Goal: Information Seeking & Learning: Learn about a topic

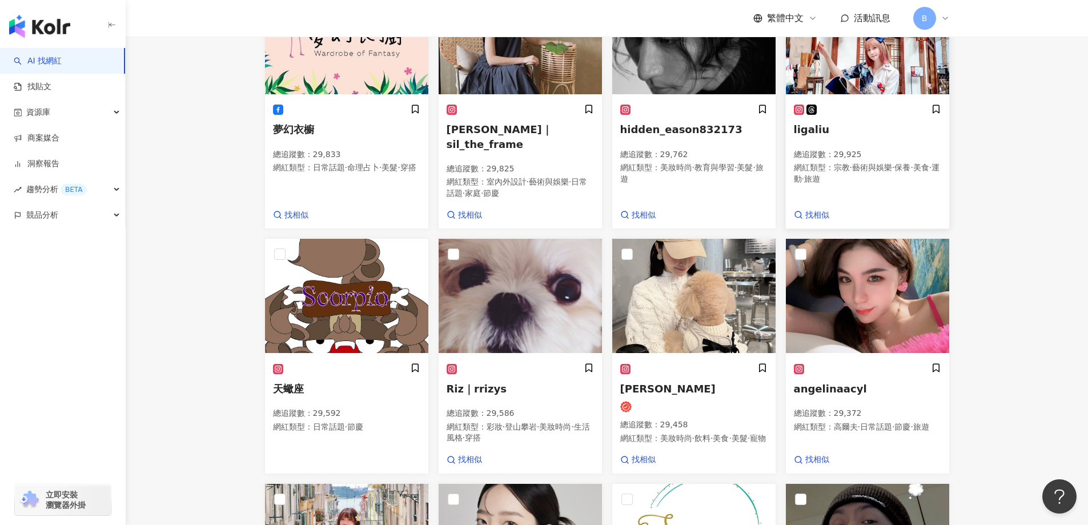
scroll to position [400, 0]
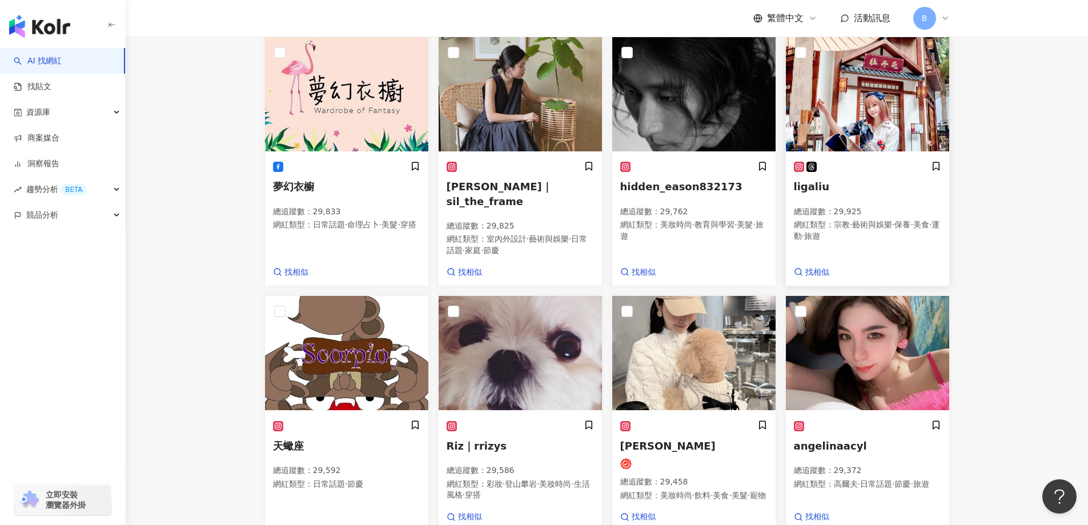
click at [865, 129] on img at bounding box center [867, 94] width 163 height 114
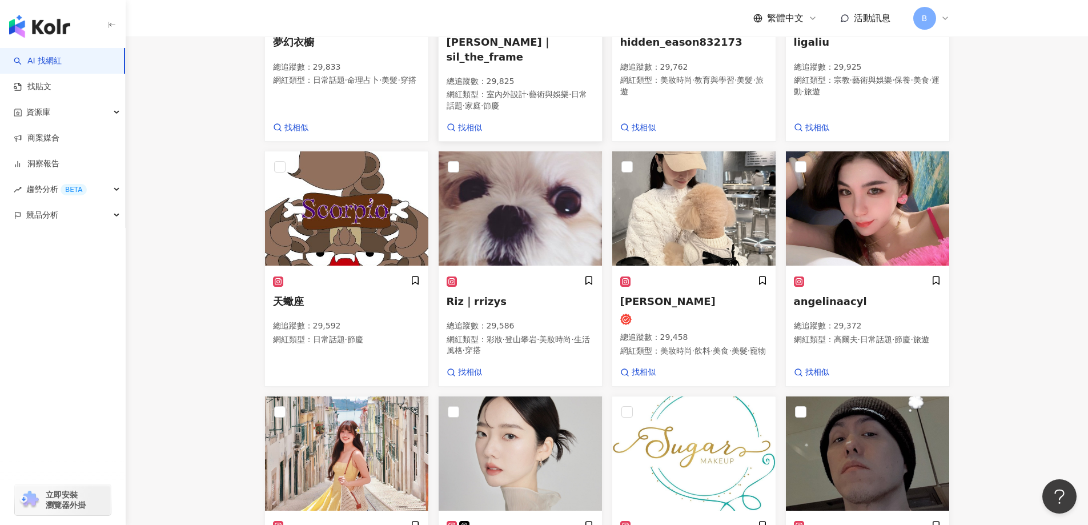
scroll to position [571, 0]
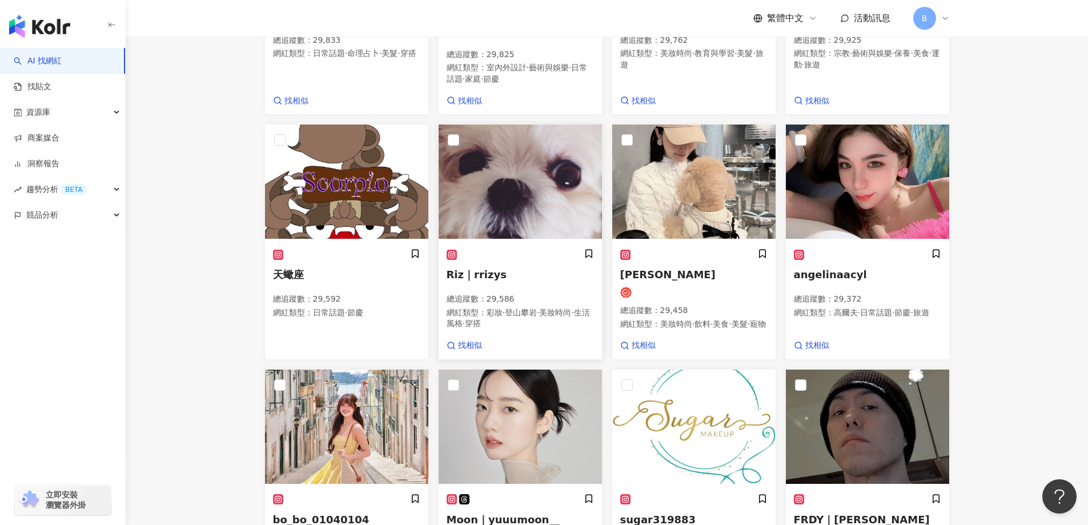
click at [531, 199] on img at bounding box center [520, 182] width 163 height 114
click at [700, 223] on img at bounding box center [693, 182] width 163 height 114
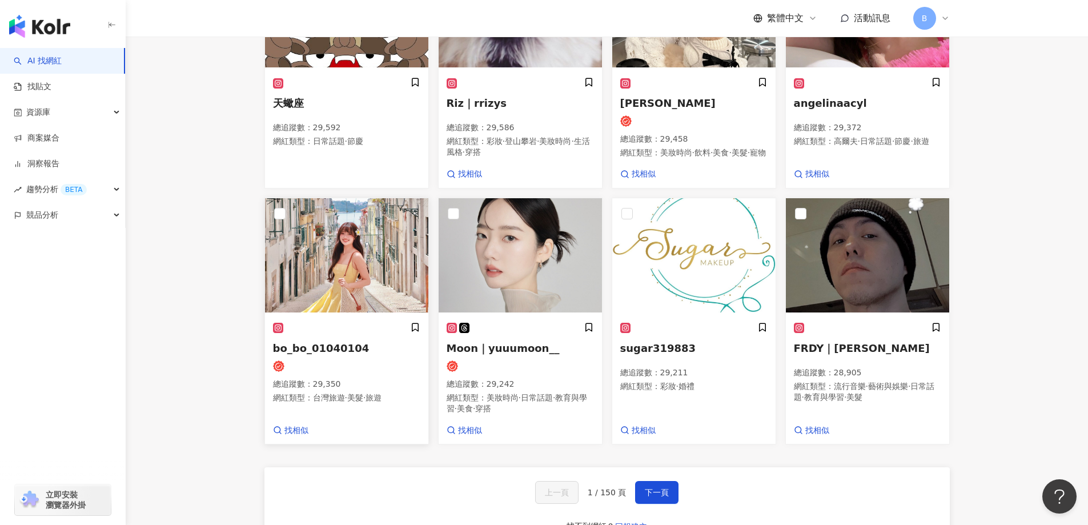
click at [352, 289] on img at bounding box center [346, 255] width 163 height 114
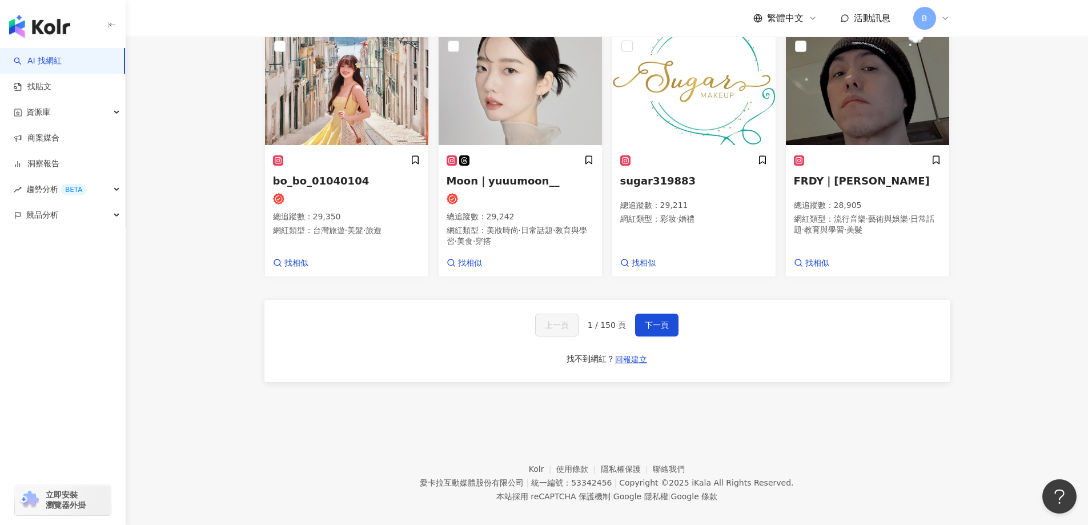
scroll to position [914, 0]
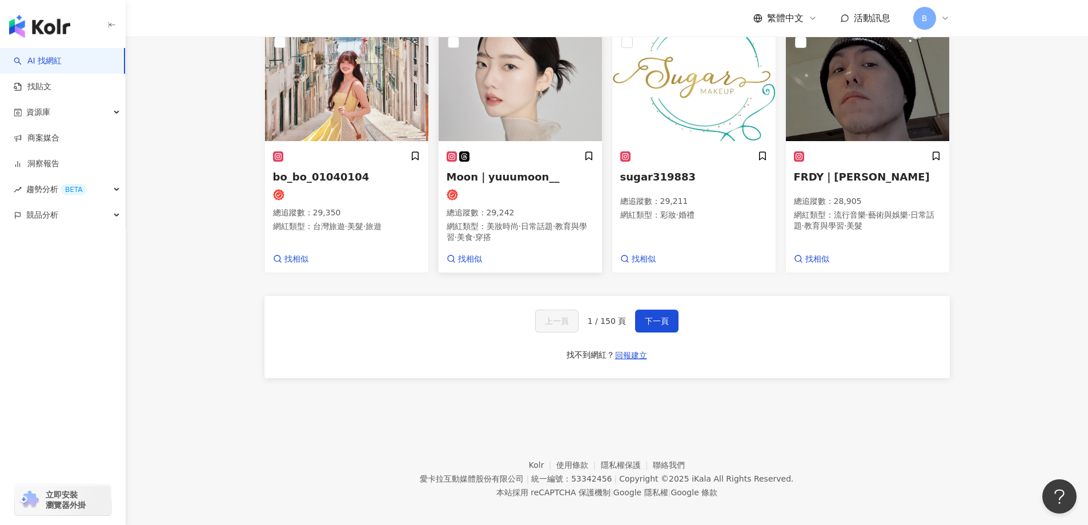
click at [474, 113] on img at bounding box center [520, 84] width 163 height 114
drag, startPoint x: 1014, startPoint y: 155, endPoint x: 836, endPoint y: 412, distance: 312.3
click at [651, 326] on span "下一頁" at bounding box center [657, 320] width 24 height 9
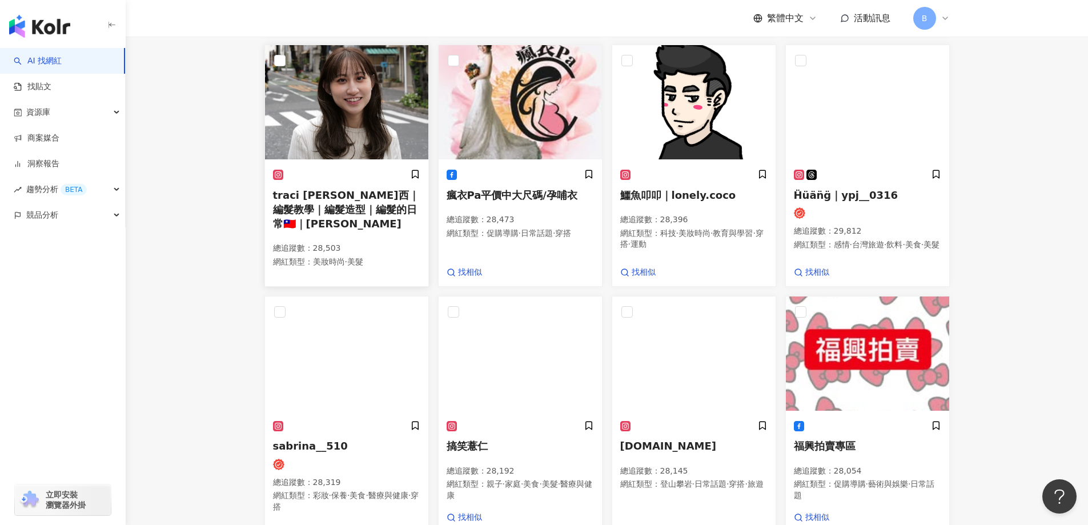
scroll to position [672, 0]
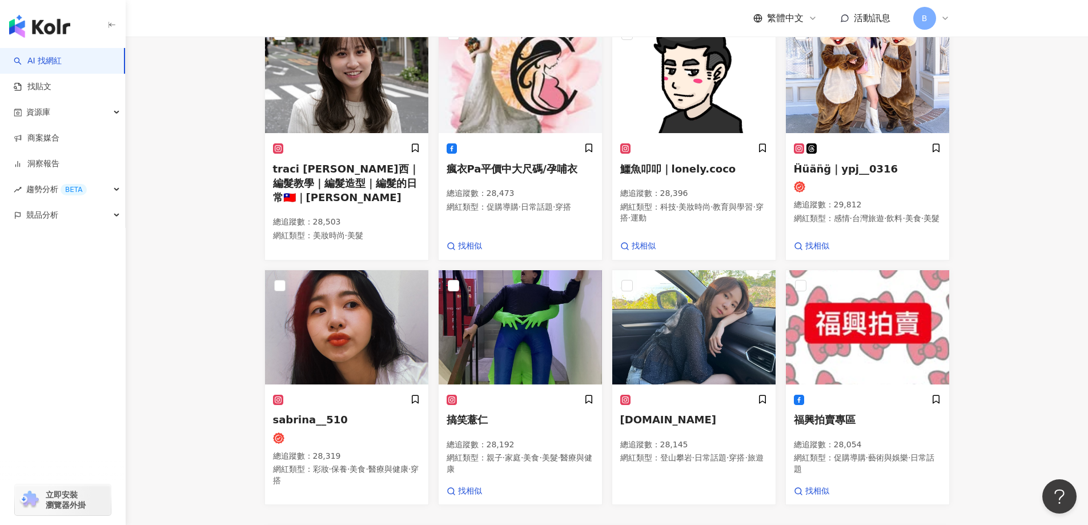
drag, startPoint x: 1045, startPoint y: 158, endPoint x: 983, endPoint y: 199, distance: 74.6
click at [1045, 158] on main "不分平台 台灣 搜尋 您可能感興趣： haikyu_rement_love haikyu_rement_love 香水油 香水品牌 類型 性別 追蹤數 互動率…" at bounding box center [607, 2] width 963 height 1274
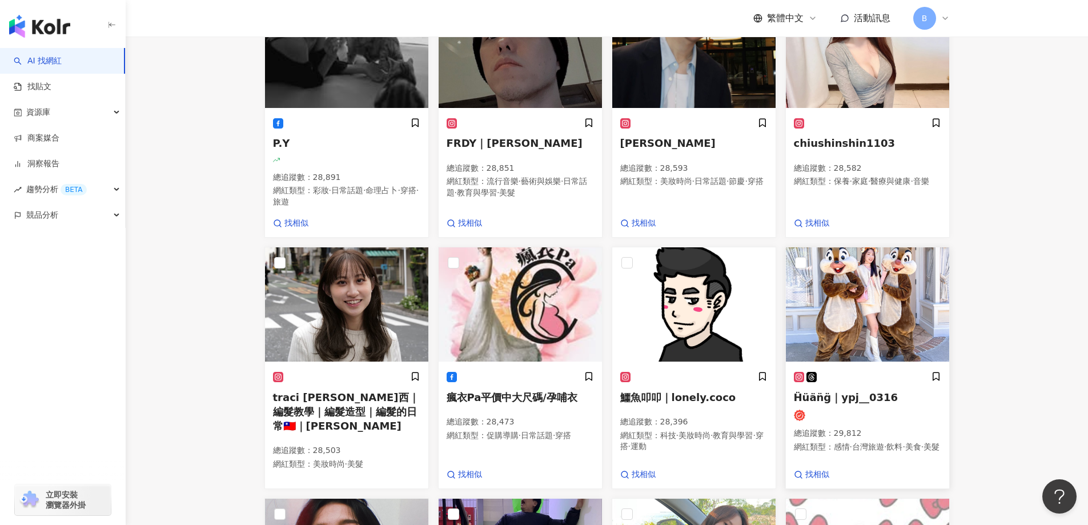
click at [901, 339] on img at bounding box center [867, 304] width 163 height 114
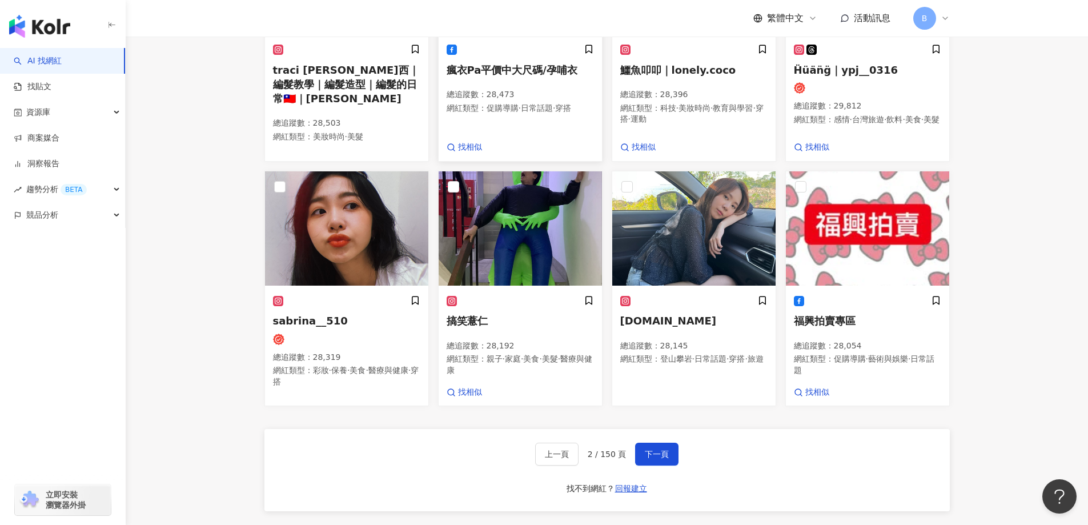
scroll to position [843, 0]
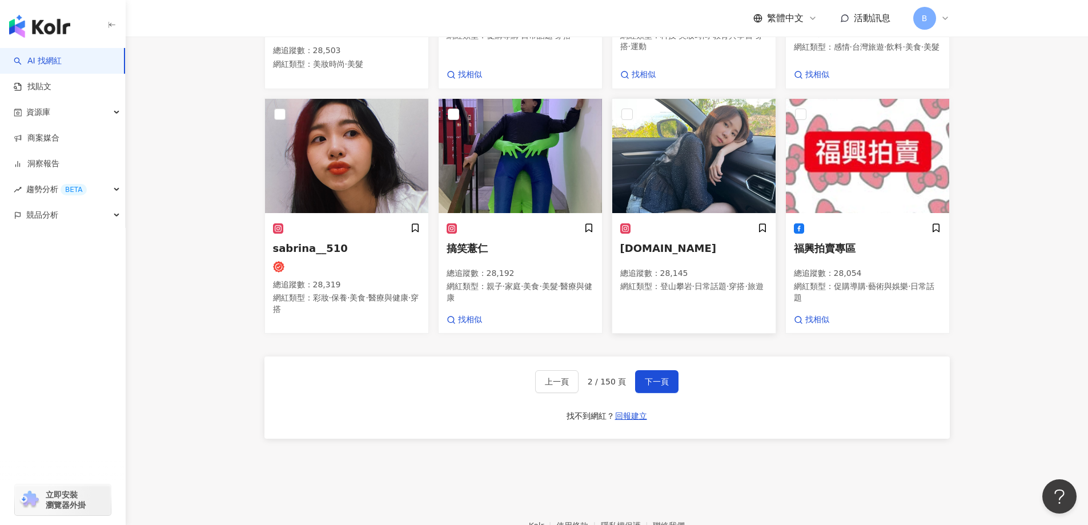
click at [668, 165] on img at bounding box center [693, 156] width 163 height 114
drag, startPoint x: 659, startPoint y: 428, endPoint x: 651, endPoint y: 424, distance: 9.2
click at [659, 386] on span "下一頁" at bounding box center [657, 381] width 24 height 9
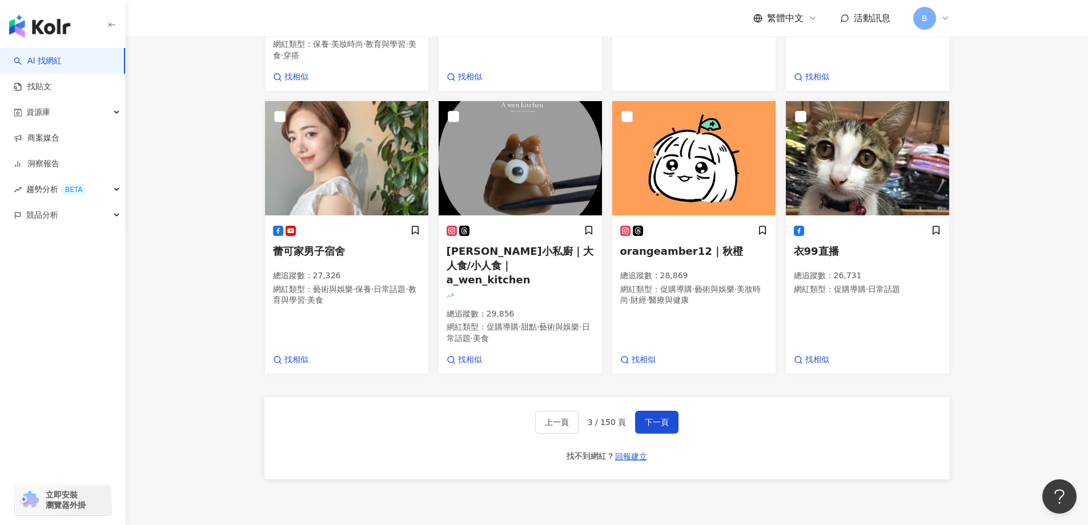
scroll to position [890, 0]
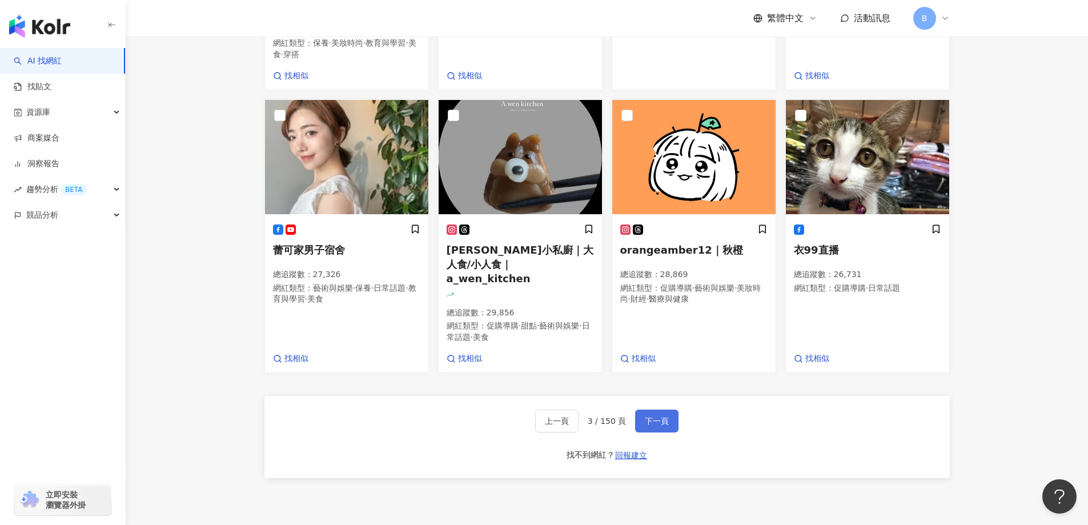
click at [653, 416] on span "下一頁" at bounding box center [657, 420] width 24 height 9
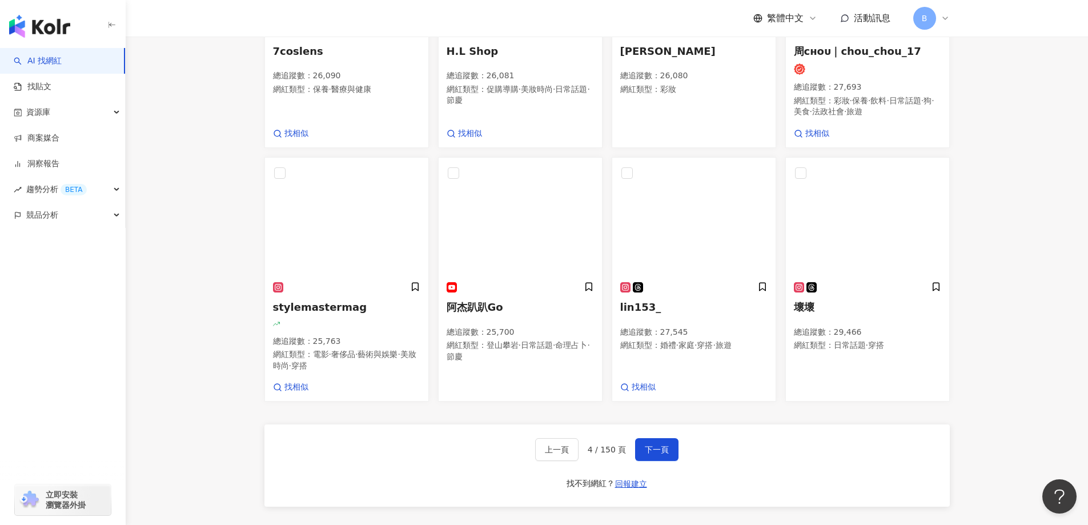
scroll to position [965, 0]
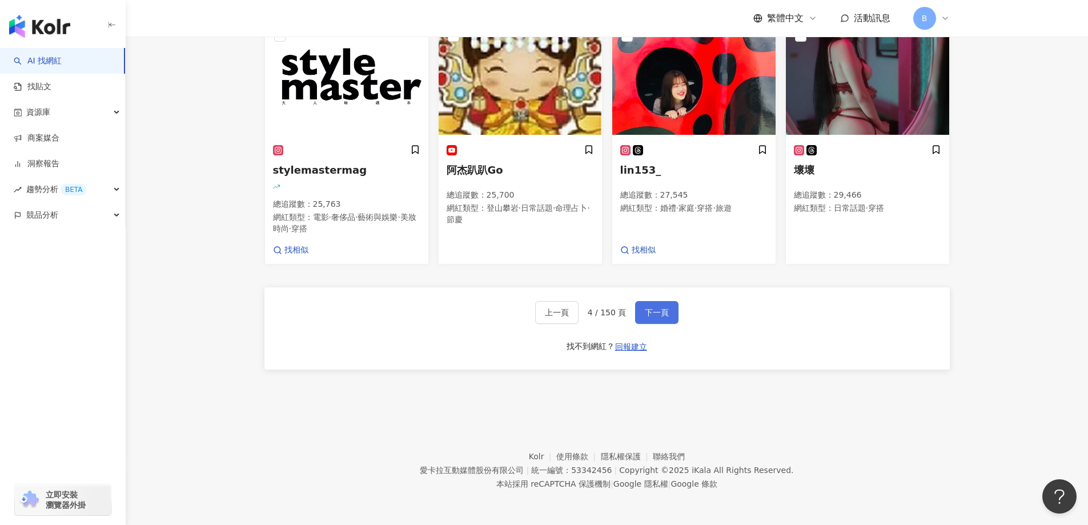
click at [654, 312] on span "下一頁" at bounding box center [657, 312] width 24 height 9
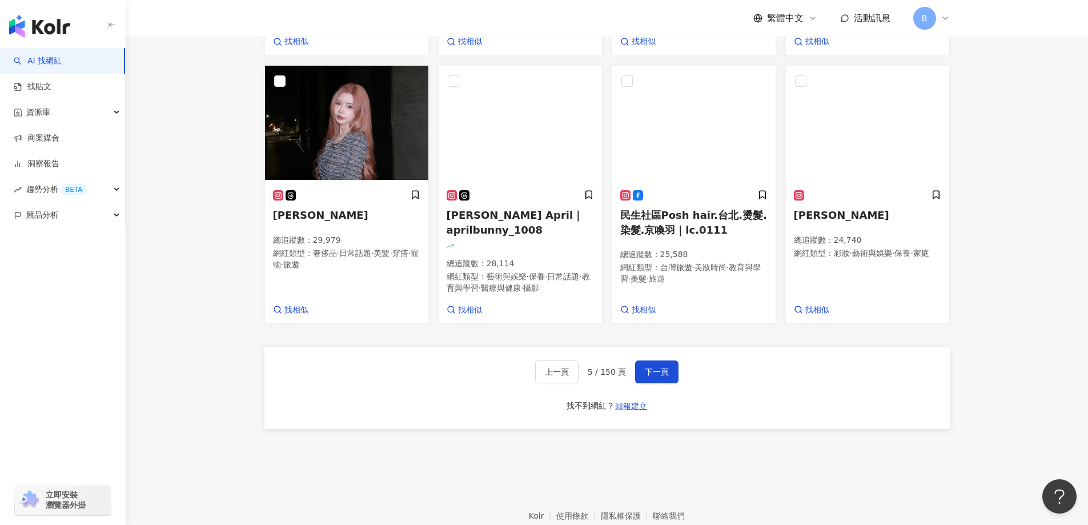
scroll to position [968, 0]
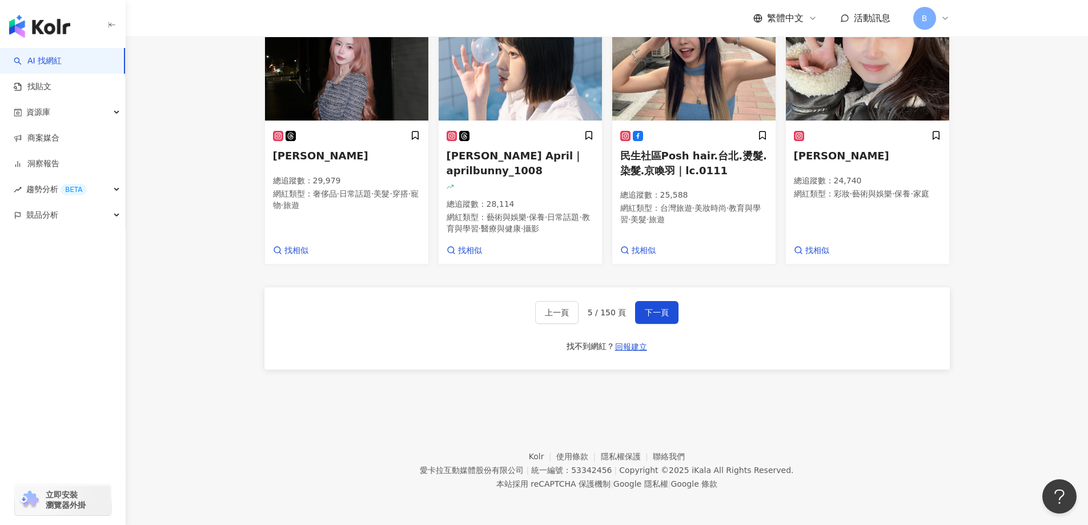
drag, startPoint x: 997, startPoint y: 228, endPoint x: 834, endPoint y: 386, distance: 227.0
click at [659, 319] on button "下一頁" at bounding box center [656, 312] width 43 height 23
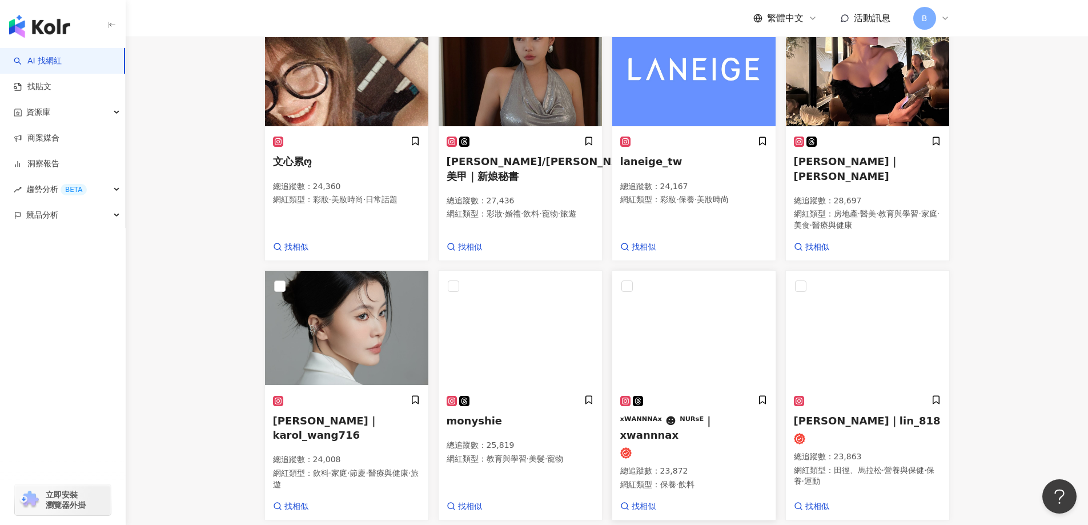
scroll to position [911, 0]
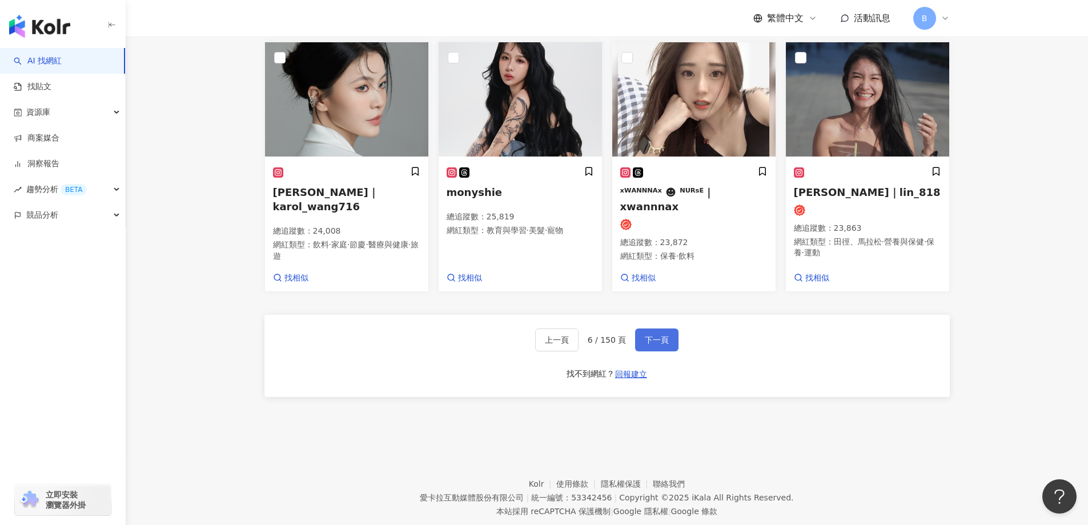
click at [656, 344] on span "下一頁" at bounding box center [657, 339] width 24 height 9
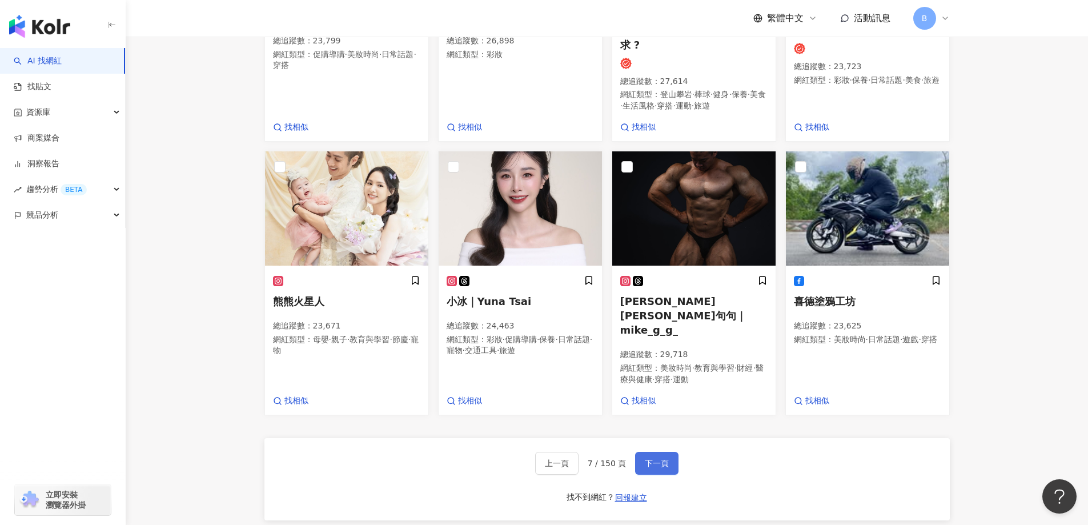
scroll to position [925, 0]
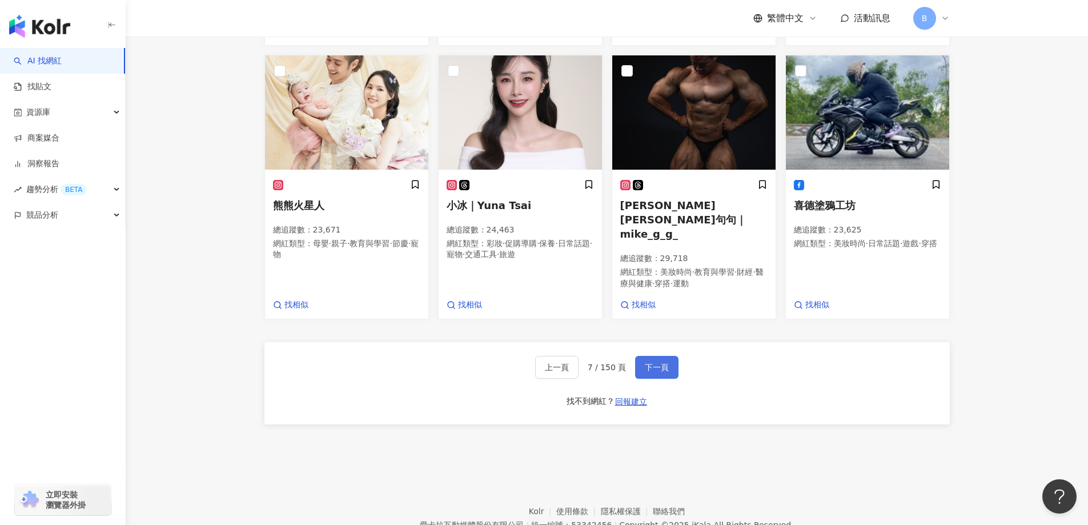
click at [656, 364] on span "下一頁" at bounding box center [657, 367] width 24 height 9
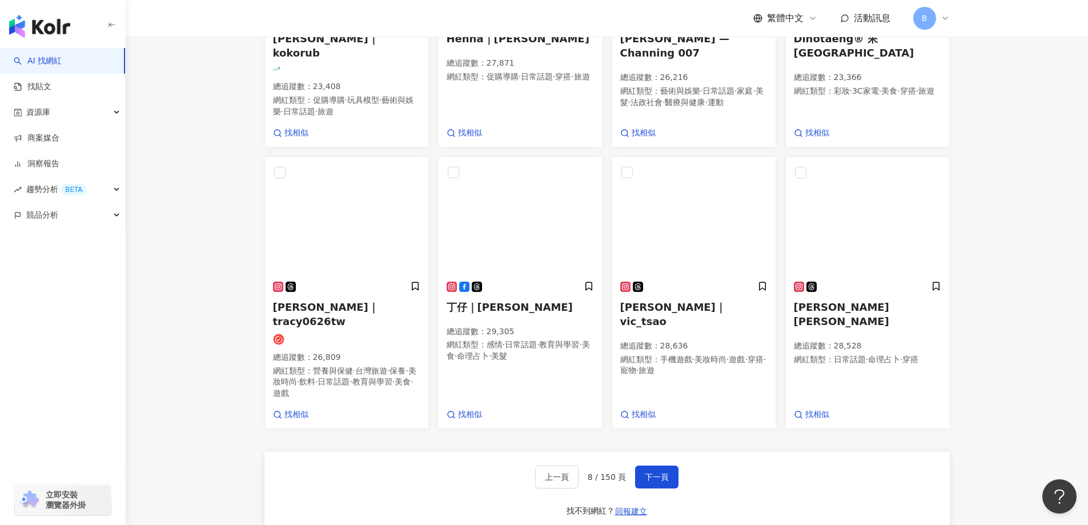
scroll to position [922, 0]
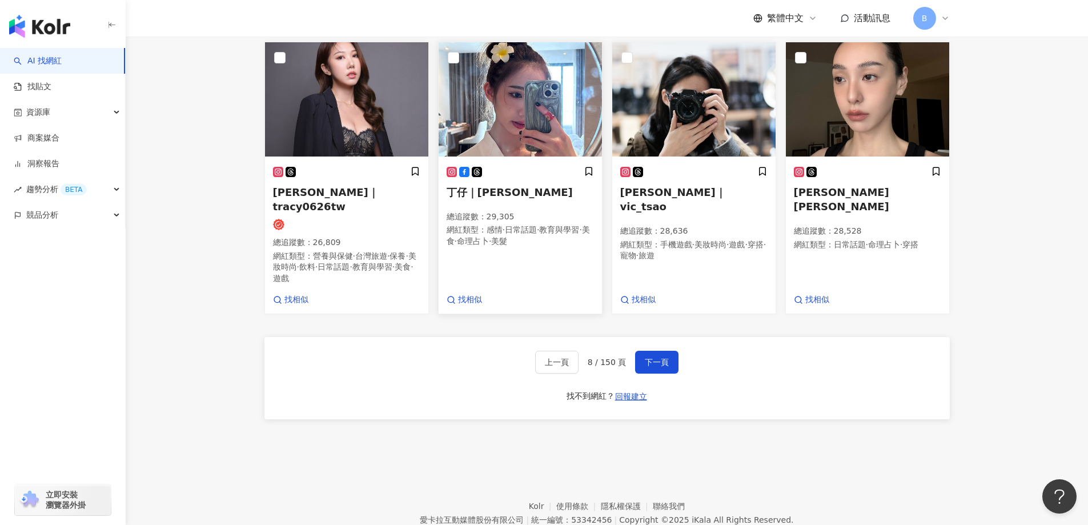
click at [565, 154] on img at bounding box center [520, 99] width 163 height 114
click at [661, 367] on span "下一頁" at bounding box center [657, 362] width 24 height 9
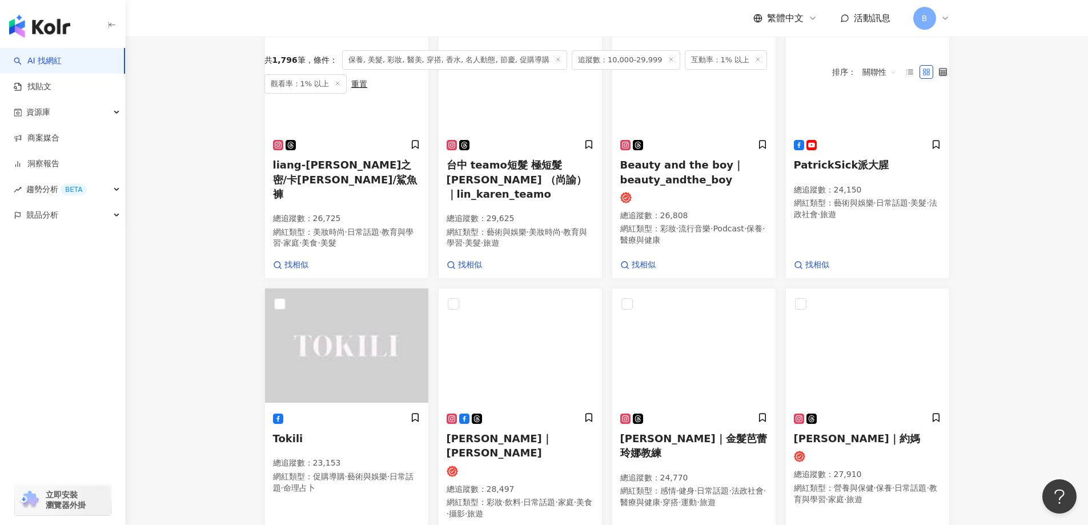
scroll to position [589, 0]
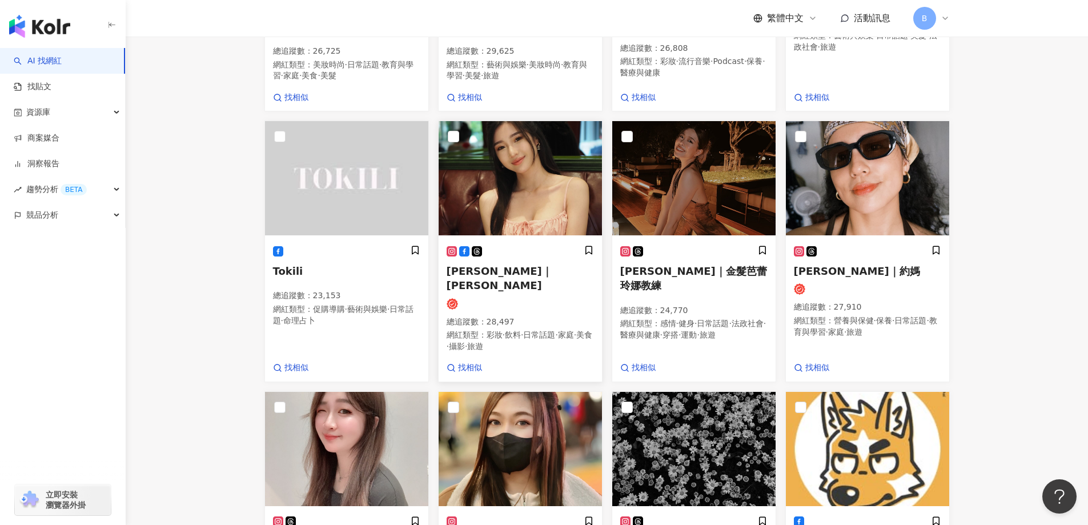
click at [542, 231] on img at bounding box center [520, 178] width 163 height 114
click at [861, 215] on img at bounding box center [867, 178] width 163 height 114
click at [1032, 201] on main "不分平台 台灣 搜尋 您可能感興趣： haikyu_rement_love haikyu_rement_love 香水油 香水品牌 類型 性別 追蹤數 互動率…" at bounding box center [607, 117] width 963 height 1338
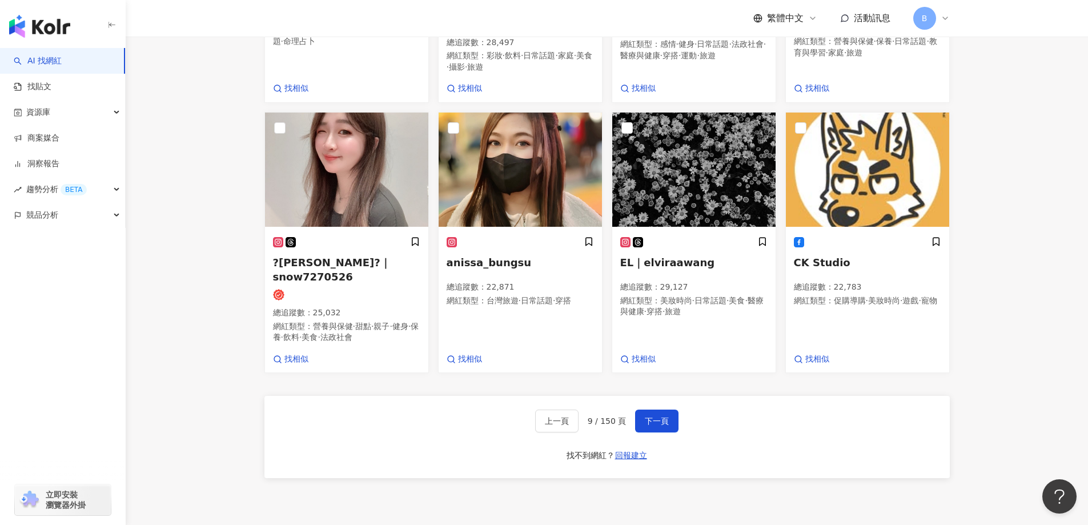
scroll to position [875, 0]
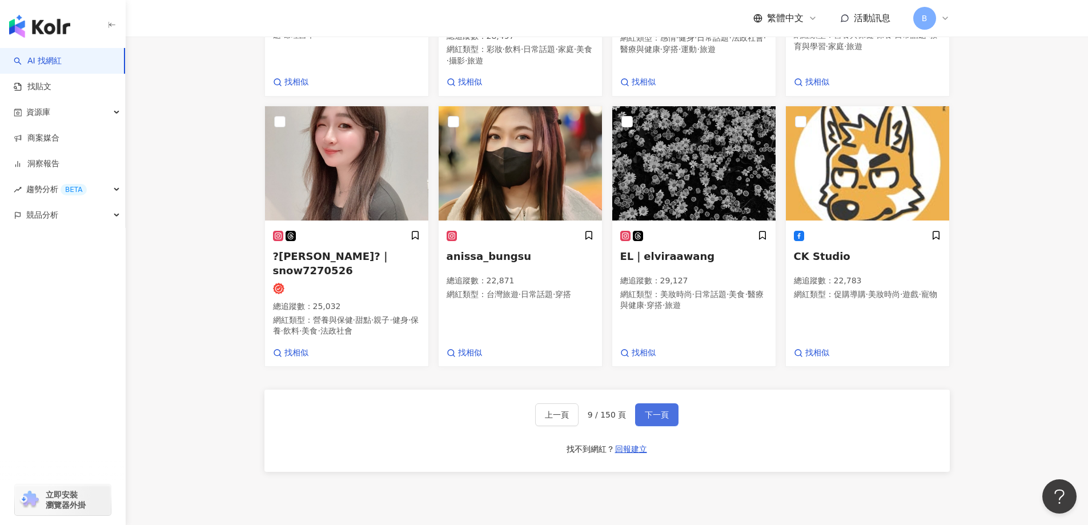
click at [655, 411] on button "下一頁" at bounding box center [656, 414] width 43 height 23
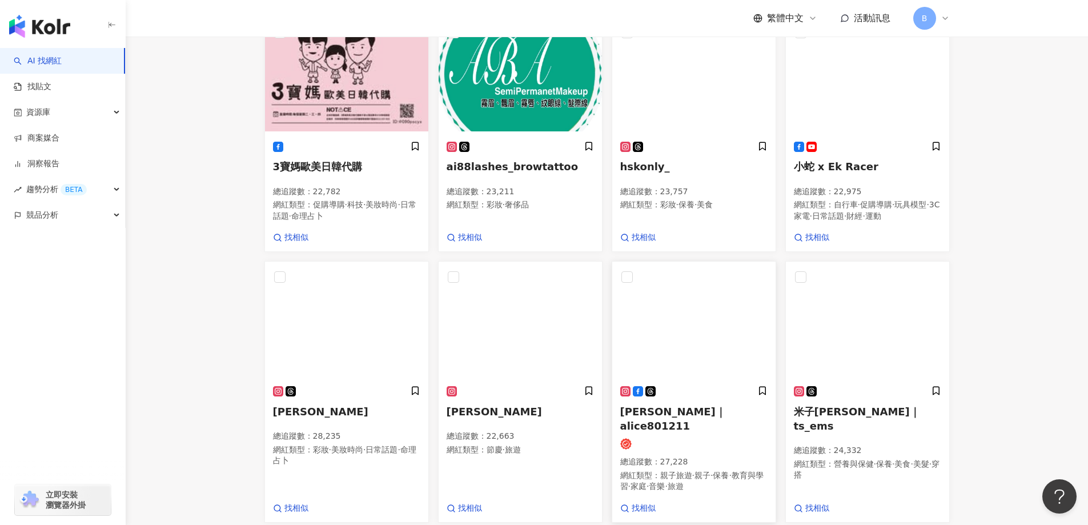
scroll to position [496, 0]
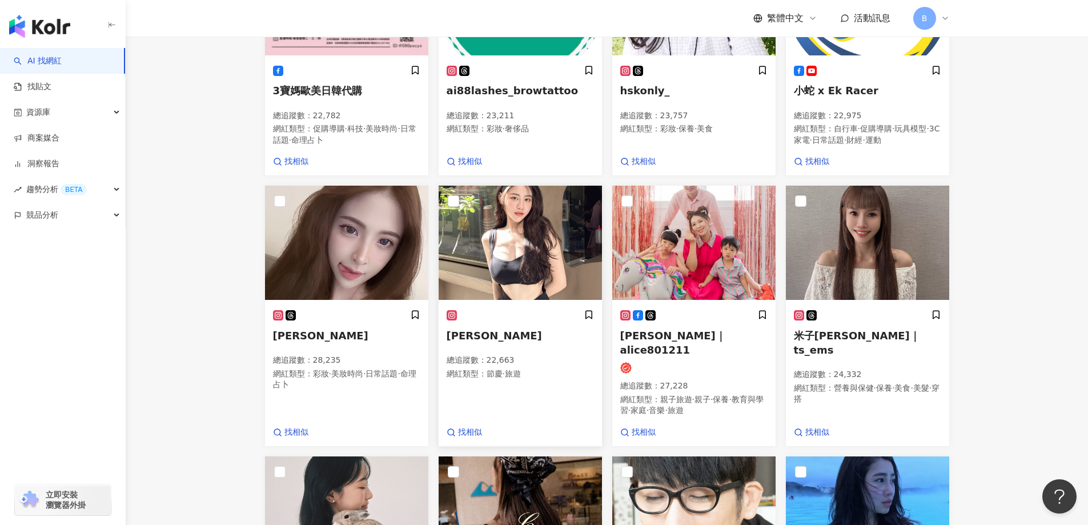
click at [519, 267] on img at bounding box center [520, 243] width 163 height 114
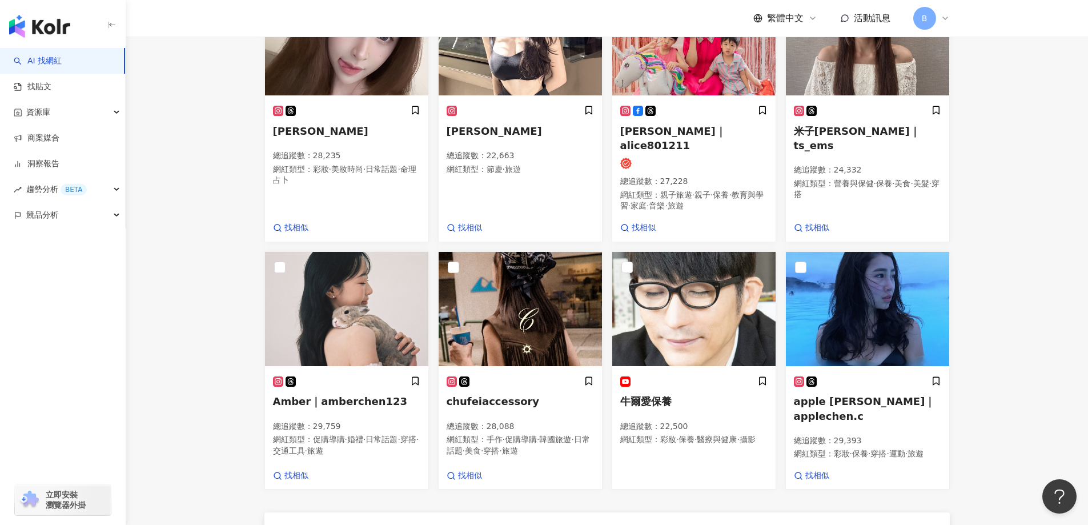
click at [663, 421] on div "3寶媽歐美日韓代購 總追蹤數 ： 22,782 網紅類型 ： 促購導購 · 科技 · 美妝時尚 · 日常話題 · 命理占卜 找相似 ai88lashes_br…" at bounding box center [606, 180] width 685 height 888
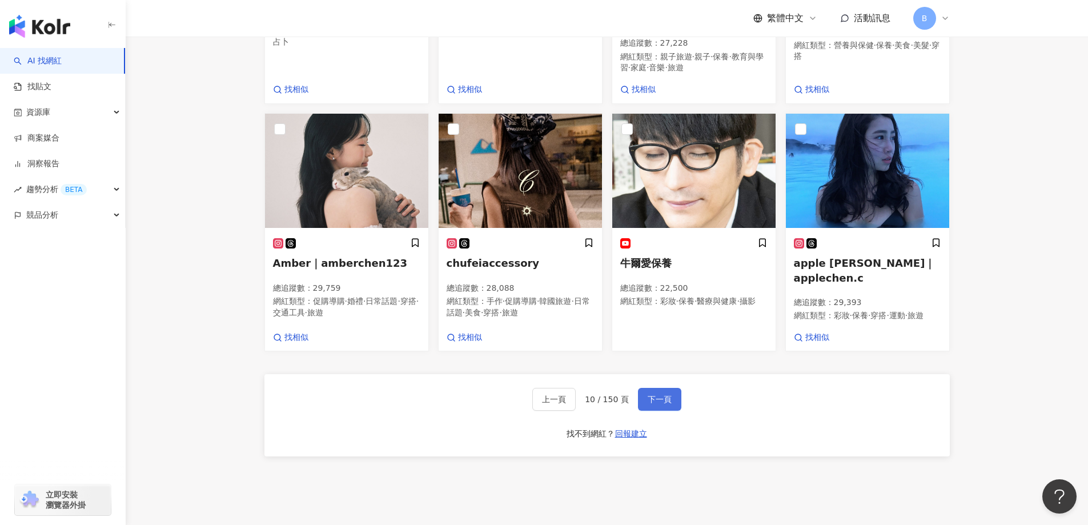
click at [663, 404] on span "下一頁" at bounding box center [660, 399] width 24 height 9
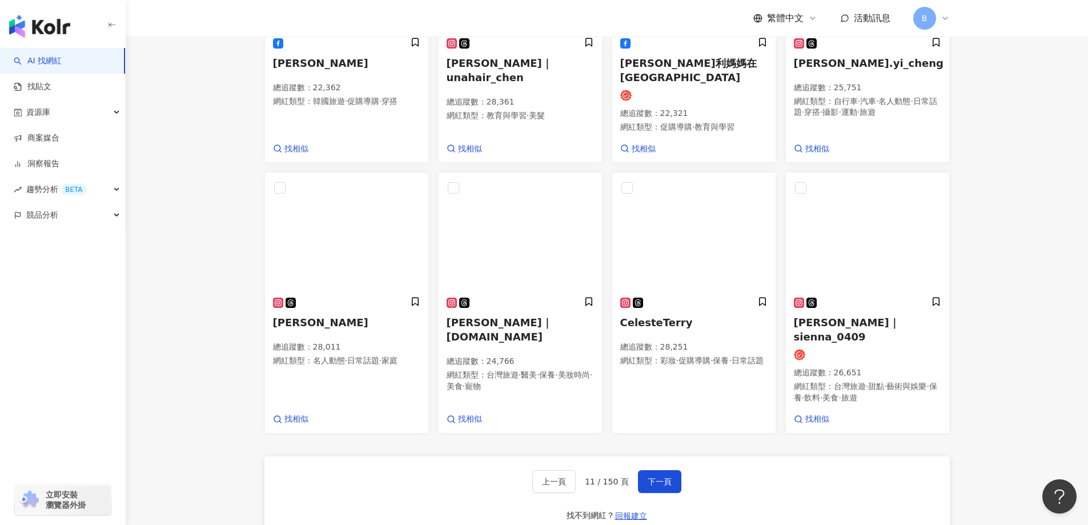
scroll to position [853, 0]
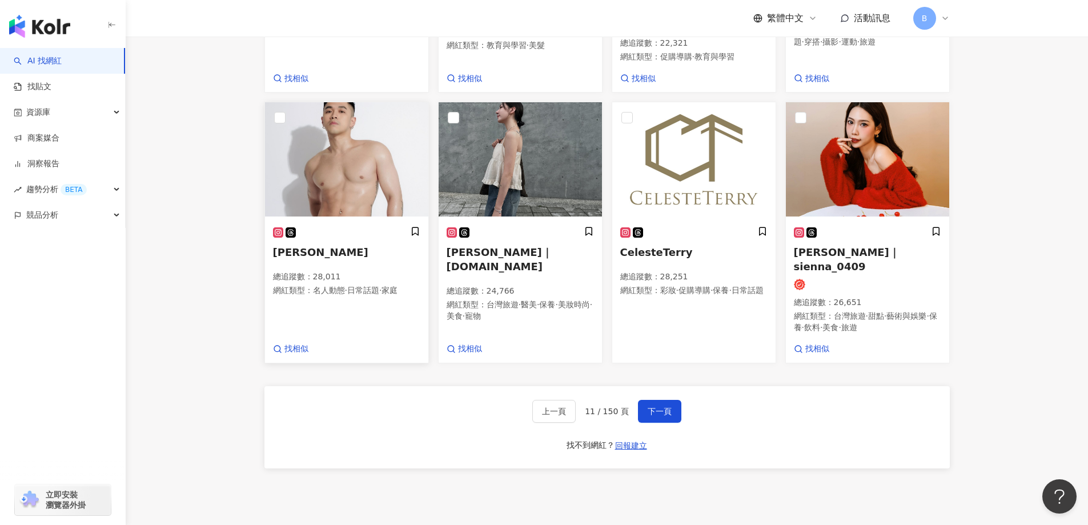
drag, startPoint x: 239, startPoint y: 149, endPoint x: 411, endPoint y: 159, distance: 172.8
click at [871, 148] on img at bounding box center [867, 159] width 163 height 114
click at [672, 414] on button "下一頁" at bounding box center [659, 411] width 43 height 23
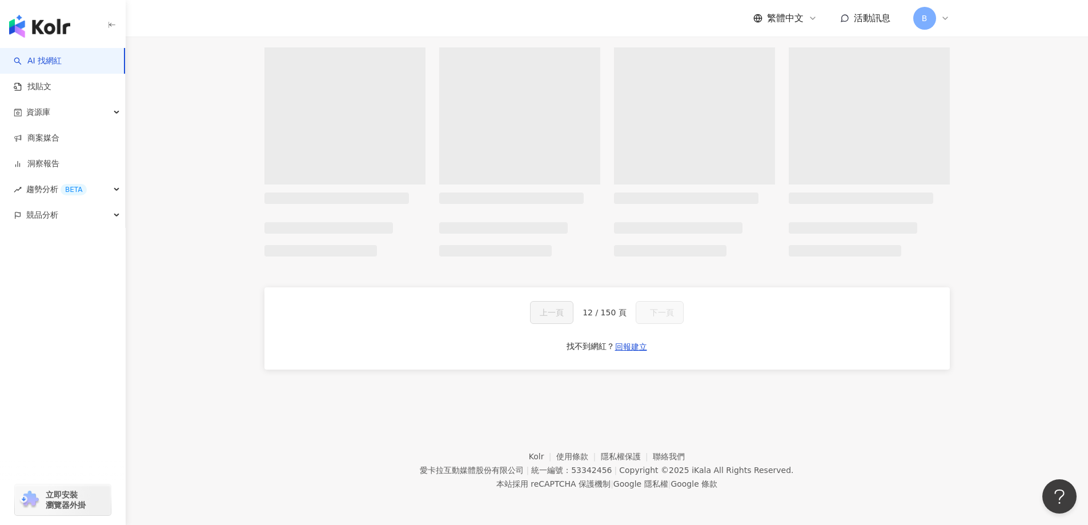
scroll to position [783, 0]
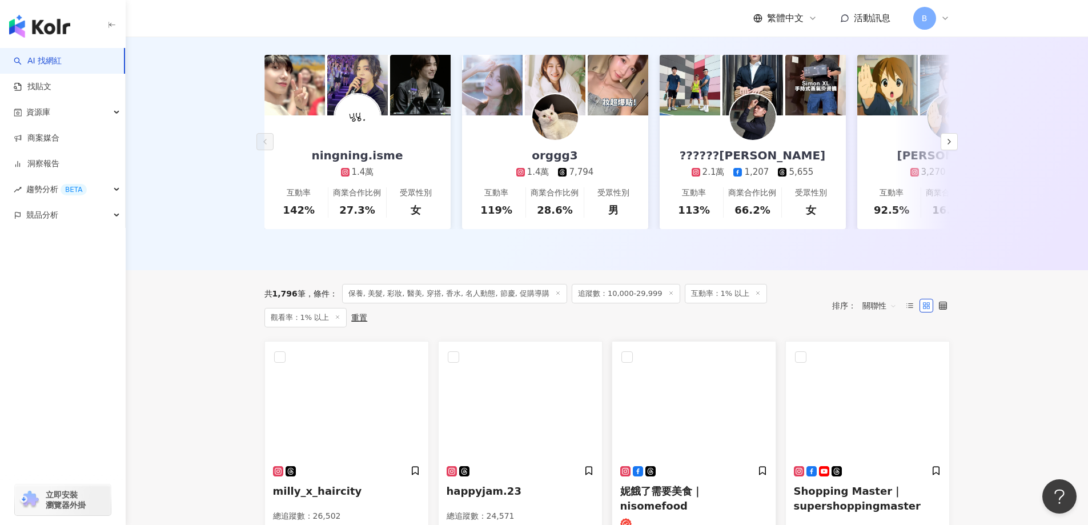
scroll to position [375, 0]
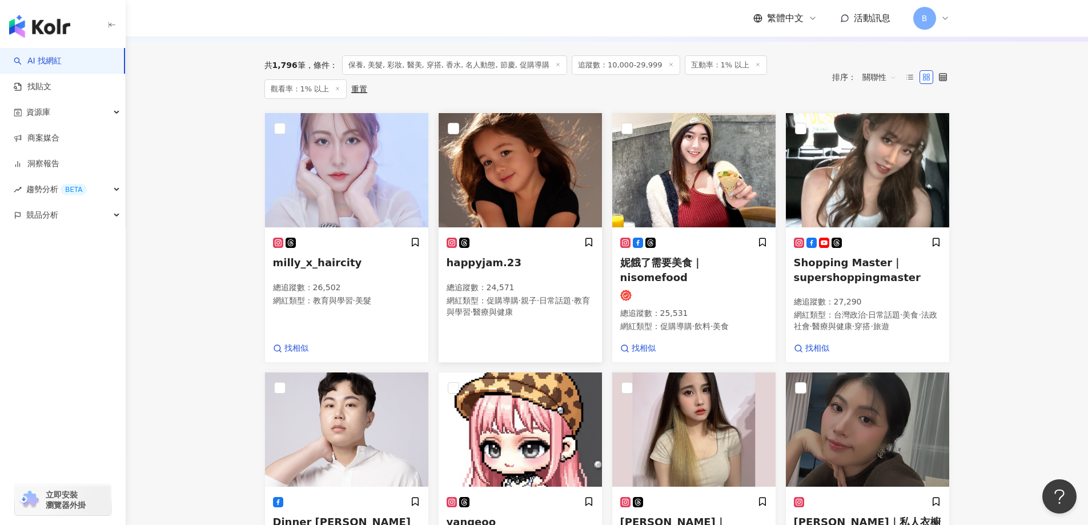
click at [552, 208] on img at bounding box center [520, 170] width 163 height 114
click at [368, 185] on img at bounding box center [346, 170] width 163 height 114
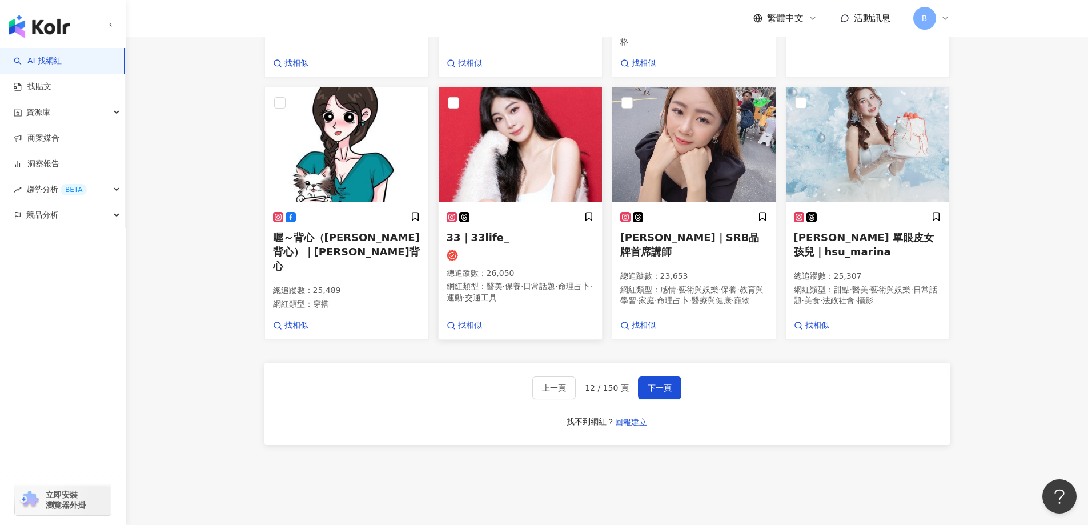
scroll to position [889, 0]
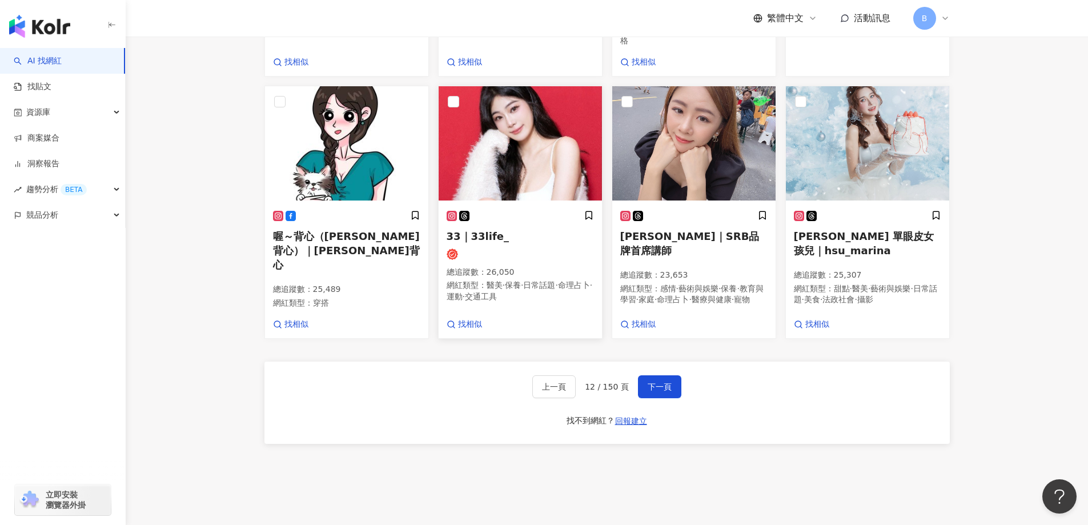
click at [504, 150] on img at bounding box center [520, 143] width 163 height 114
click at [657, 391] on span "下一頁" at bounding box center [660, 386] width 24 height 9
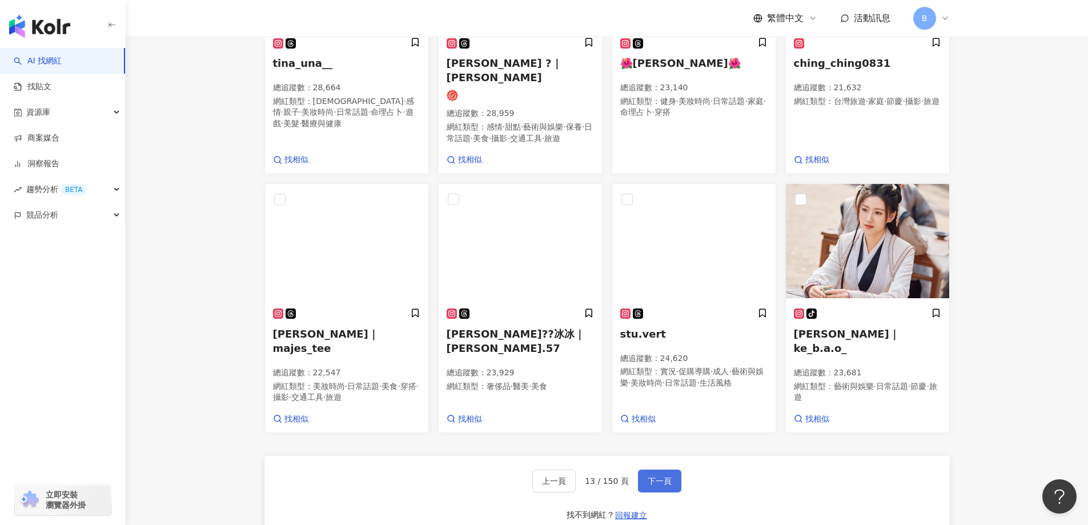
scroll to position [861, 0]
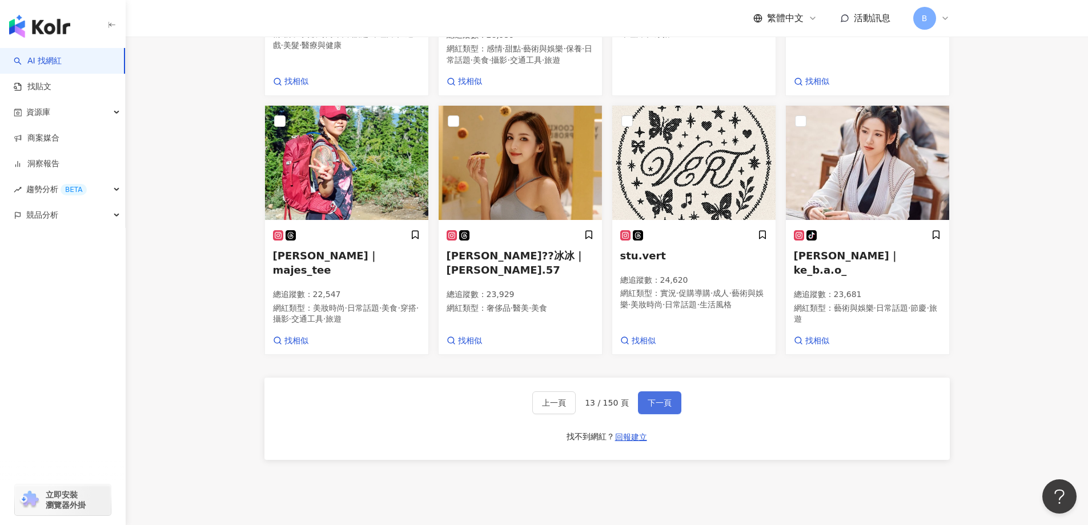
click at [665, 407] on span "下一頁" at bounding box center [660, 402] width 24 height 9
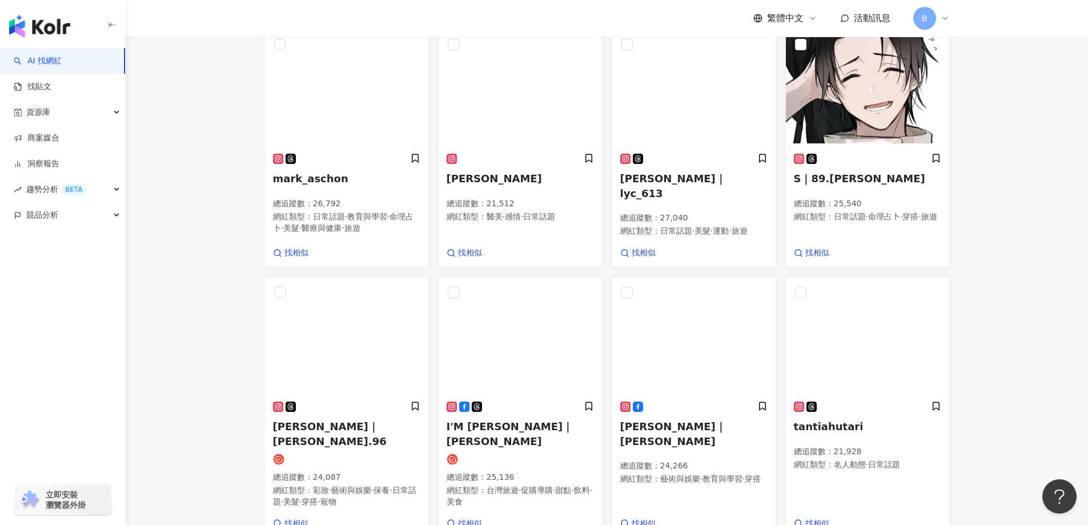
scroll to position [498, 0]
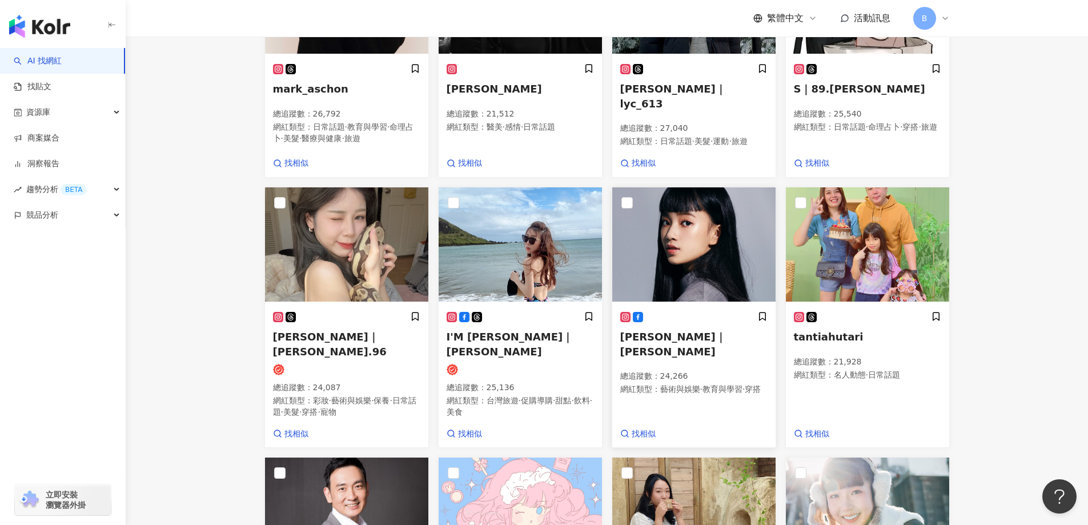
click at [672, 284] on img at bounding box center [693, 244] width 163 height 114
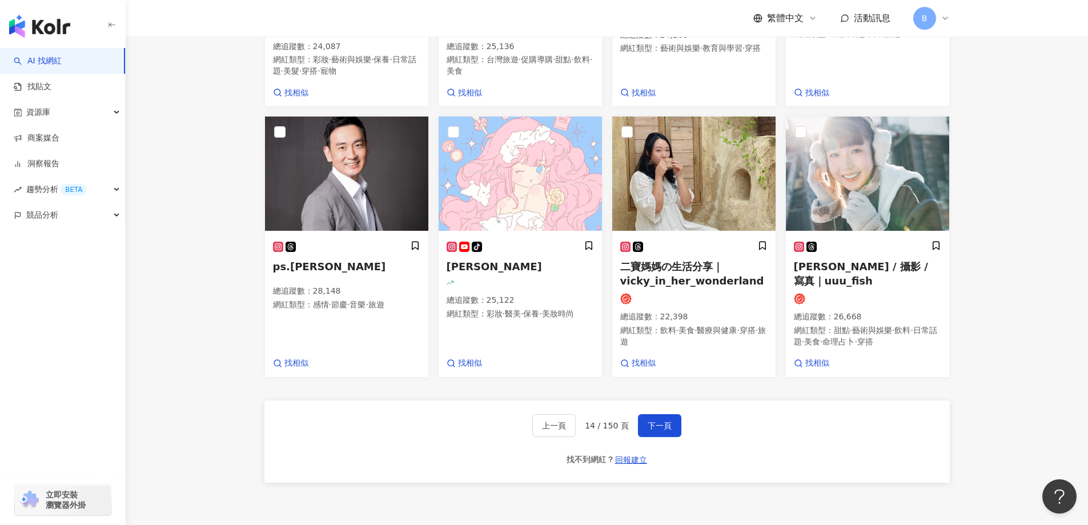
scroll to position [840, 0]
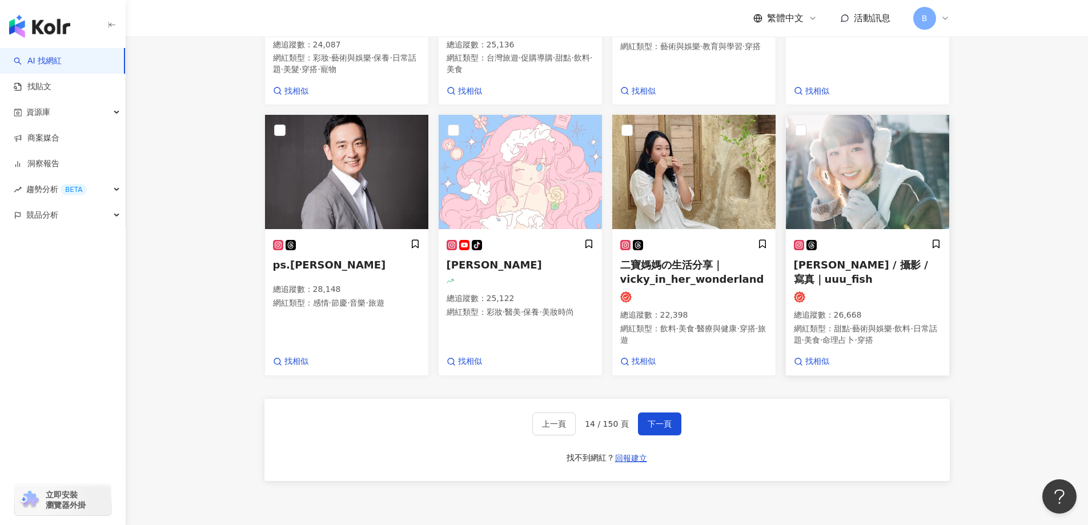
click at [884, 175] on img at bounding box center [867, 172] width 163 height 114
click at [661, 428] on span "下一頁" at bounding box center [660, 423] width 24 height 9
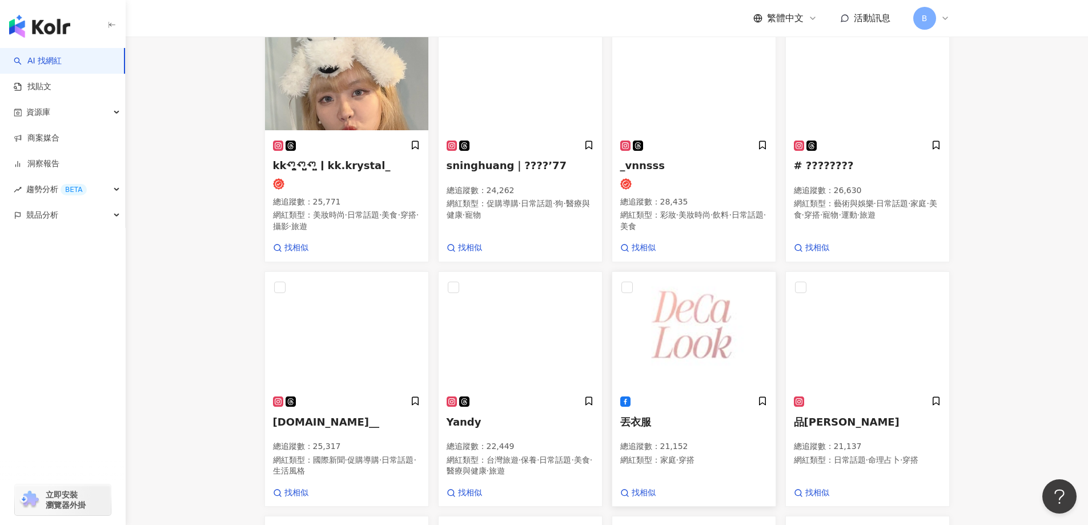
scroll to position [326, 0]
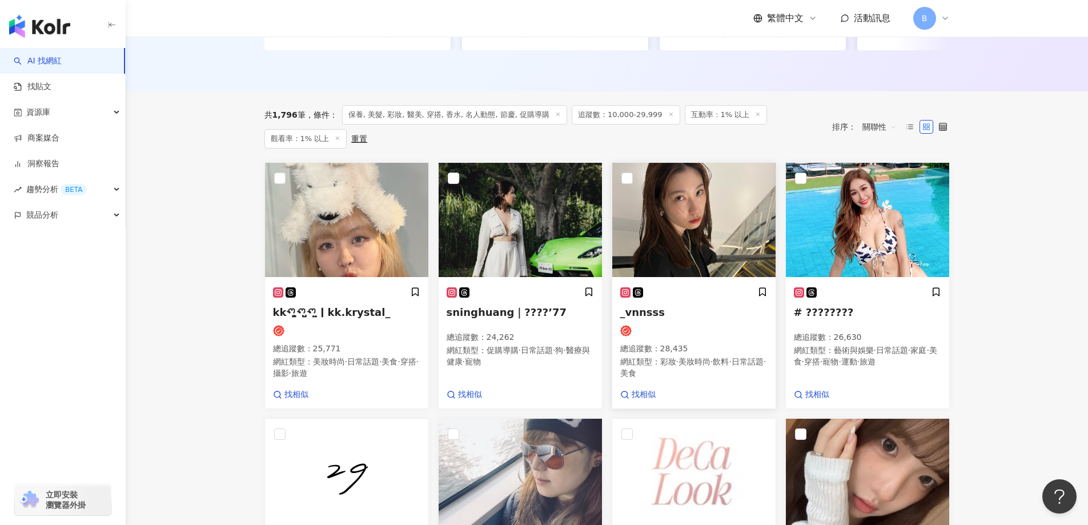
click at [671, 244] on img at bounding box center [693, 220] width 163 height 114
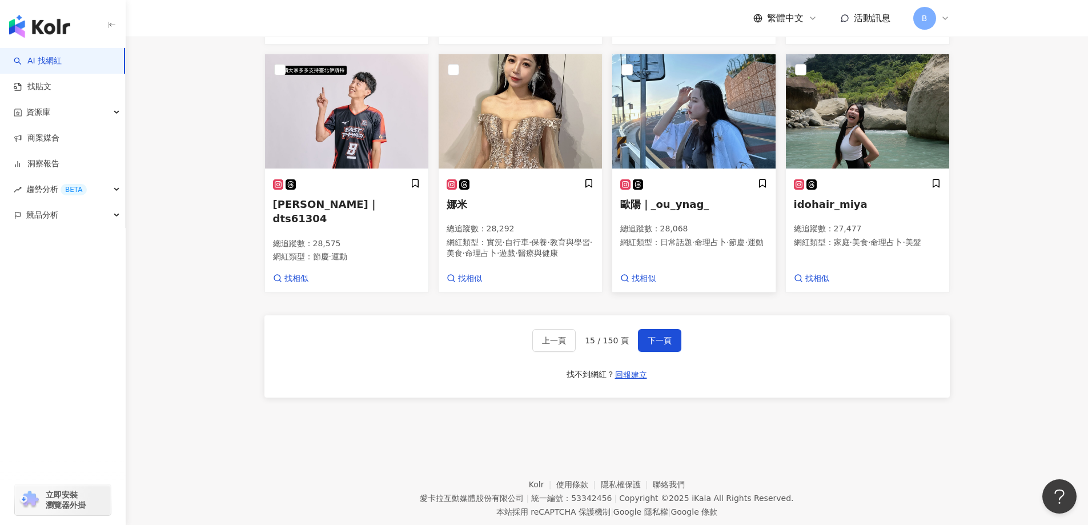
scroll to position [968, 0]
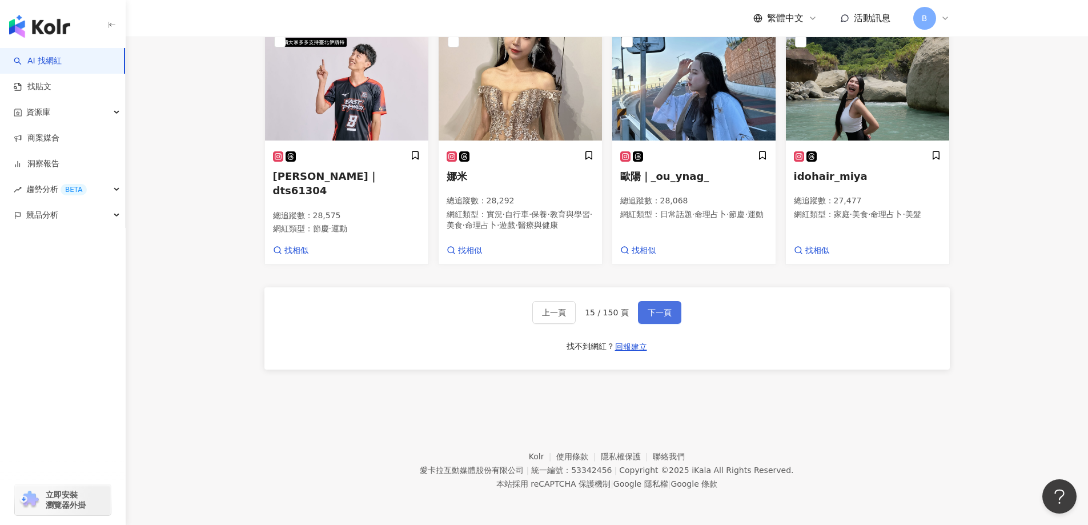
click at [663, 308] on span "下一頁" at bounding box center [660, 312] width 24 height 9
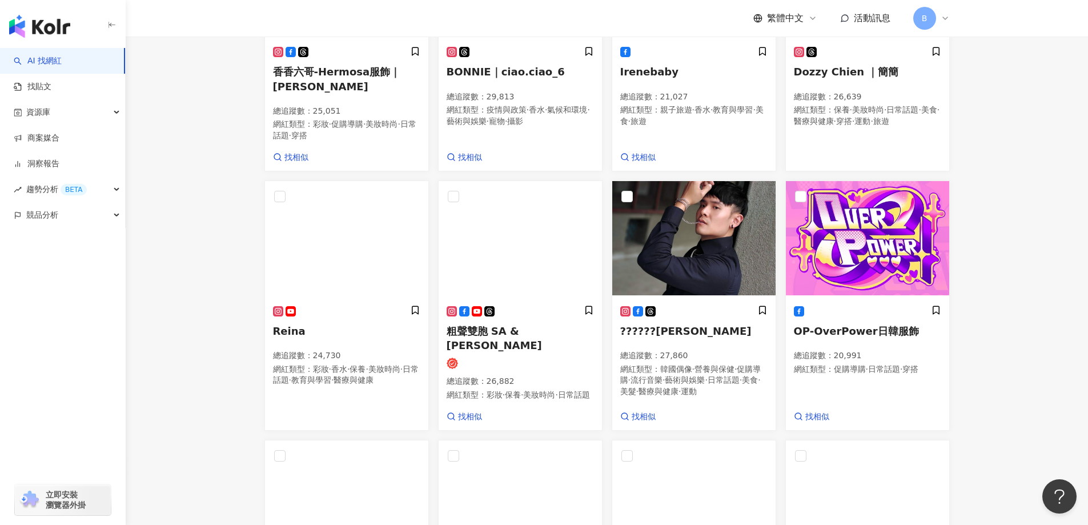
scroll to position [408, 0]
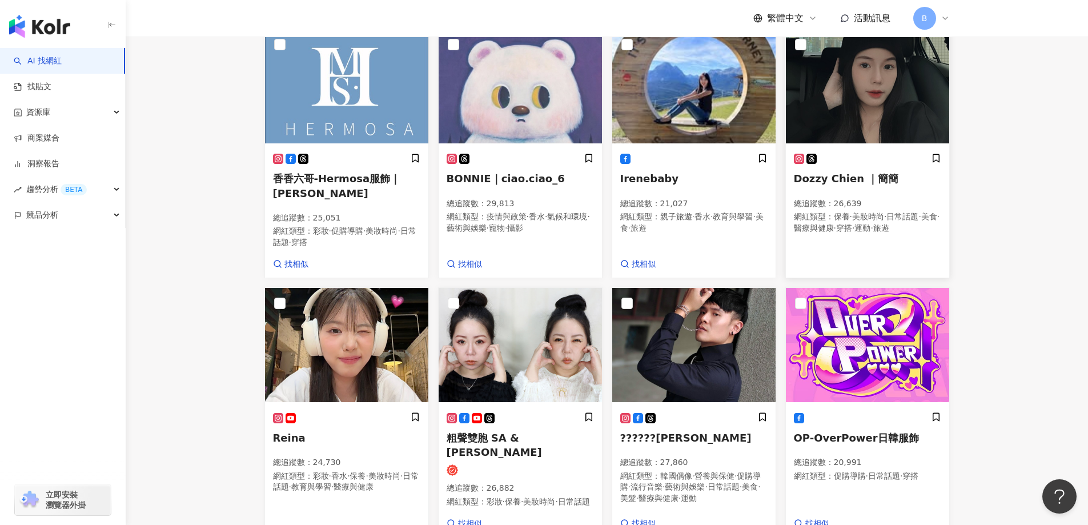
click at [849, 115] on img at bounding box center [867, 86] width 163 height 114
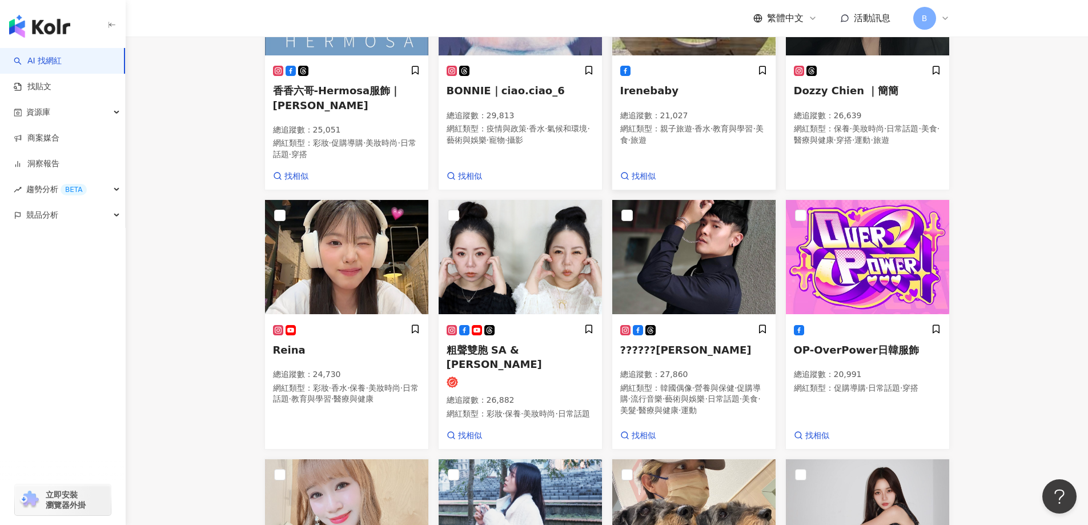
scroll to position [498, 0]
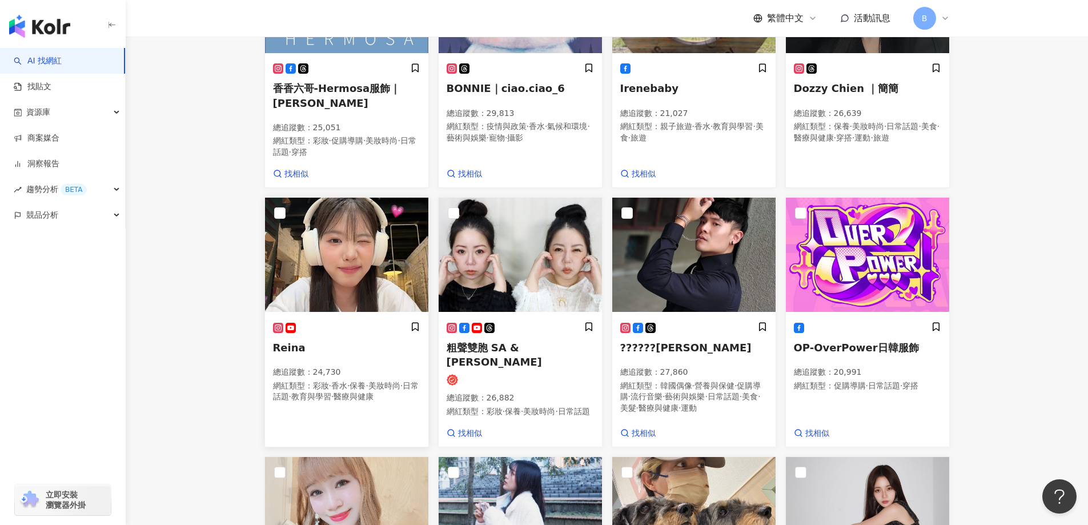
click at [344, 257] on img at bounding box center [346, 255] width 163 height 114
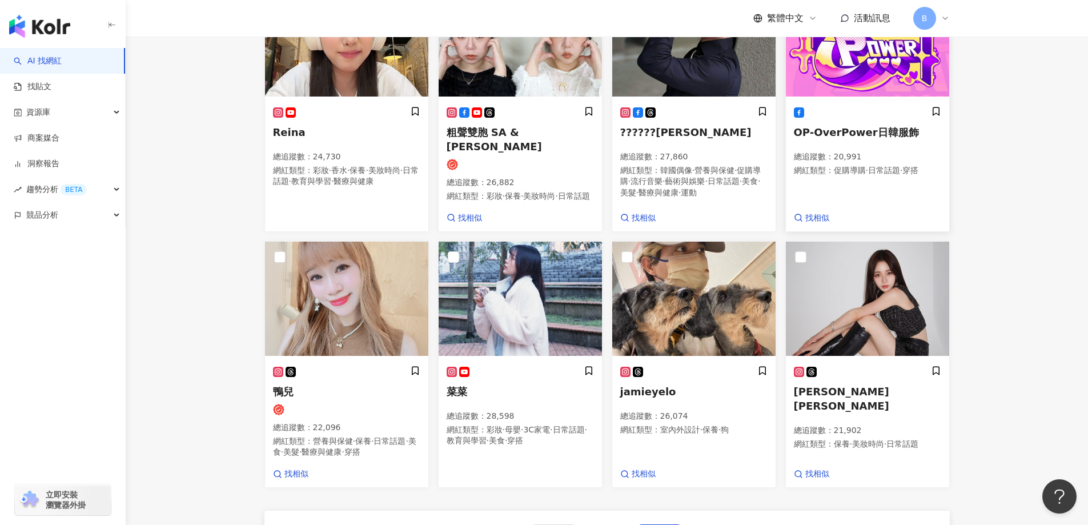
scroll to position [727, 0]
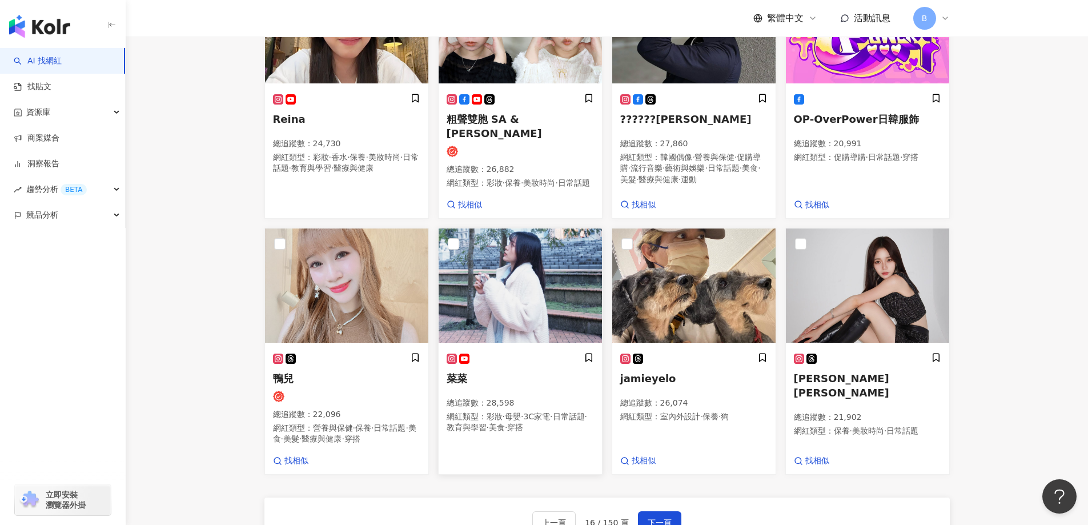
click at [523, 343] on img at bounding box center [520, 285] width 163 height 114
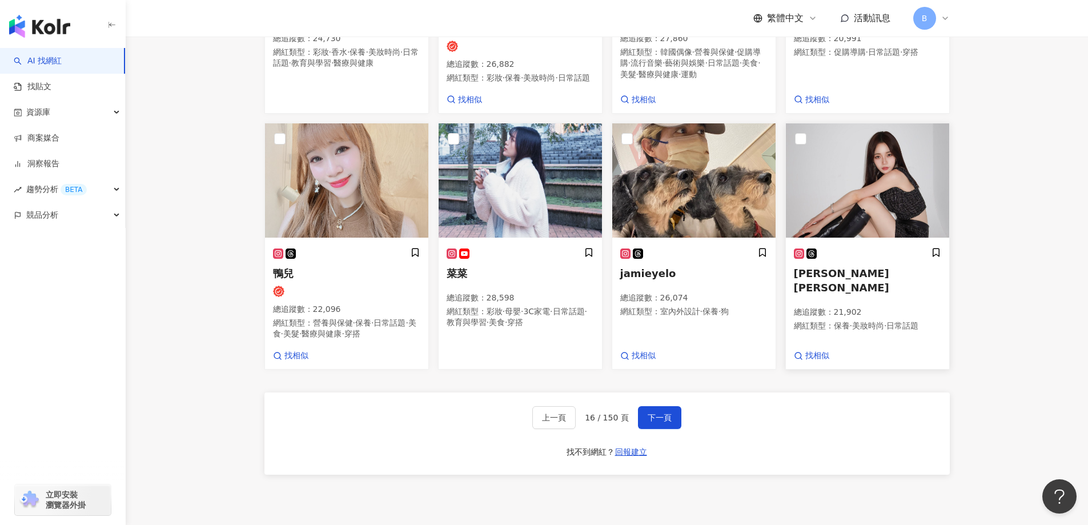
scroll to position [841, 0]
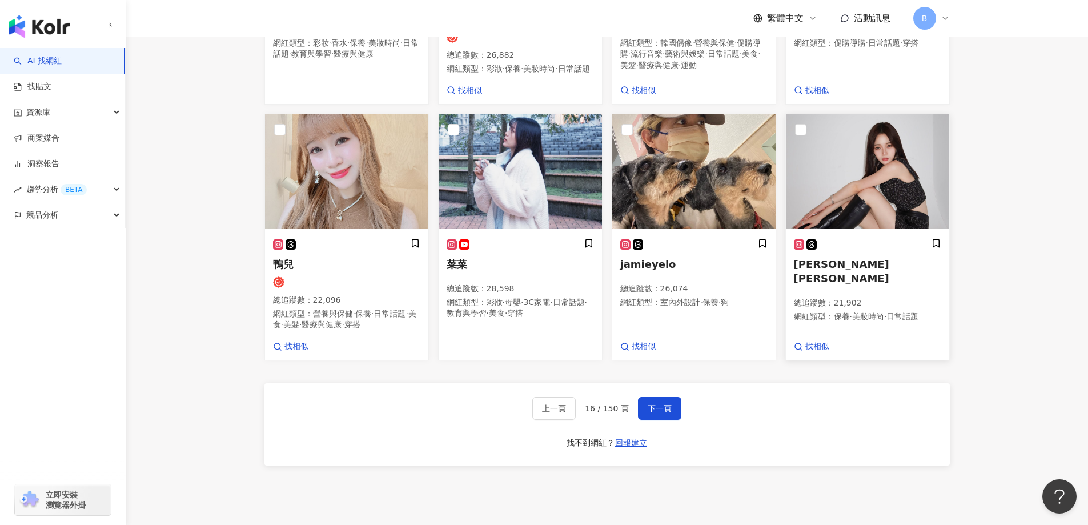
click at [885, 207] on img at bounding box center [867, 171] width 163 height 114
click at [651, 413] on span "下一頁" at bounding box center [660, 408] width 24 height 9
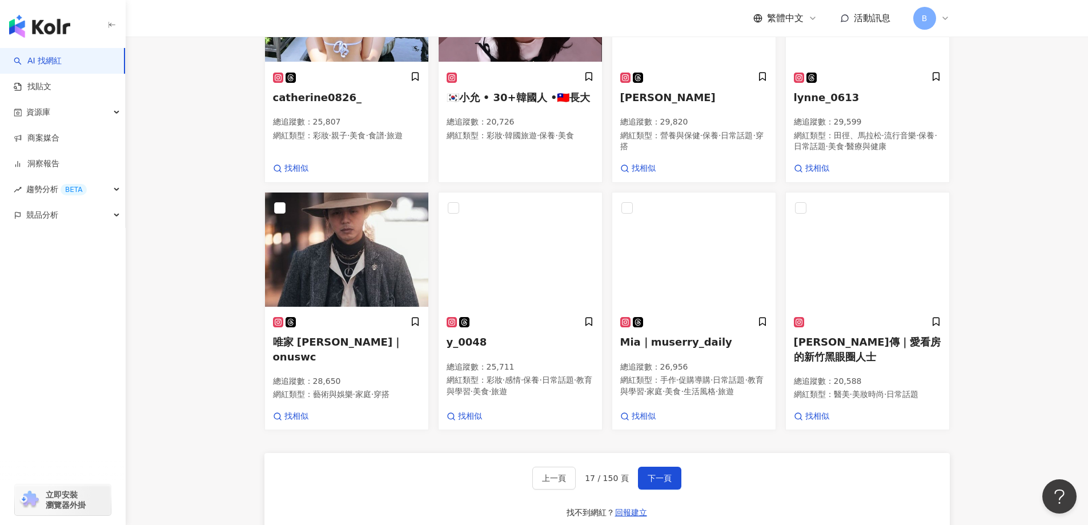
scroll to position [807, 0]
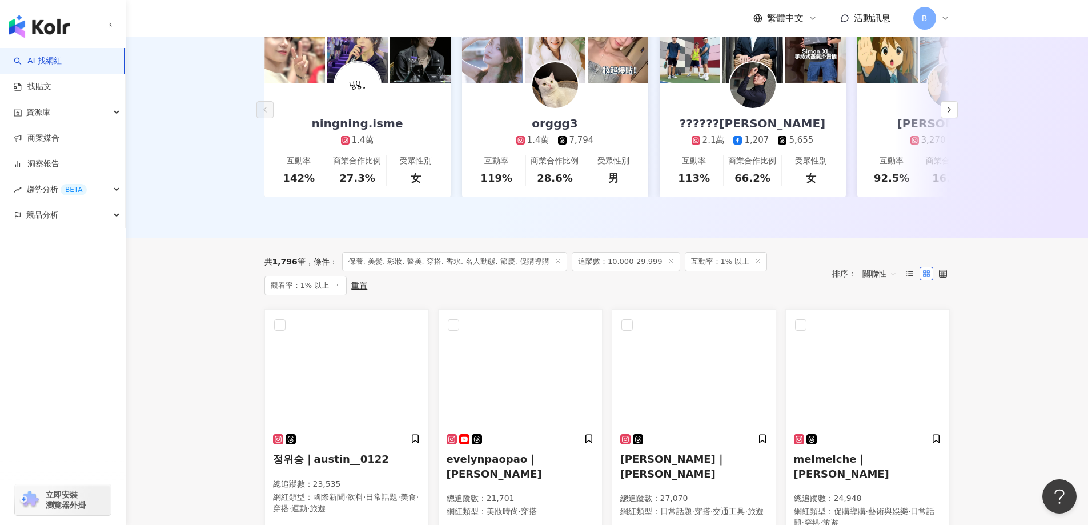
scroll to position [350, 0]
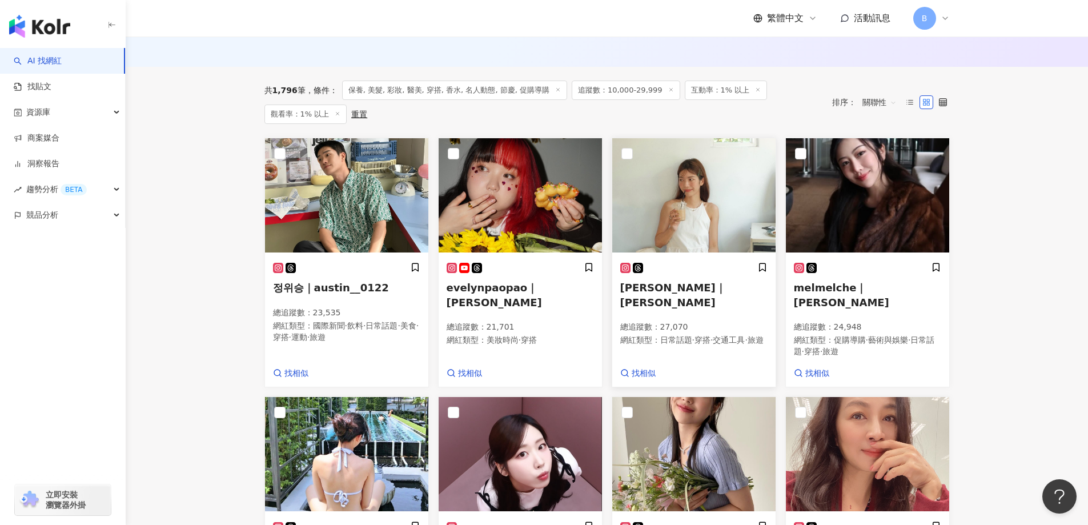
click at [693, 208] on img at bounding box center [693, 195] width 163 height 114
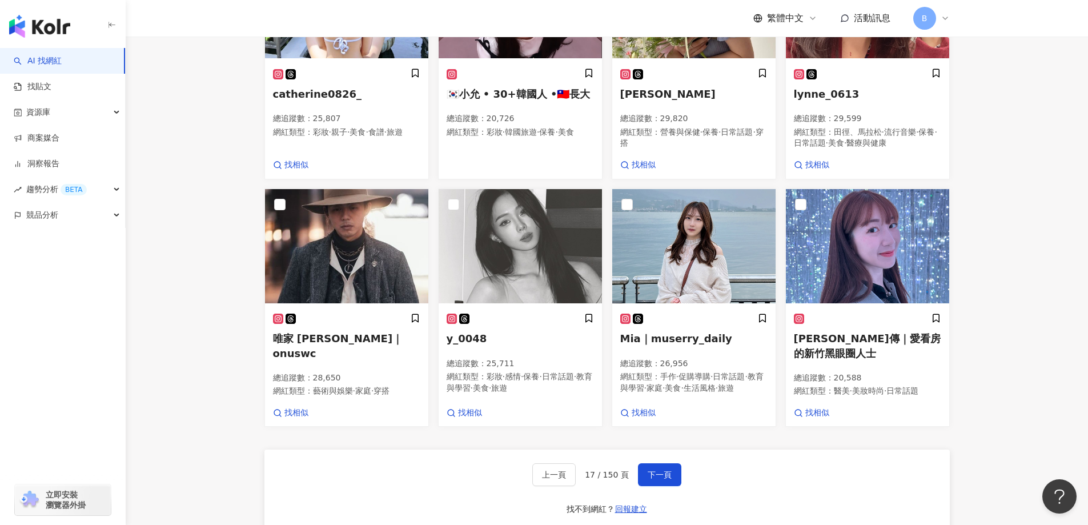
scroll to position [807, 0]
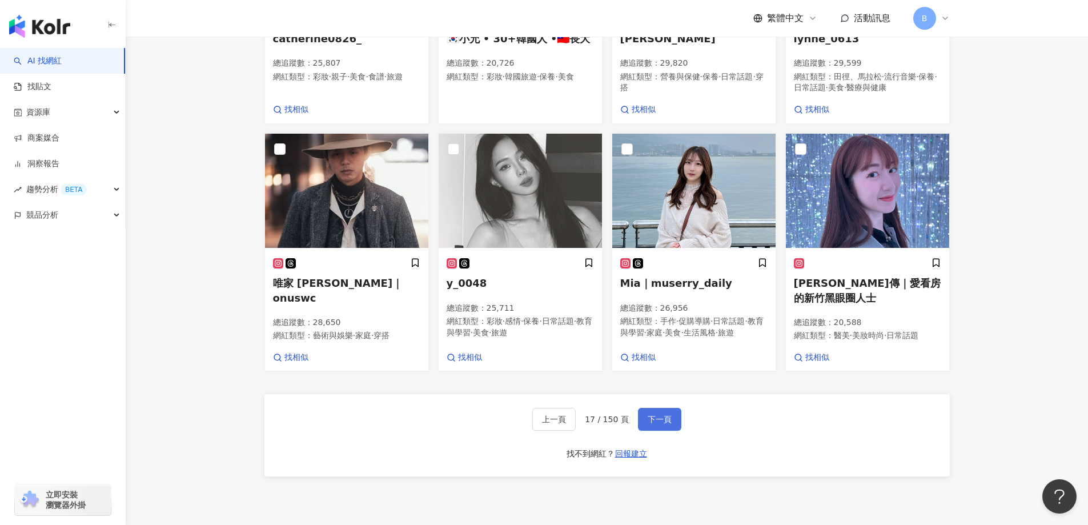
click at [668, 424] on span "下一頁" at bounding box center [660, 419] width 24 height 9
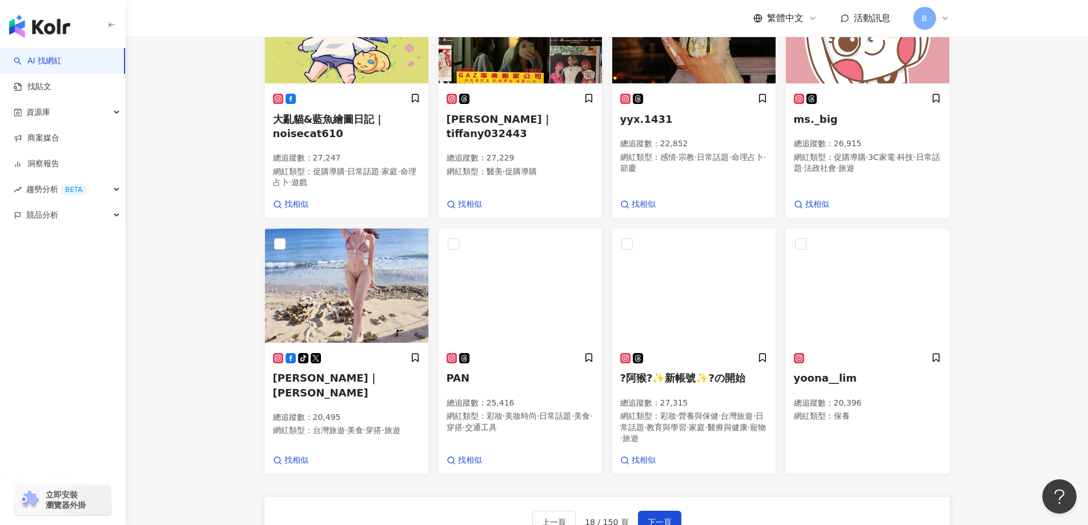
scroll to position [772, 0]
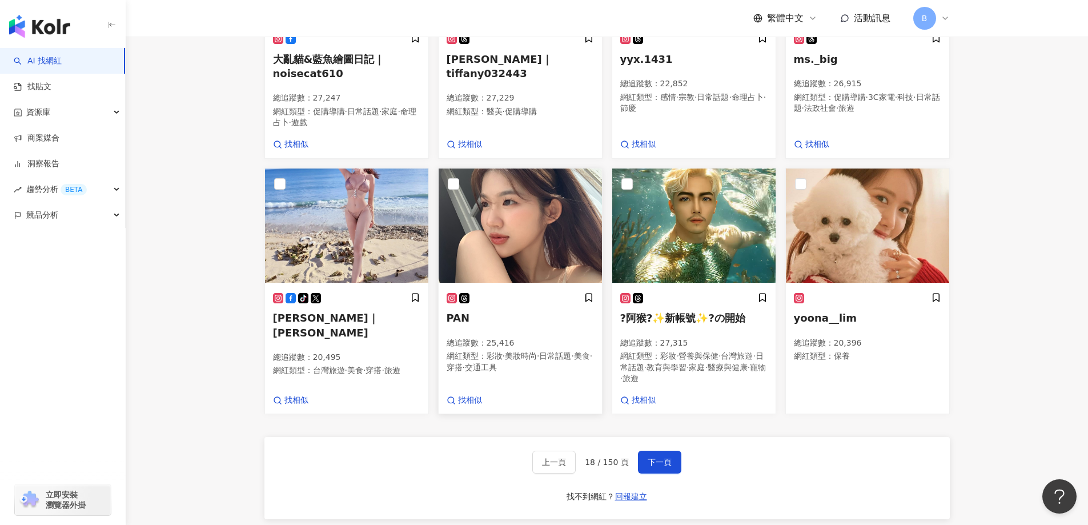
click at [526, 283] on img at bounding box center [520, 226] width 163 height 114
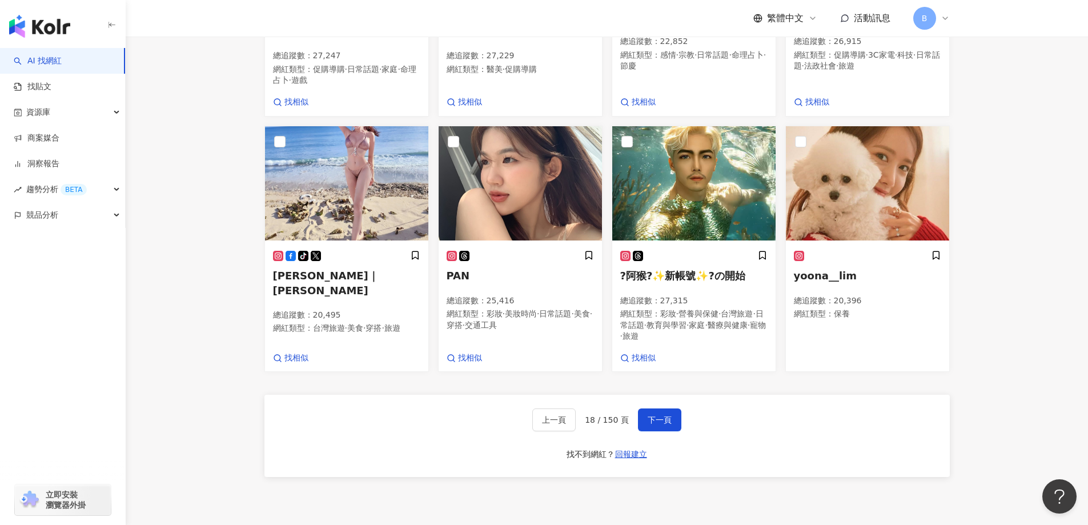
scroll to position [887, 0]
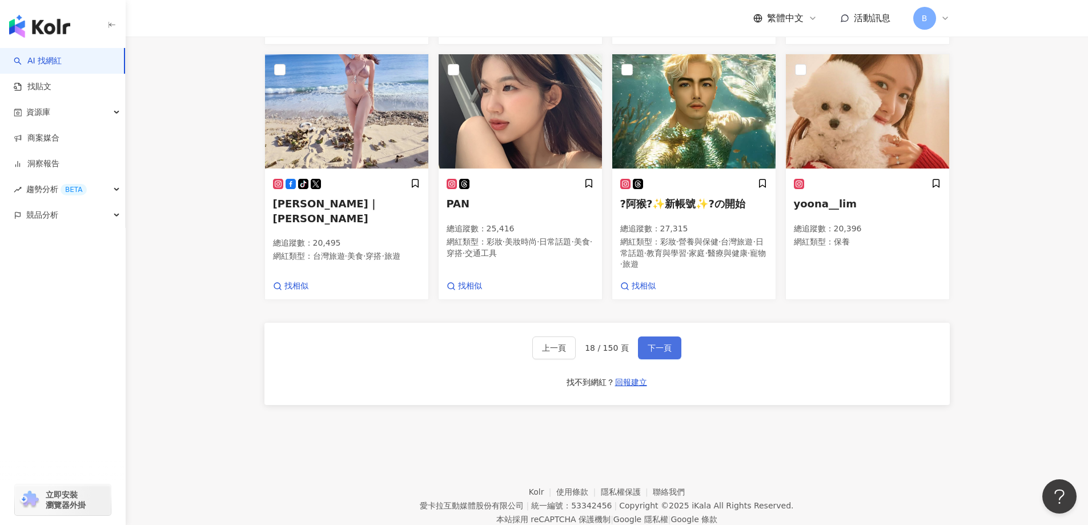
click at [662, 352] on span "下一頁" at bounding box center [660, 347] width 24 height 9
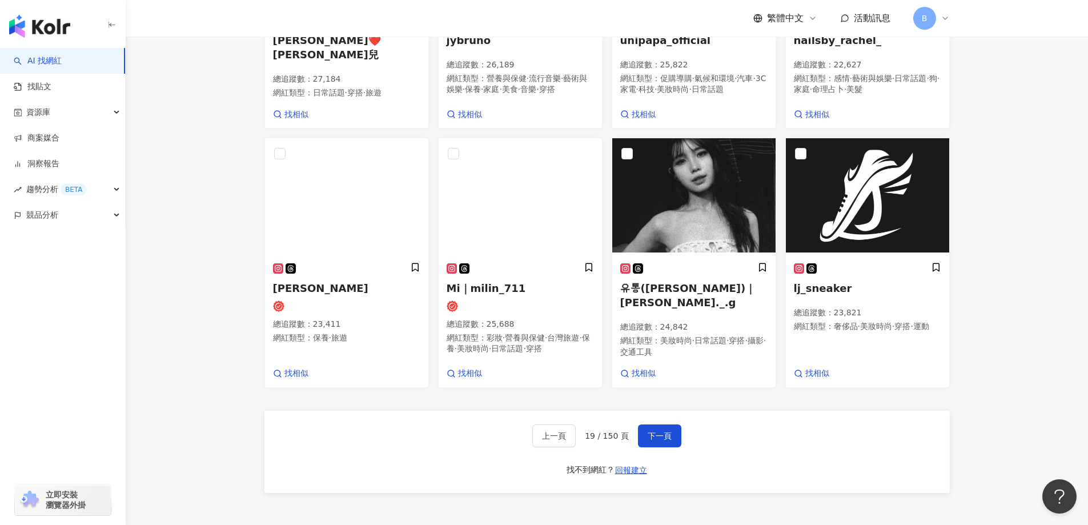
scroll to position [895, 0]
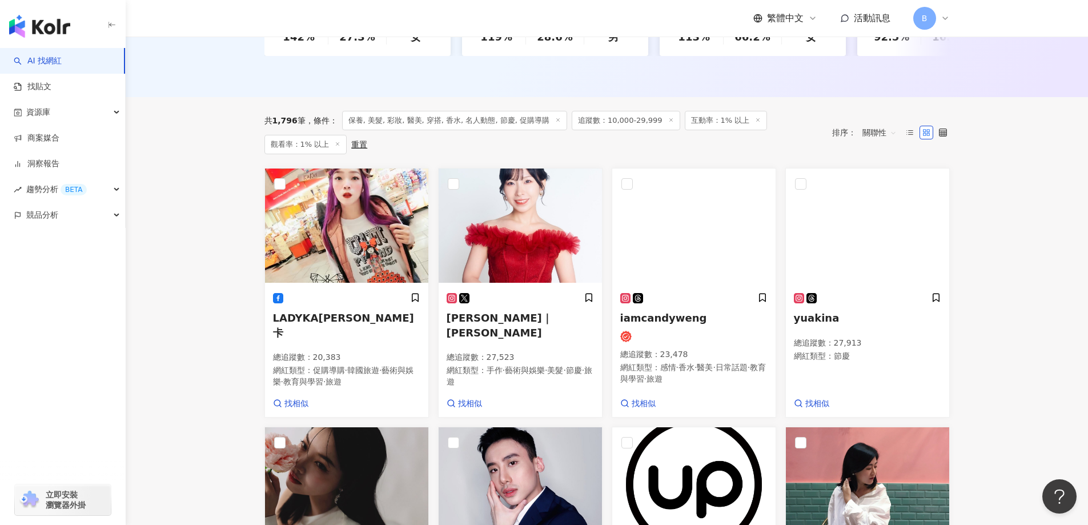
scroll to position [343, 0]
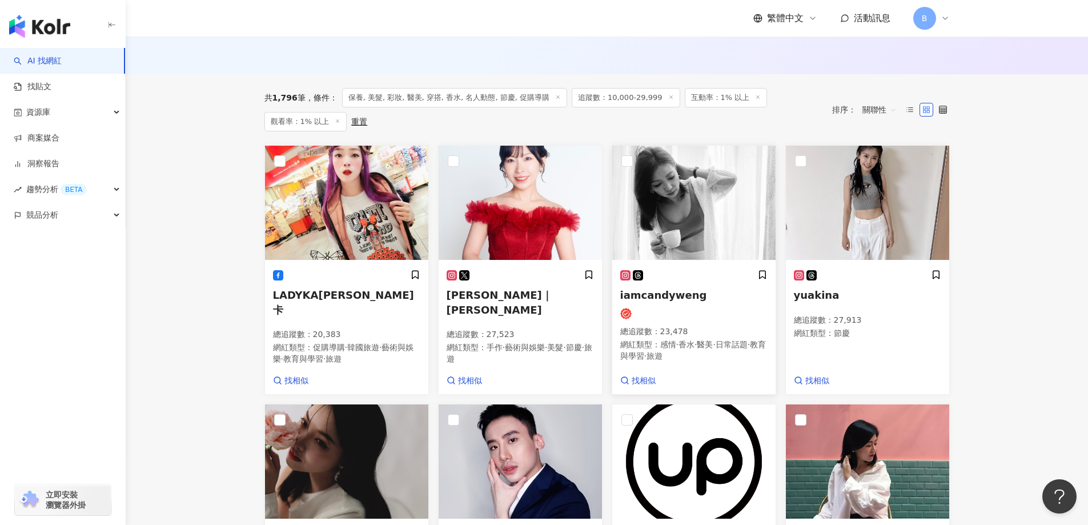
click at [701, 214] on img at bounding box center [693, 203] width 163 height 114
click at [861, 211] on img at bounding box center [867, 203] width 163 height 114
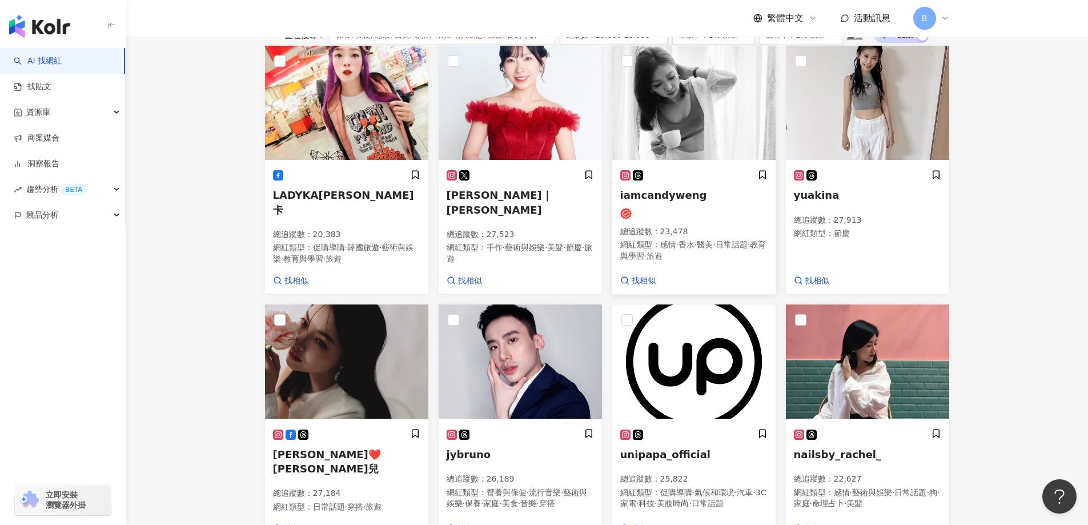
scroll to position [457, 0]
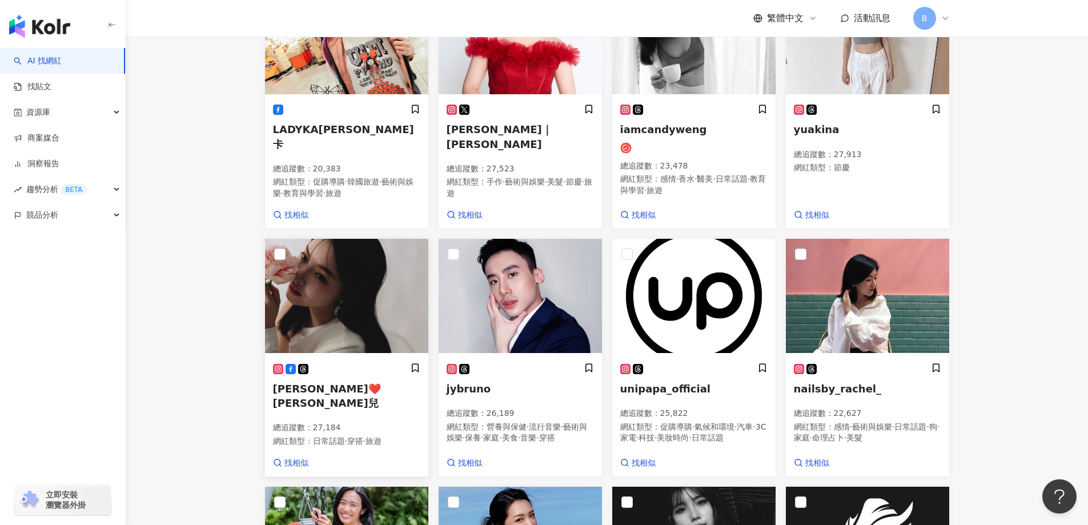
click at [368, 307] on img at bounding box center [346, 296] width 163 height 114
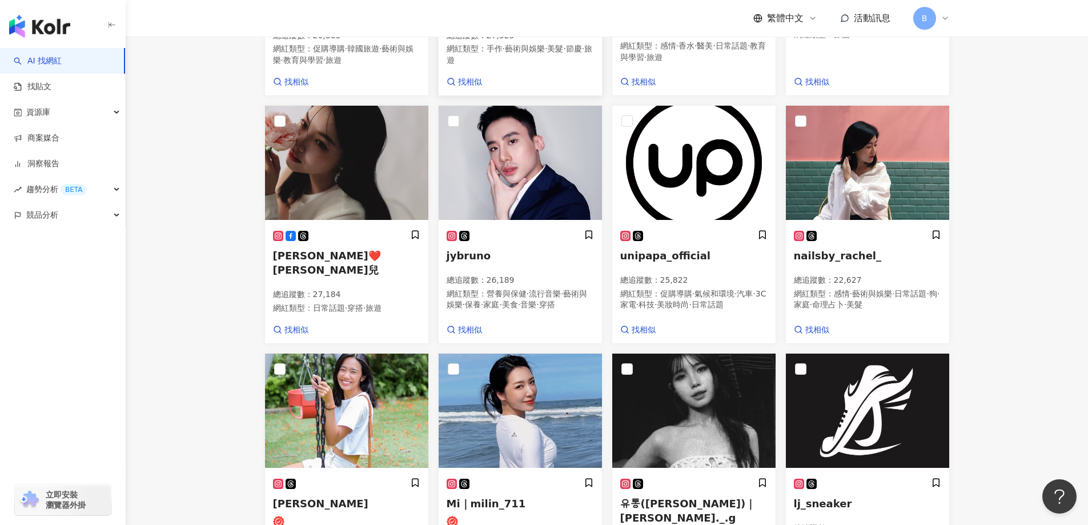
scroll to position [628, 0]
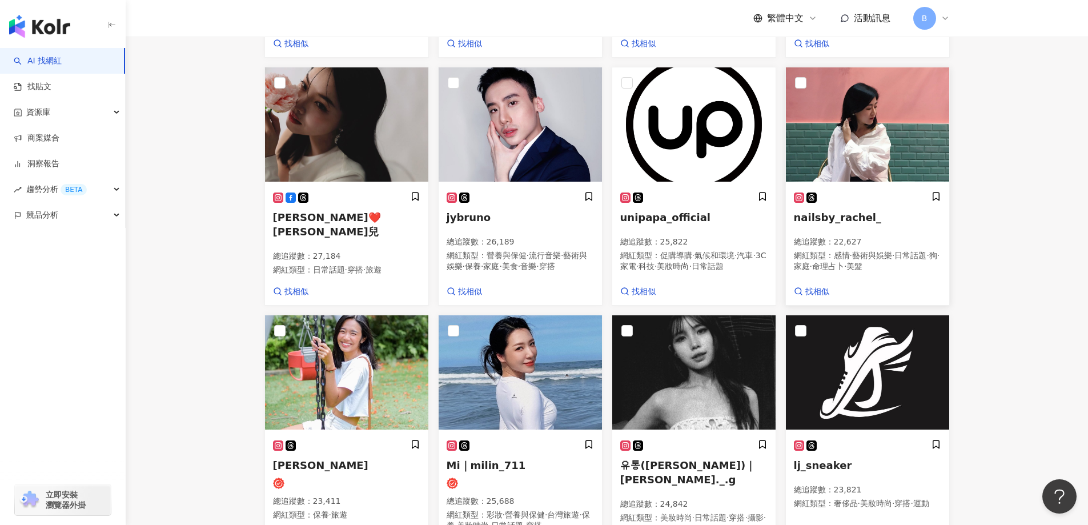
click at [869, 165] on img at bounding box center [867, 124] width 163 height 114
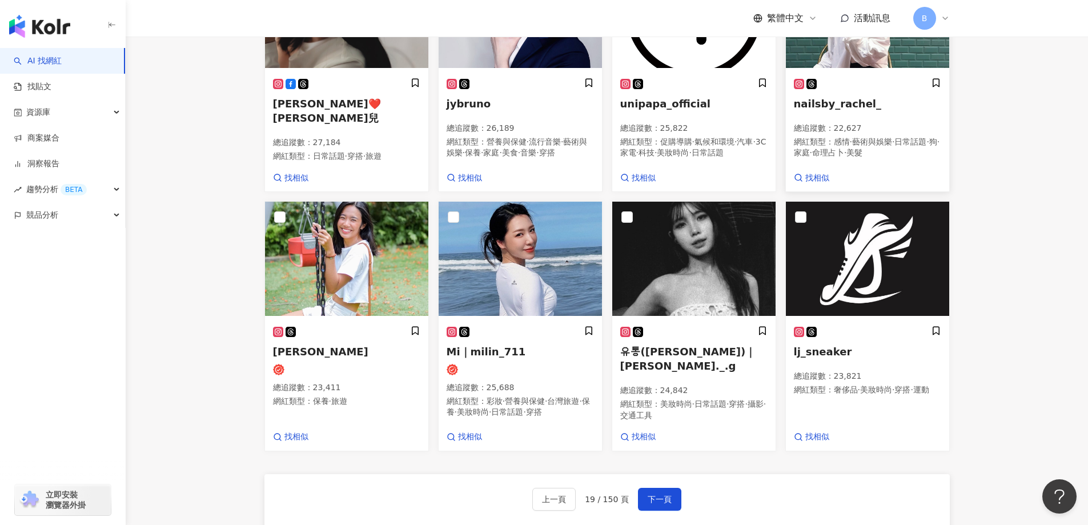
scroll to position [743, 0]
click at [352, 286] on img at bounding box center [346, 258] width 163 height 114
click at [545, 291] on img at bounding box center [520, 258] width 163 height 114
click at [681, 307] on img at bounding box center [693, 258] width 163 height 114
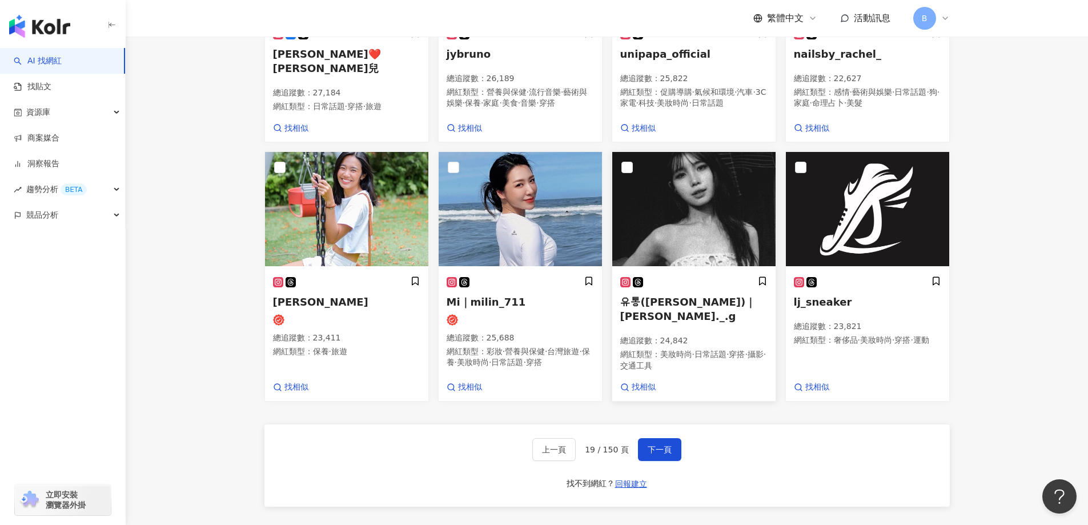
scroll to position [857, 0]
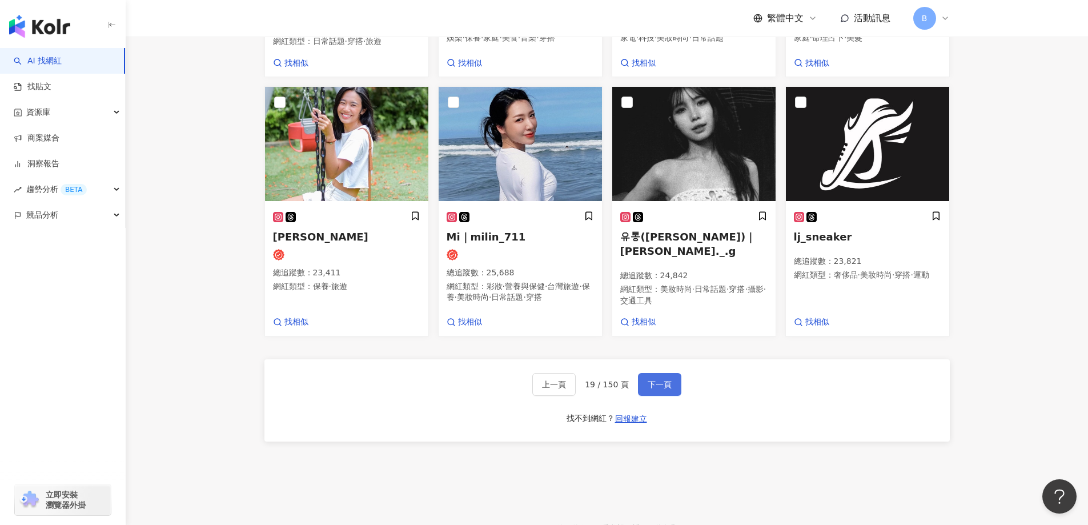
click at [662, 389] on span "下一頁" at bounding box center [660, 384] width 24 height 9
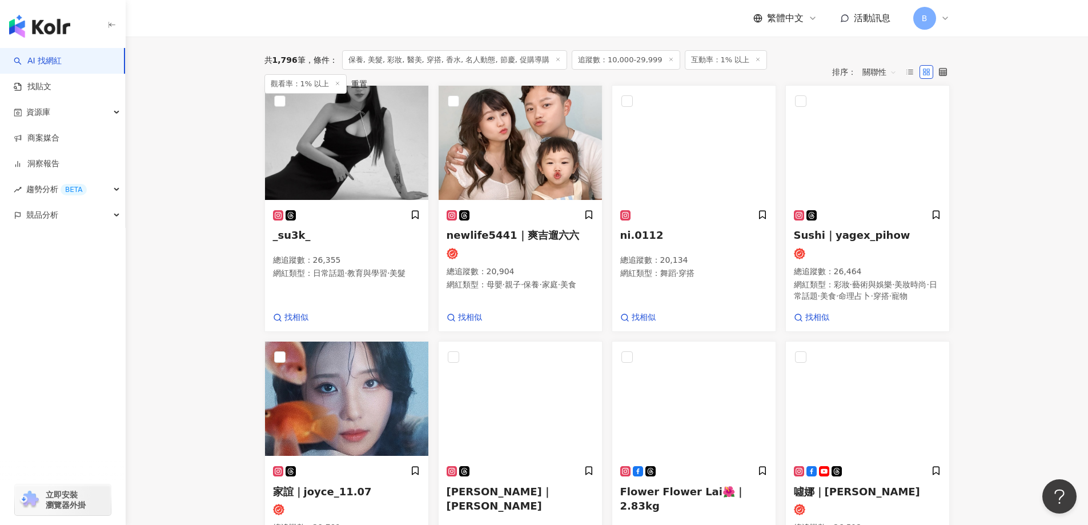
scroll to position [288, 0]
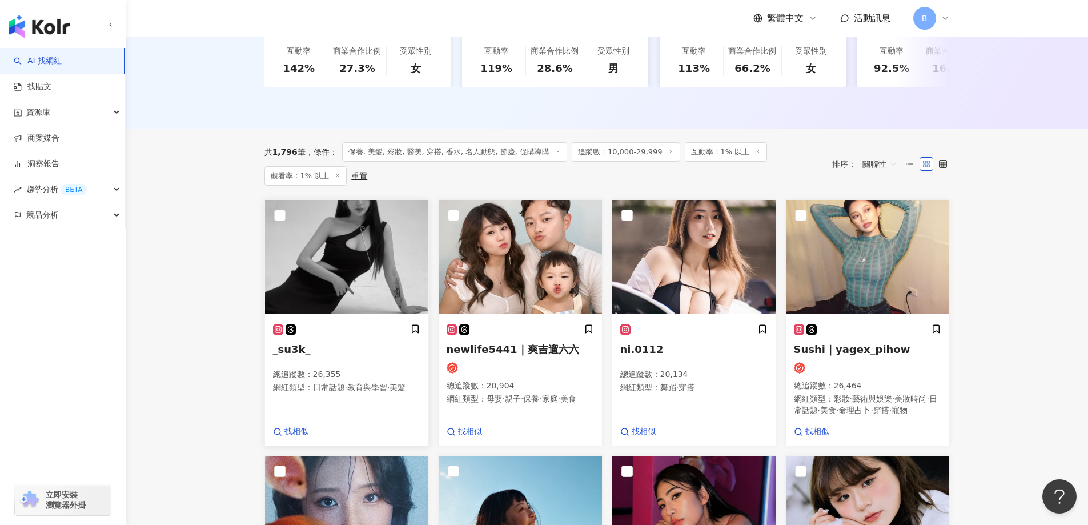
click at [356, 228] on img at bounding box center [346, 257] width 163 height 114
click at [726, 284] on img at bounding box center [693, 257] width 163 height 114
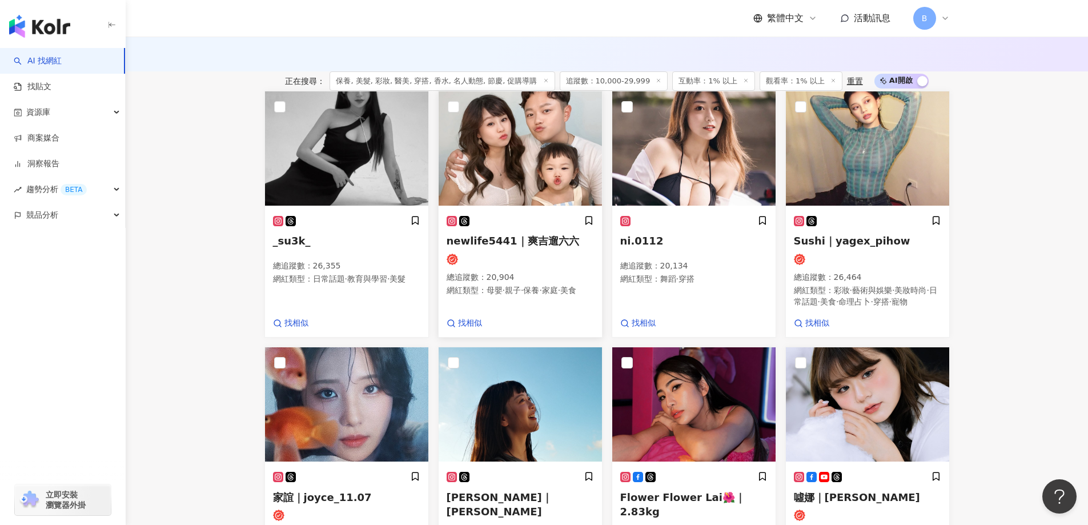
scroll to position [493, 0]
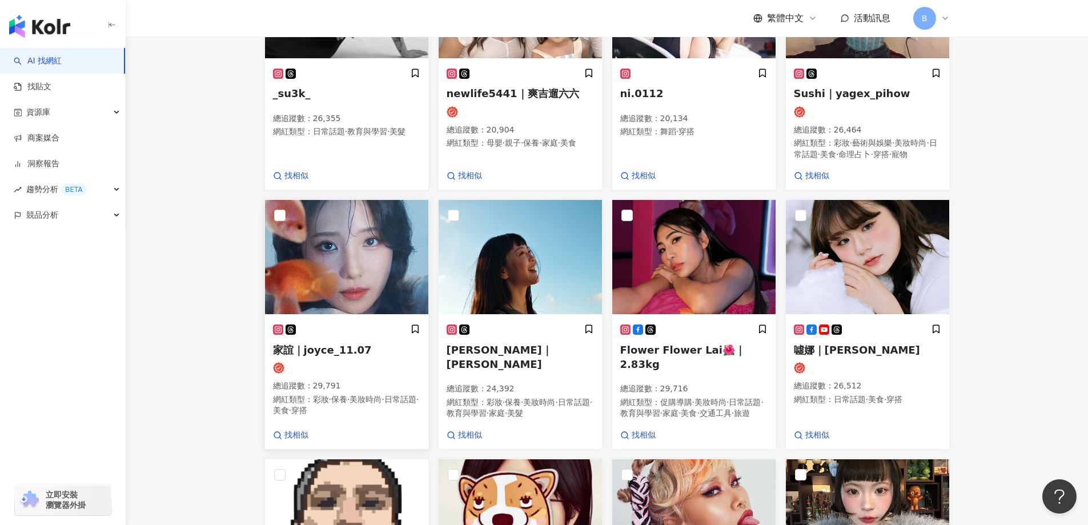
click at [332, 281] on img at bounding box center [346, 257] width 163 height 114
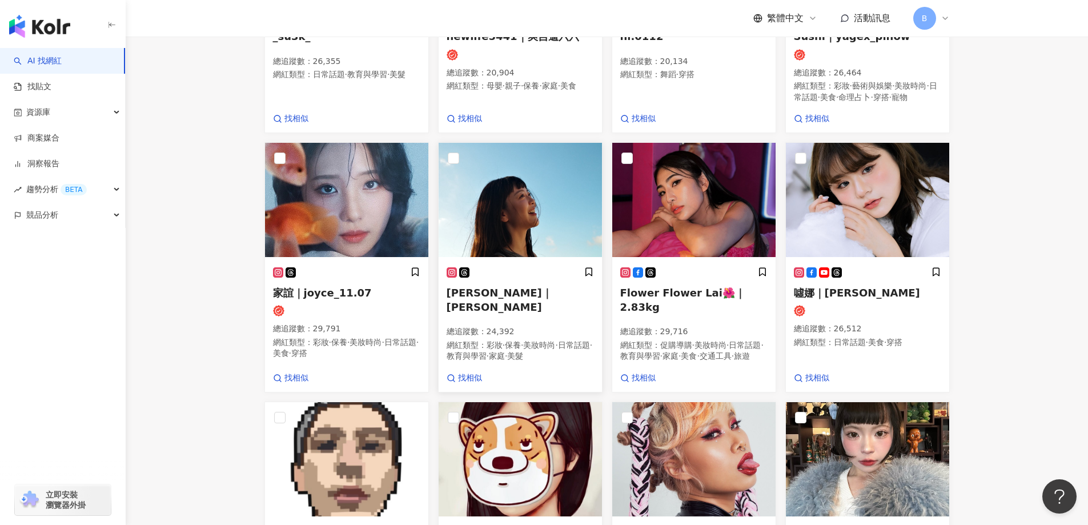
click at [538, 228] on img at bounding box center [520, 200] width 163 height 114
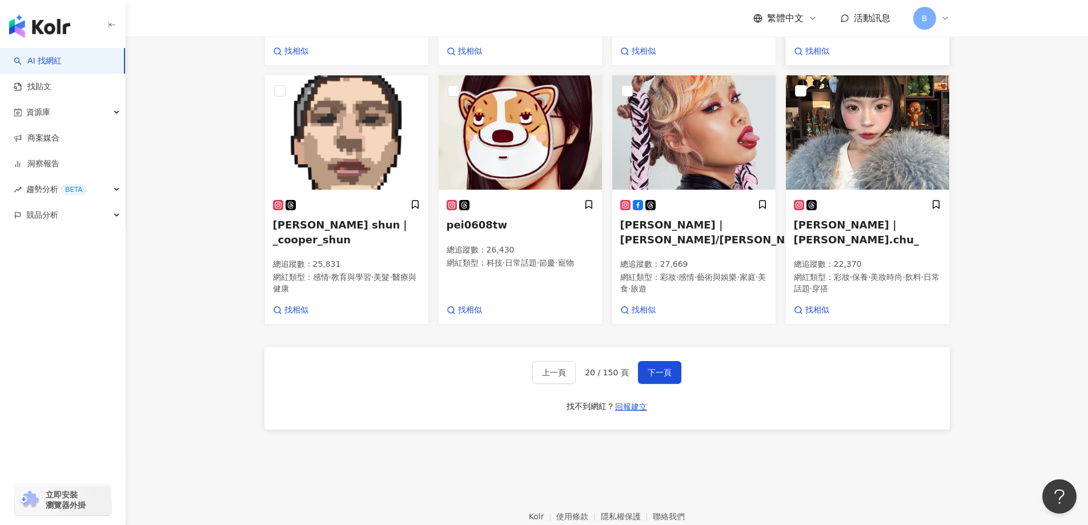
scroll to position [893, 0]
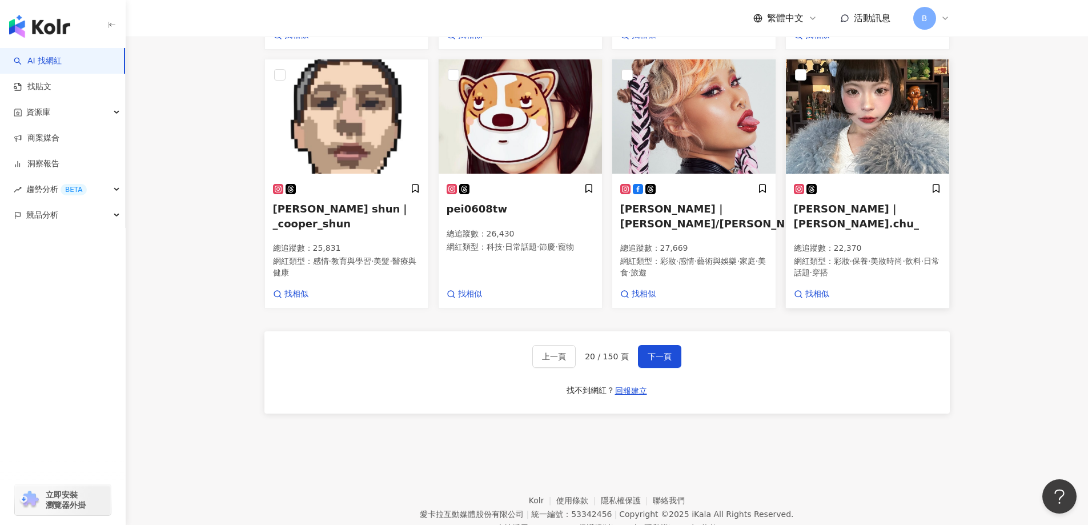
click at [866, 174] on img at bounding box center [867, 116] width 163 height 114
drag, startPoint x: 648, startPoint y: 402, endPoint x: 655, endPoint y: 398, distance: 8.2
click at [648, 361] on span "下一頁" at bounding box center [660, 356] width 24 height 9
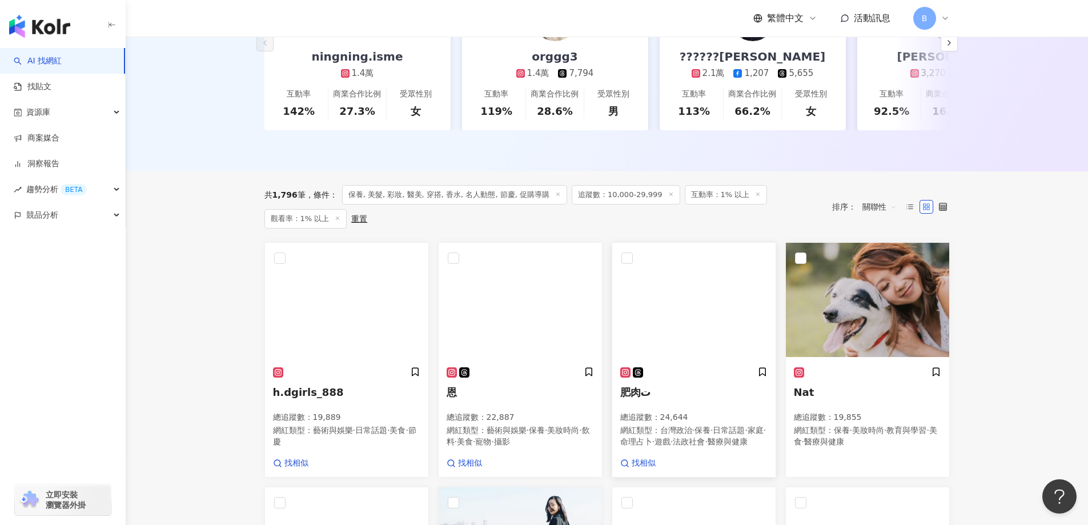
scroll to position [364, 0]
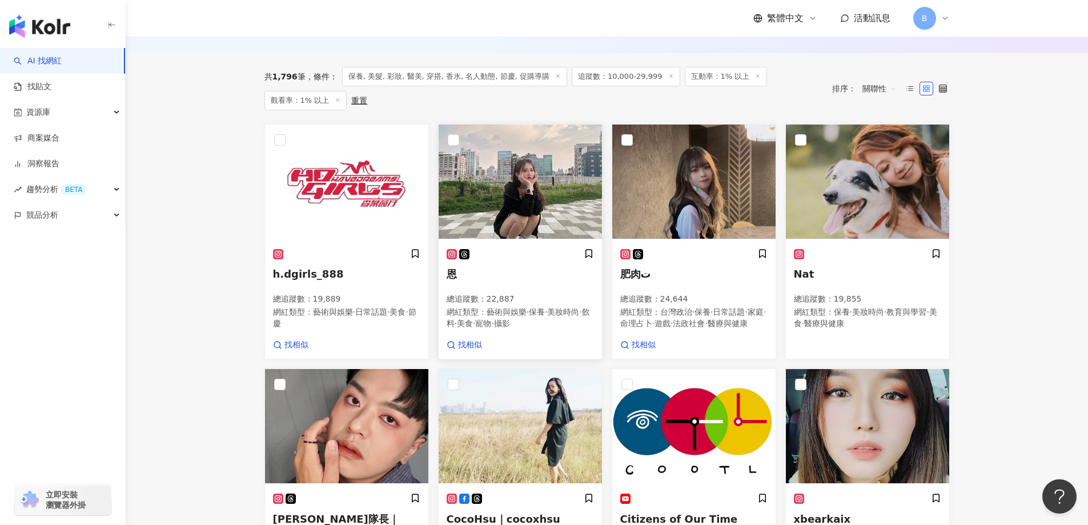
click at [530, 202] on img at bounding box center [520, 182] width 163 height 114
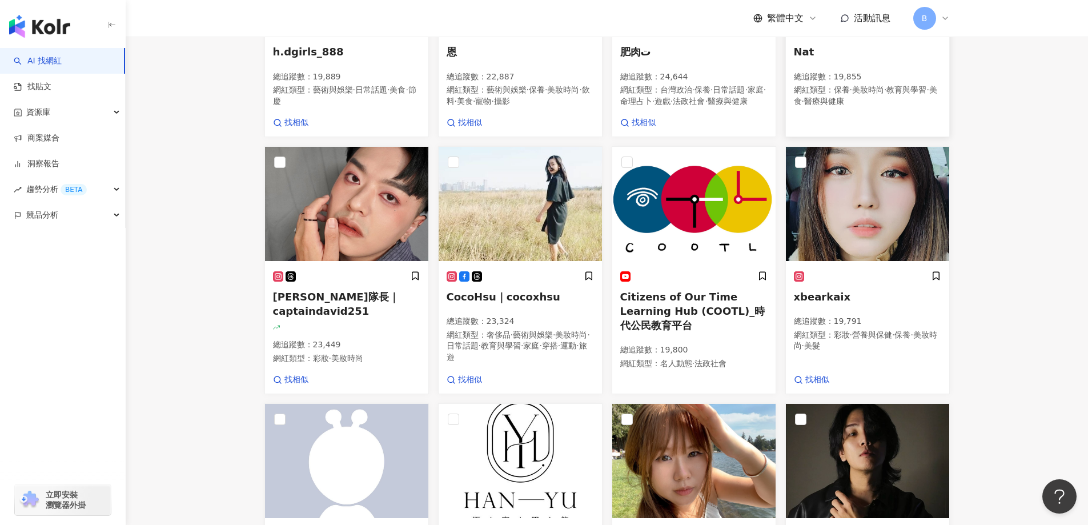
scroll to position [535, 0]
click at [553, 243] on img at bounding box center [520, 203] width 163 height 114
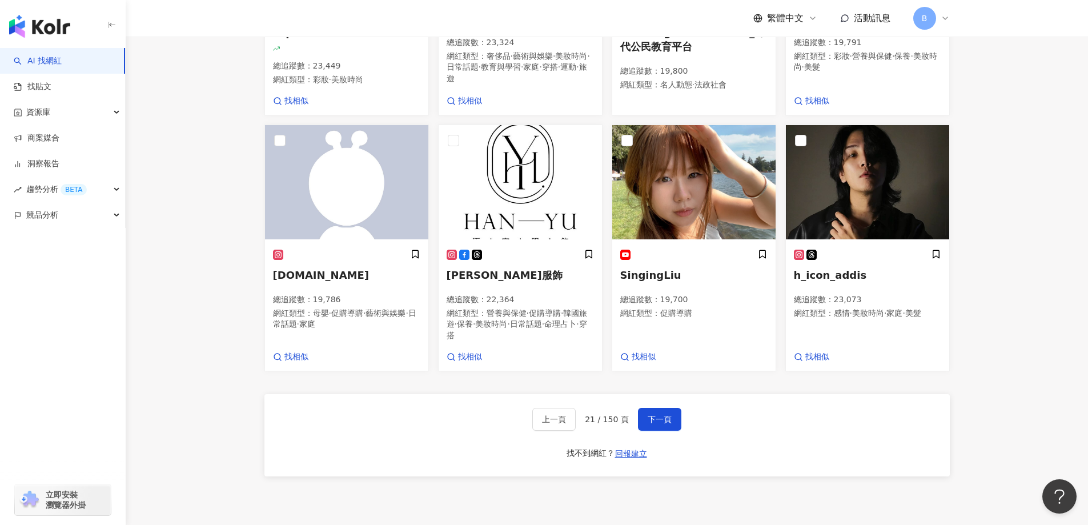
scroll to position [821, 0]
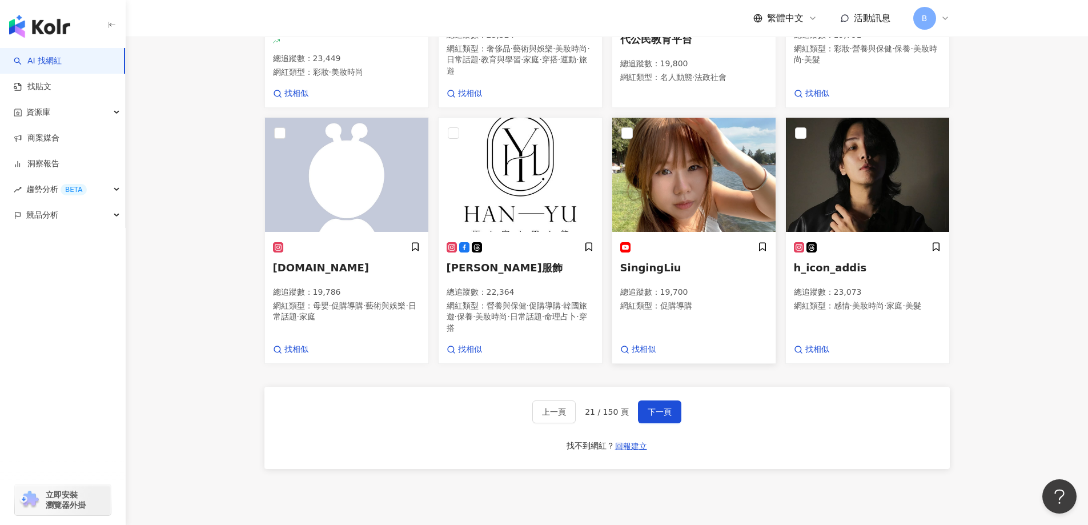
click at [691, 197] on img at bounding box center [693, 175] width 163 height 114
click at [659, 298] on p "總追蹤數 ： 19,700" at bounding box center [693, 292] width 147 height 11
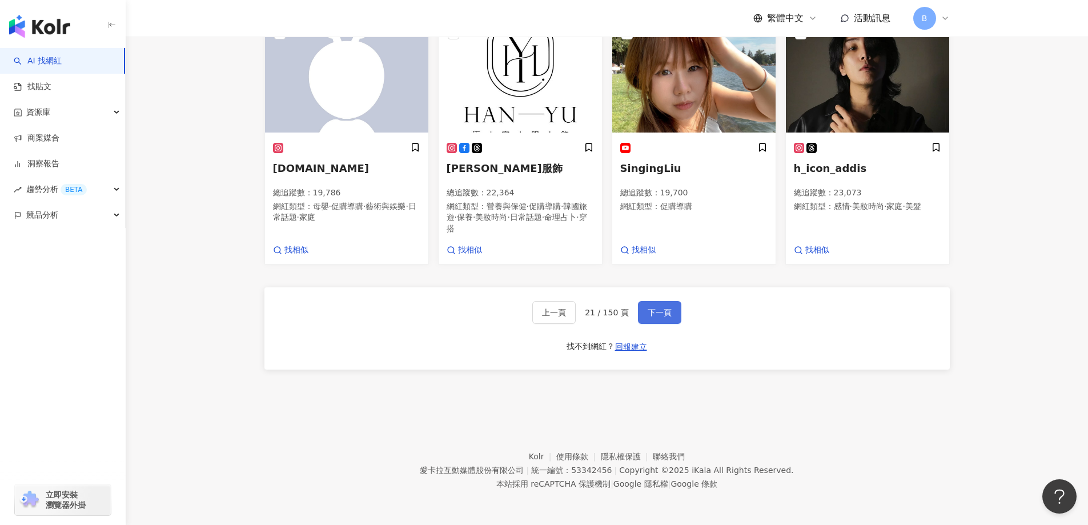
click at [660, 324] on button "下一頁" at bounding box center [659, 312] width 43 height 23
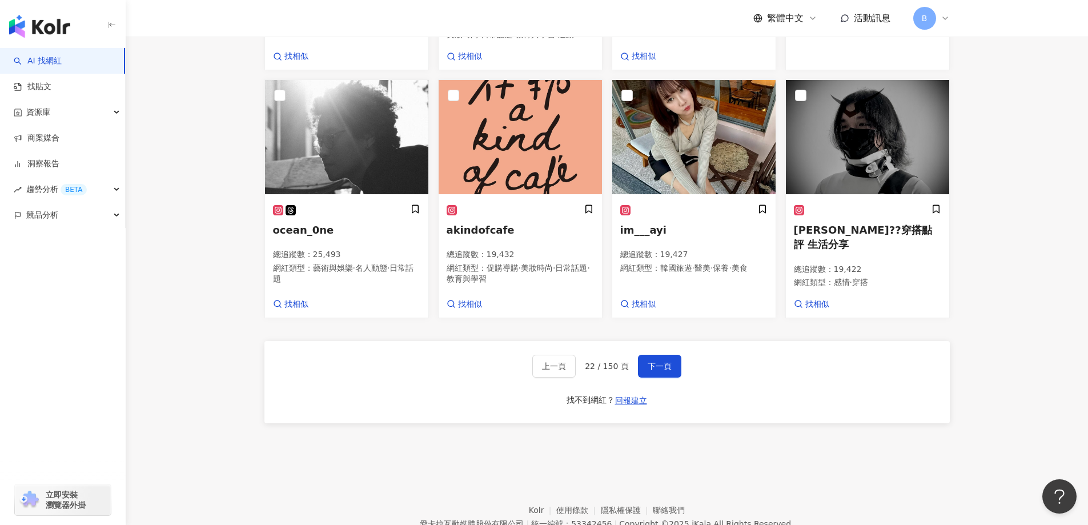
scroll to position [936, 0]
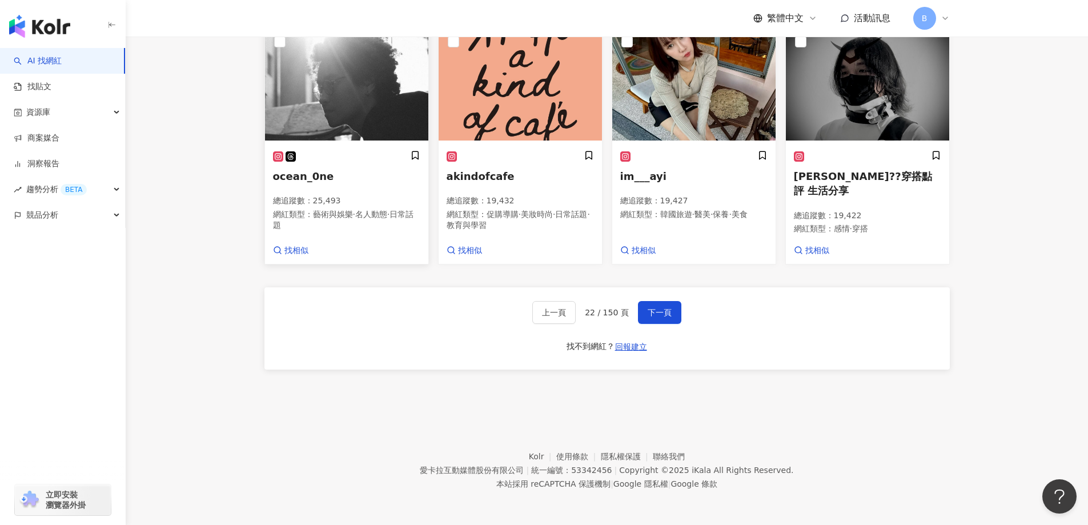
drag, startPoint x: 186, startPoint y: 190, endPoint x: 376, endPoint y: 227, distance: 193.8
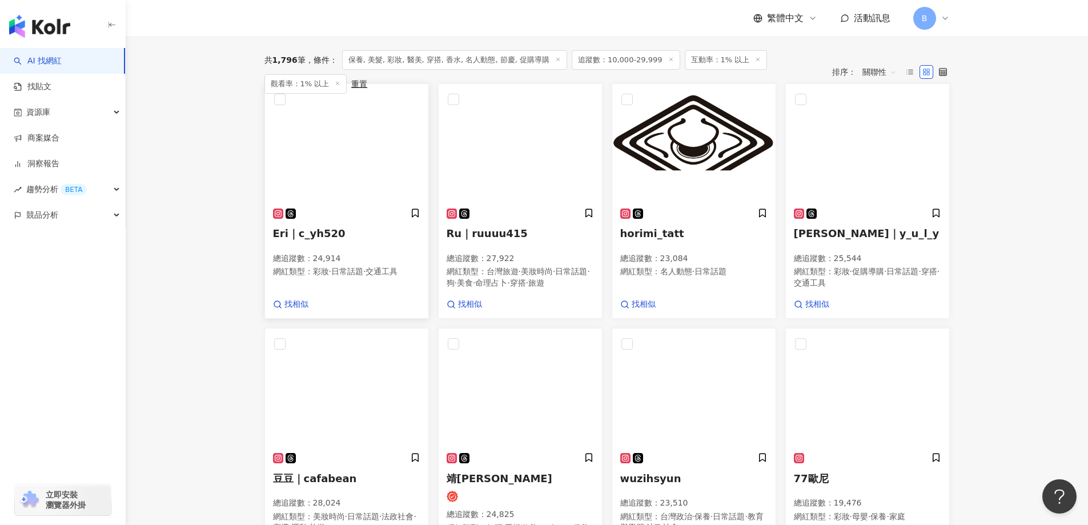
scroll to position [307, 0]
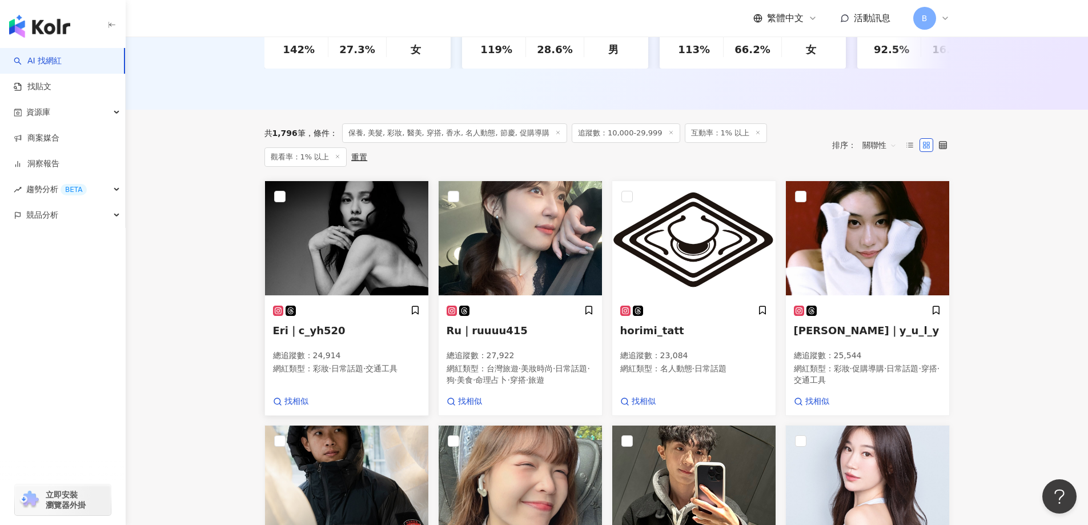
click at [359, 238] on img at bounding box center [346, 238] width 163 height 114
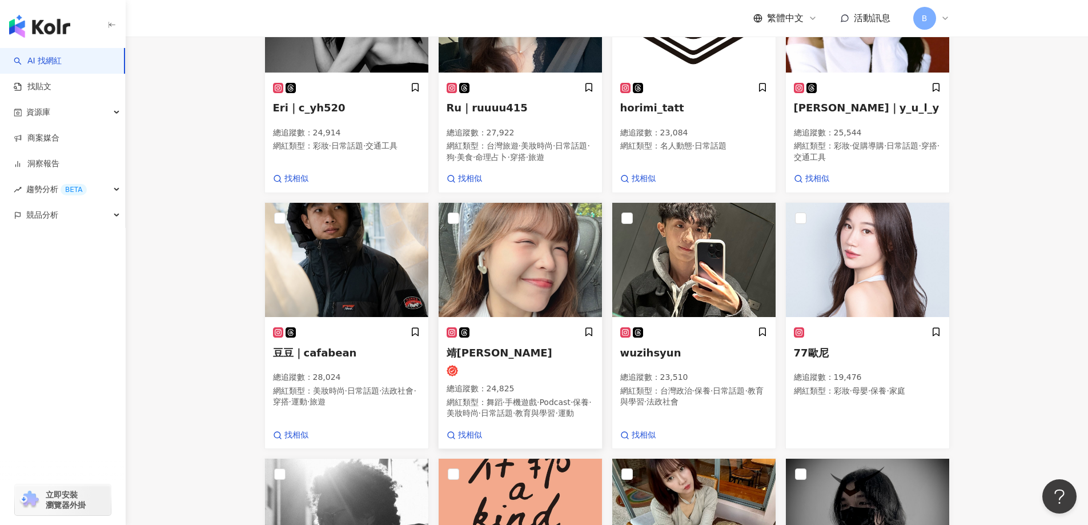
click at [556, 284] on img at bounding box center [520, 260] width 163 height 114
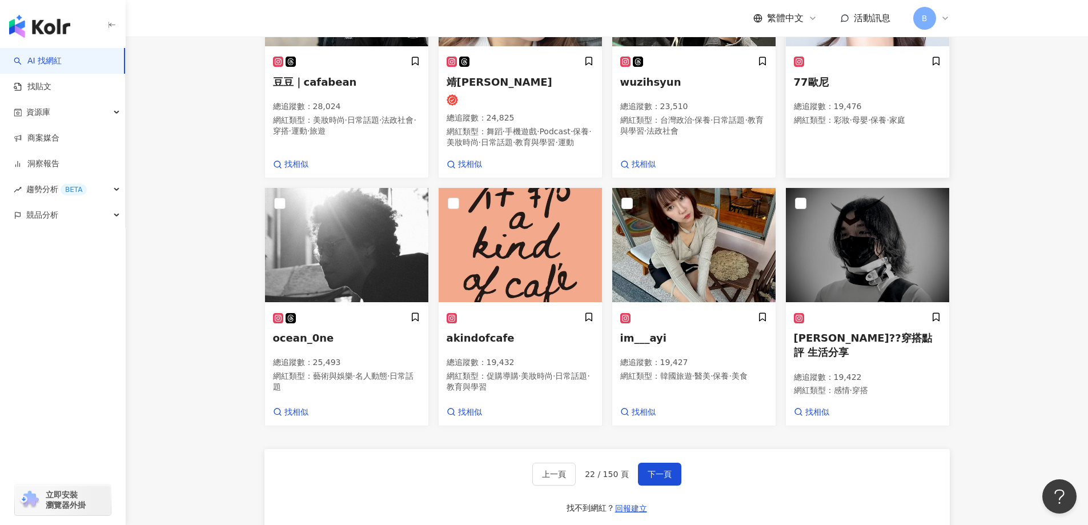
scroll to position [821, 0]
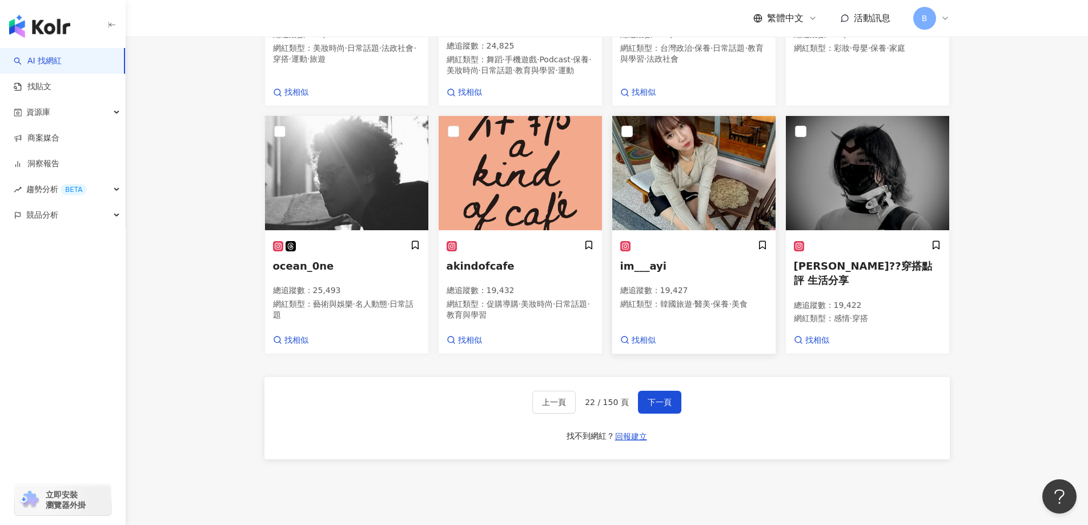
click at [693, 230] on img at bounding box center [693, 173] width 163 height 114
click at [652, 407] on span "下一頁" at bounding box center [660, 402] width 24 height 9
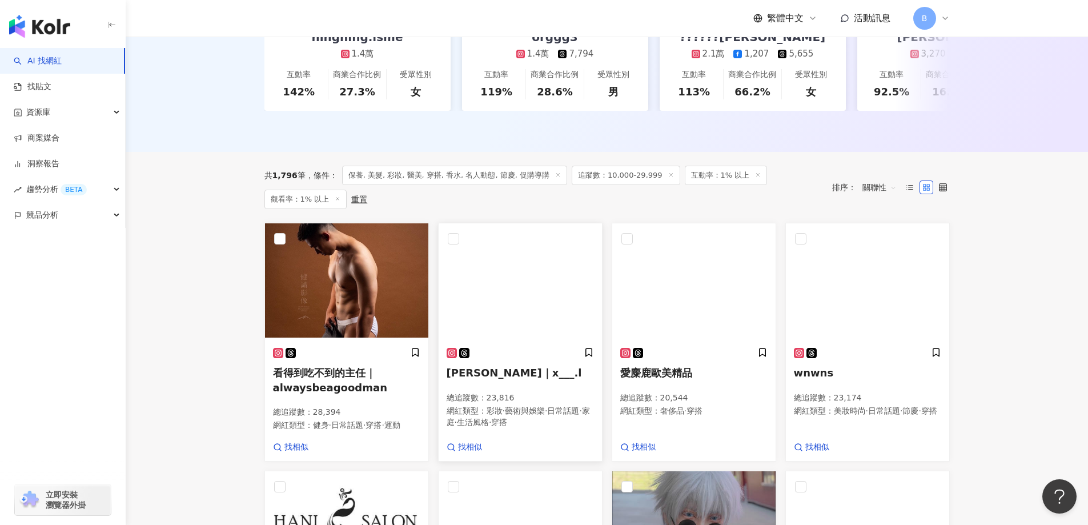
scroll to position [291, 0]
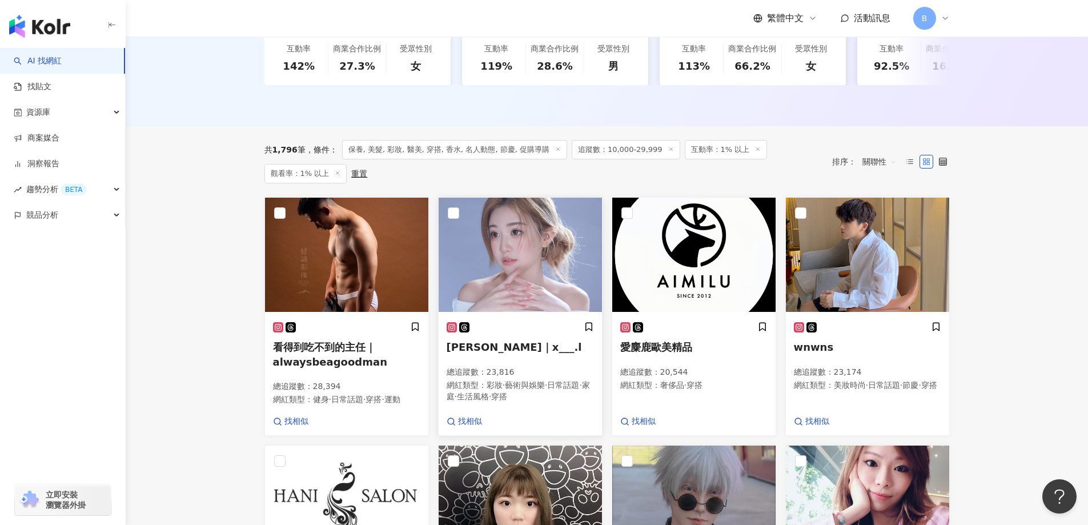
click at [518, 292] on img at bounding box center [520, 255] width 163 height 114
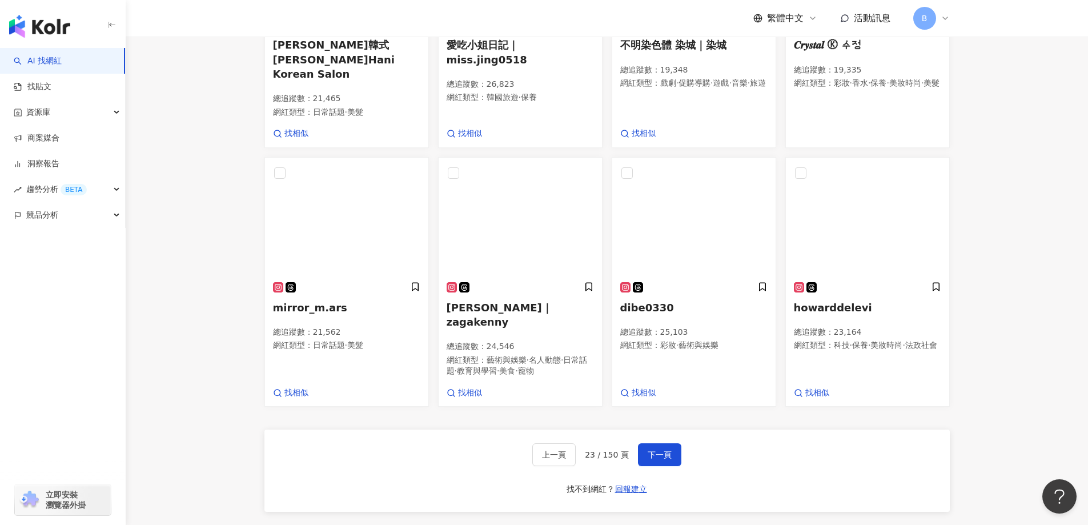
scroll to position [805, 0]
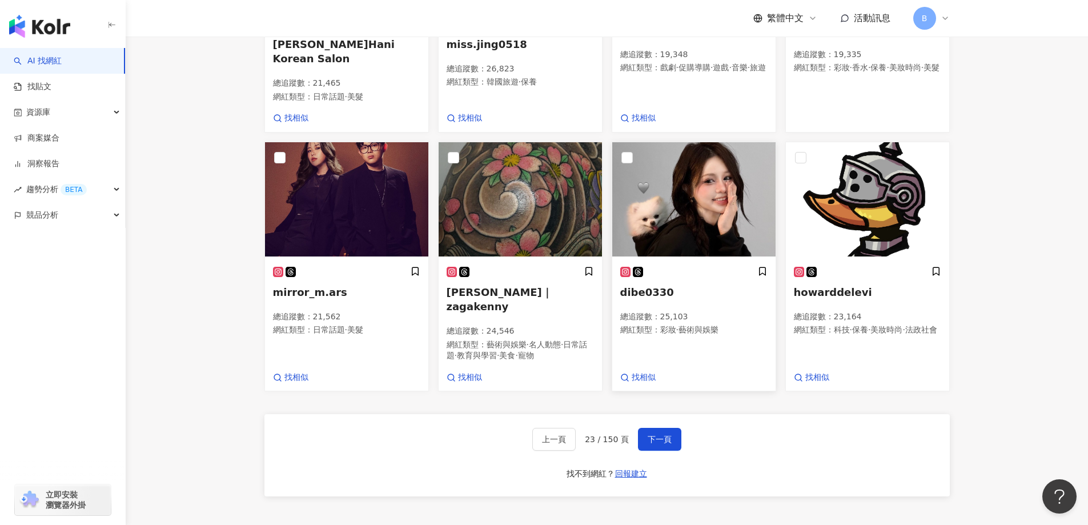
click at [711, 209] on img at bounding box center [693, 199] width 163 height 114
click at [648, 448] on button "下一頁" at bounding box center [659, 439] width 43 height 23
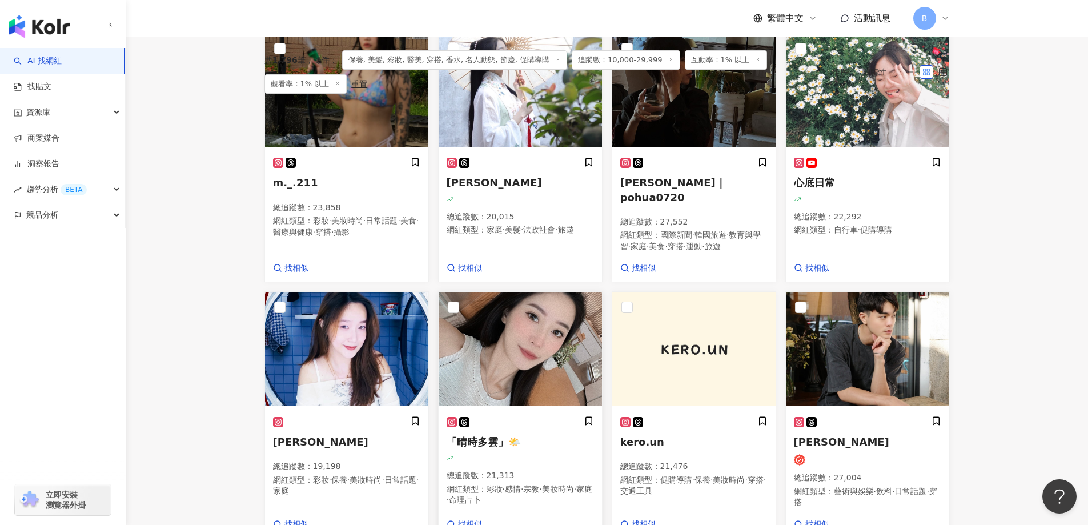
scroll to position [322, 0]
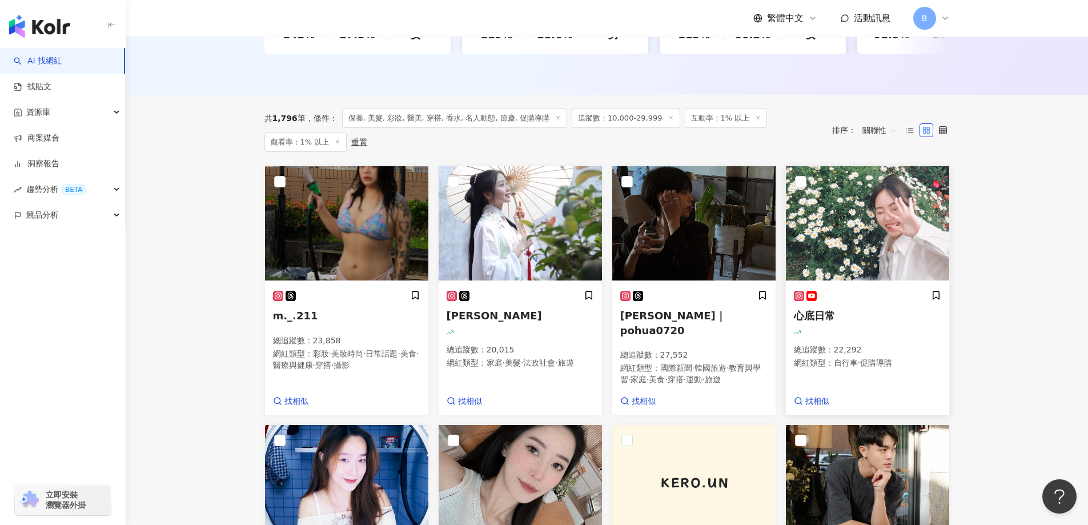
click at [853, 228] on img at bounding box center [867, 223] width 163 height 114
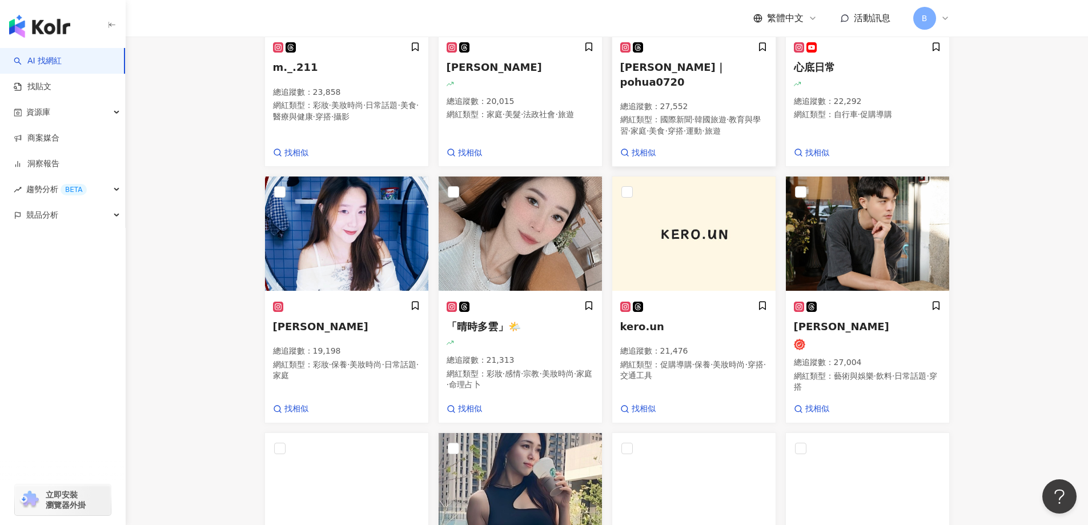
scroll to position [527, 0]
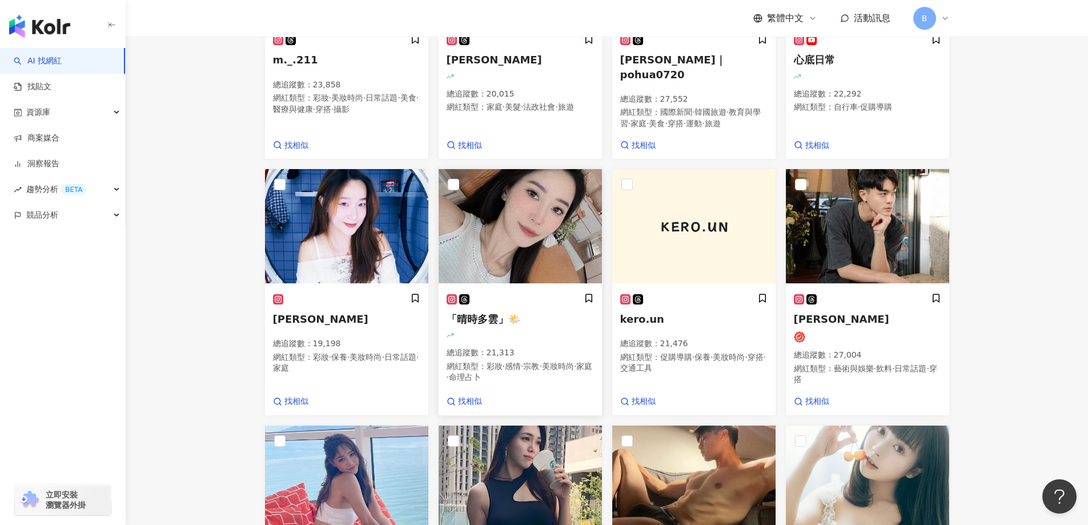
click at [485, 255] on img at bounding box center [520, 226] width 163 height 114
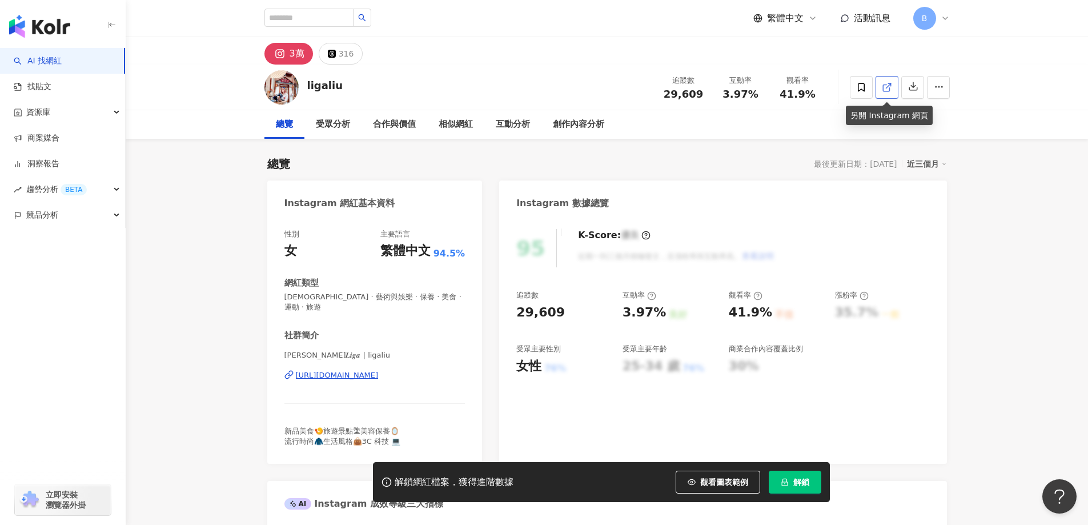
click at [885, 88] on icon at bounding box center [887, 87] width 10 height 10
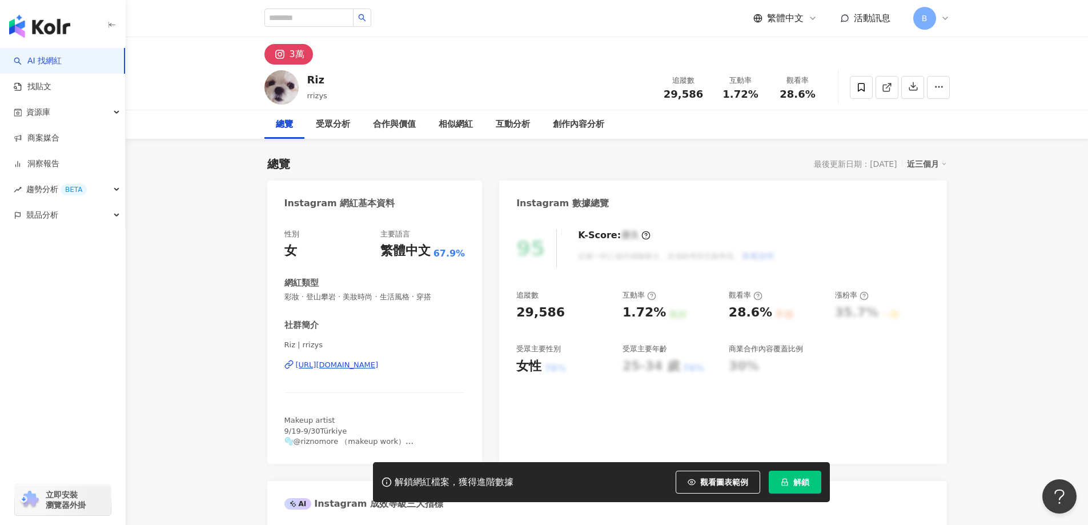
click at [884, 88] on icon at bounding box center [887, 87] width 10 height 10
click at [888, 84] on icon at bounding box center [887, 87] width 10 height 10
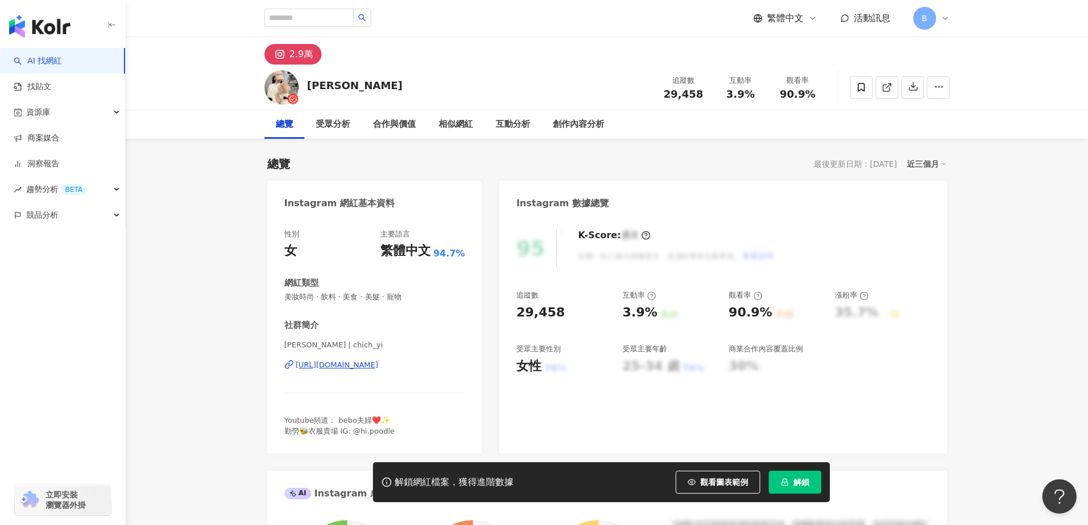
drag, startPoint x: 887, startPoint y: 85, endPoint x: 902, endPoint y: 93, distance: 17.1
click at [887, 85] on icon at bounding box center [887, 87] width 10 height 10
click at [363, 298] on span "美妝時尚 · 飲料 · 美食 · 美髮 · 寵物" at bounding box center [374, 297] width 181 height 10
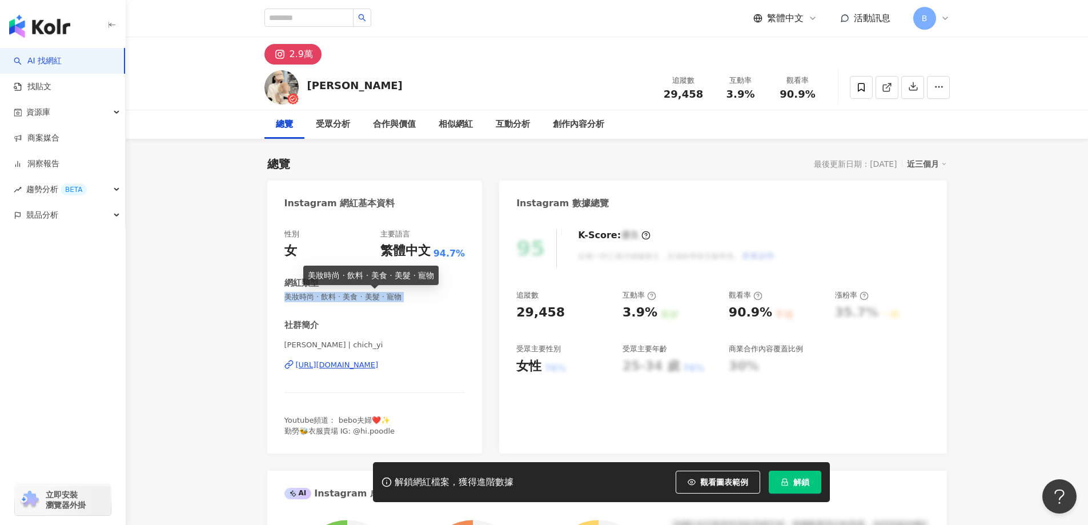
click at [363, 298] on span "美妝時尚 · 飲料 · 美食 · 美髮 · 寵物" at bounding box center [374, 297] width 181 height 10
copy span "美妝時尚 · 飲料 · 美食 · 美髮 · 寵物"
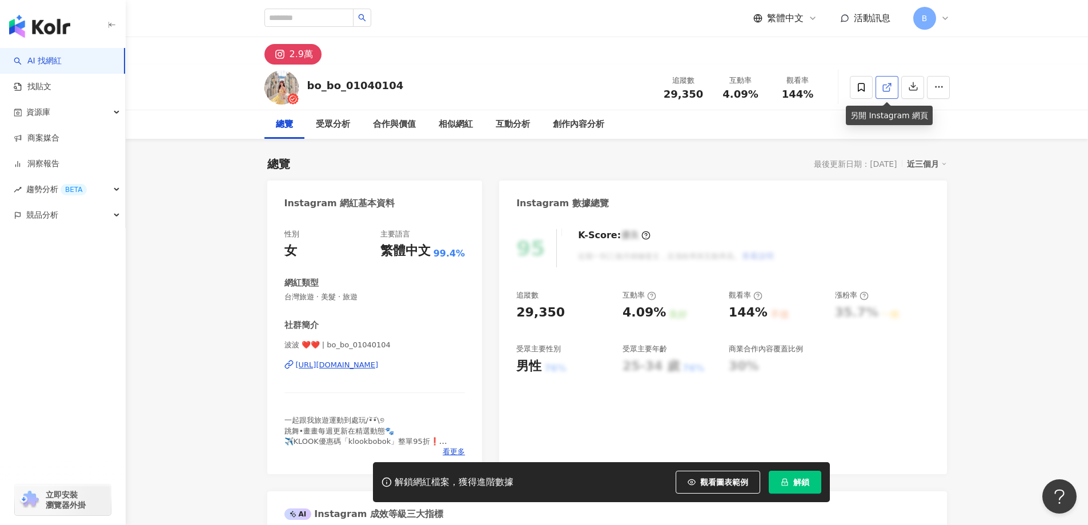
click at [889, 86] on icon at bounding box center [887, 87] width 10 height 10
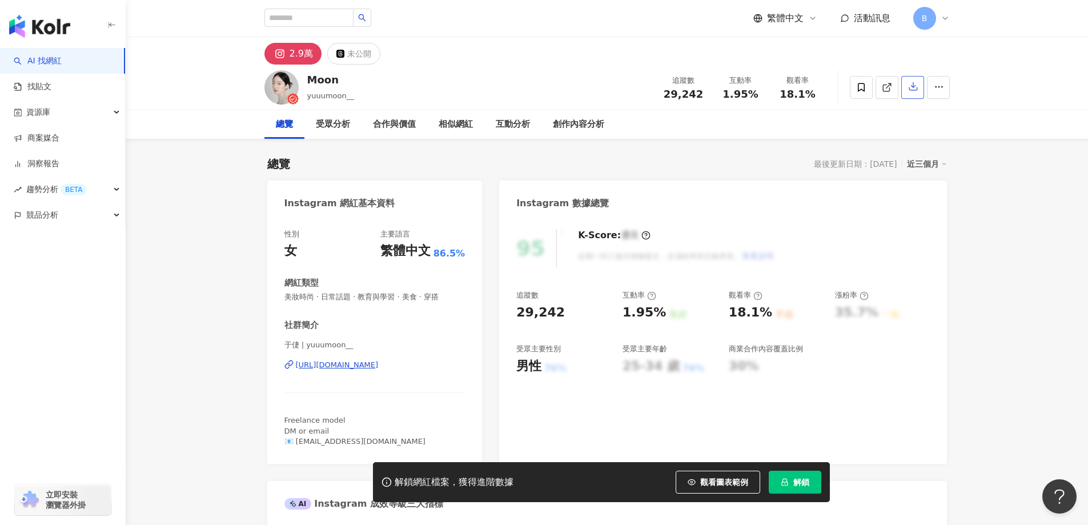
drag, startPoint x: 1040, startPoint y: 205, endPoint x: 923, endPoint y: 96, distance: 160.1
click at [892, 87] on icon at bounding box center [887, 87] width 10 height 10
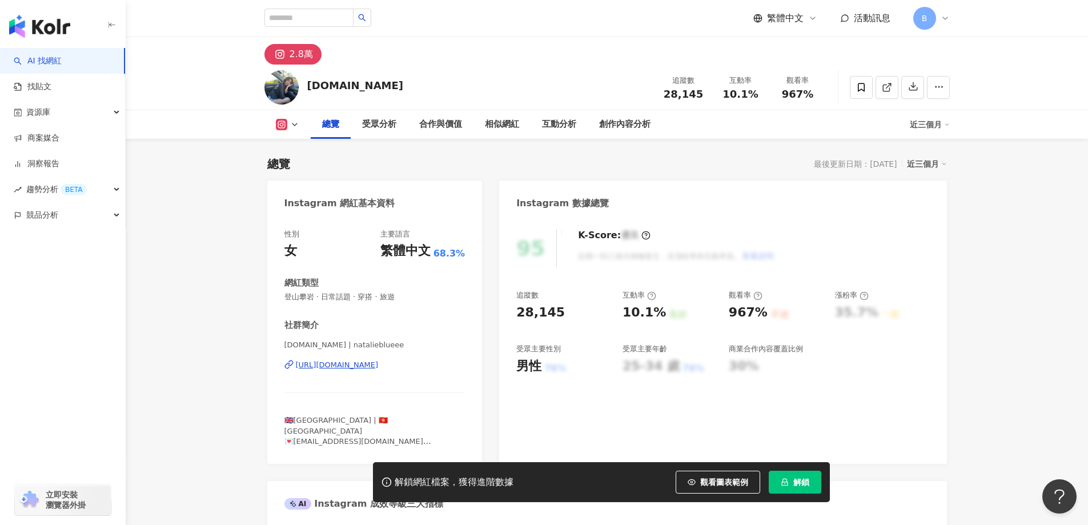
click at [887, 90] on icon at bounding box center [887, 87] width 10 height 10
click at [362, 295] on span "登山攀岩 · 日常話題 · 穿搭 · 旅遊" at bounding box center [374, 297] width 181 height 10
copy span "登山攀岩 · 日常話題 · 穿搭 · 旅遊"
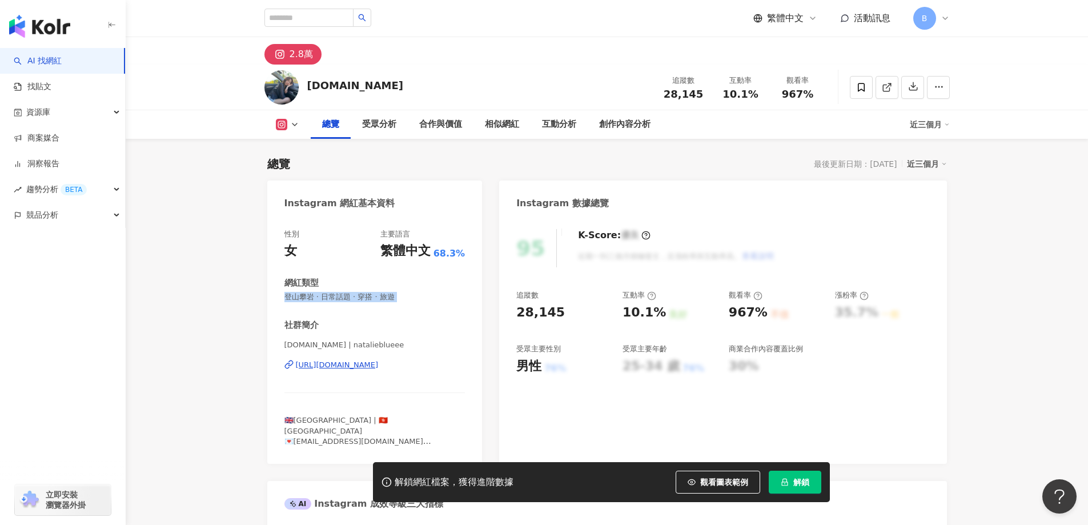
drag, startPoint x: 216, startPoint y: 161, endPoint x: 350, endPoint y: 109, distance: 143.7
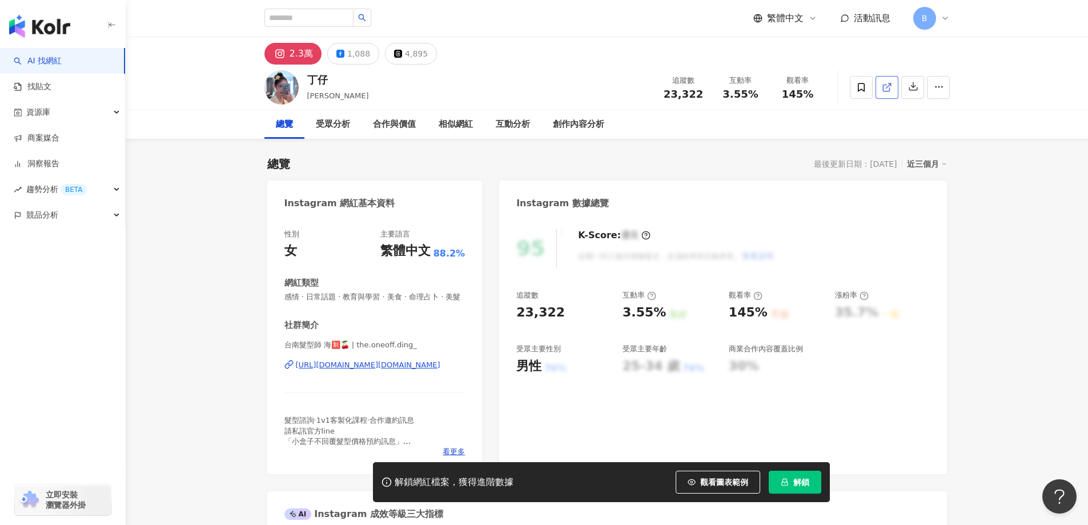
click at [887, 90] on icon at bounding box center [887, 87] width 10 height 10
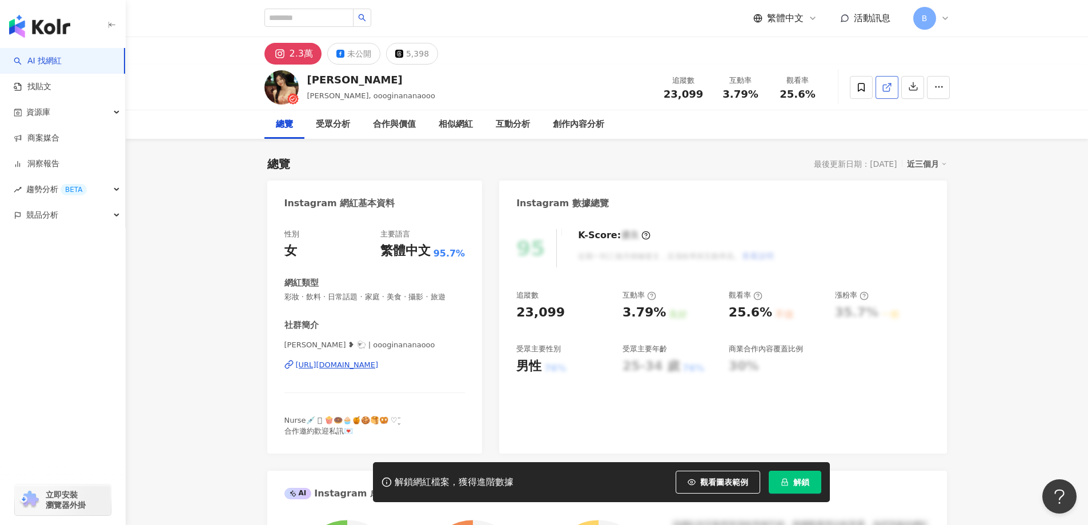
click at [884, 88] on icon at bounding box center [887, 87] width 10 height 10
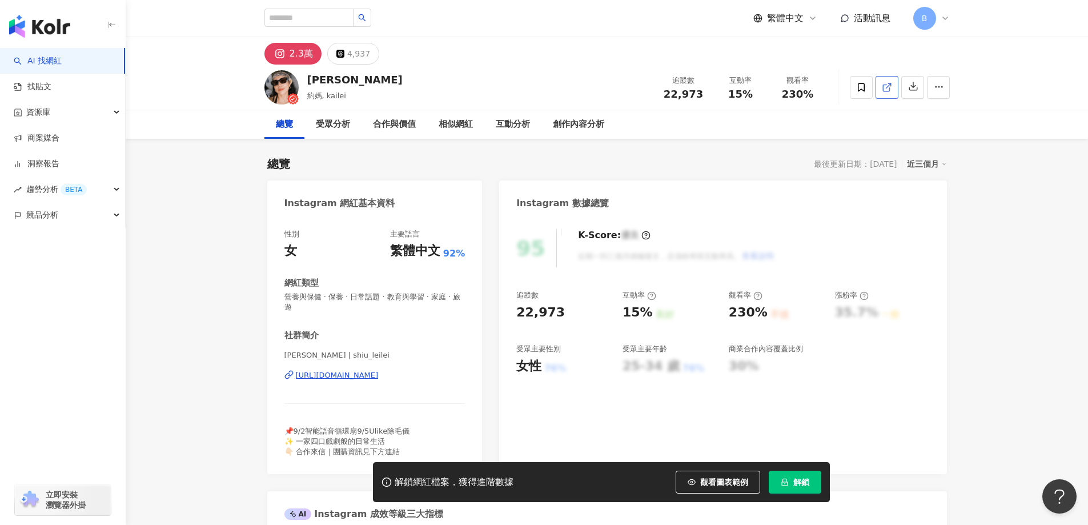
click at [883, 91] on icon at bounding box center [886, 88] width 6 height 6
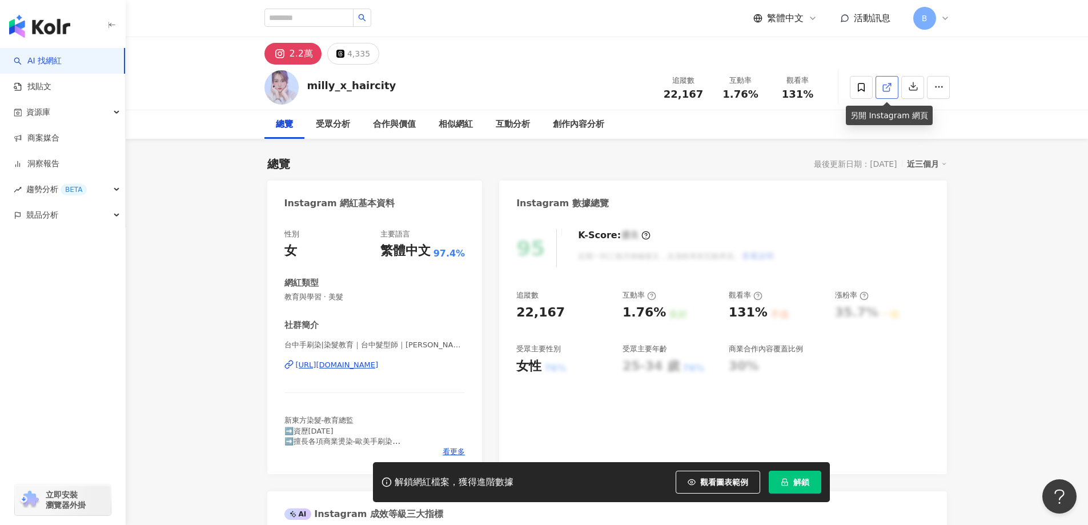
click at [885, 89] on icon at bounding box center [887, 87] width 10 height 10
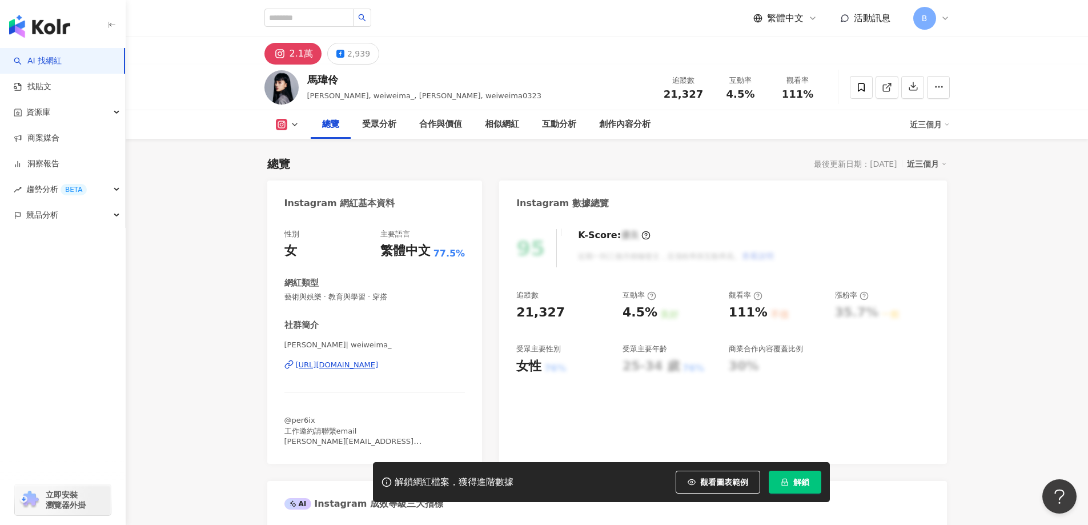
click at [888, 86] on line at bounding box center [888, 85] width 5 height 5
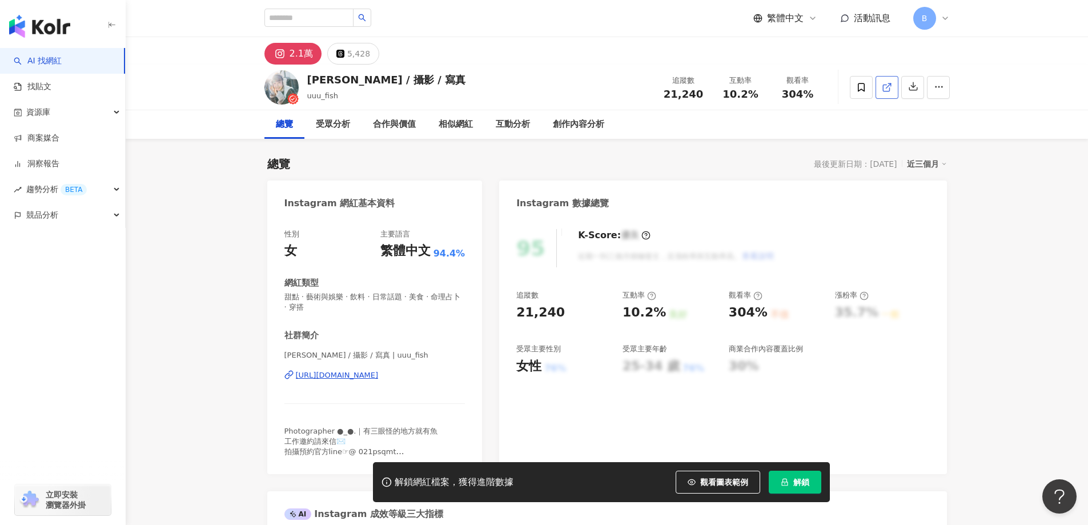
click at [888, 83] on polyline at bounding box center [889, 84] width 3 height 3
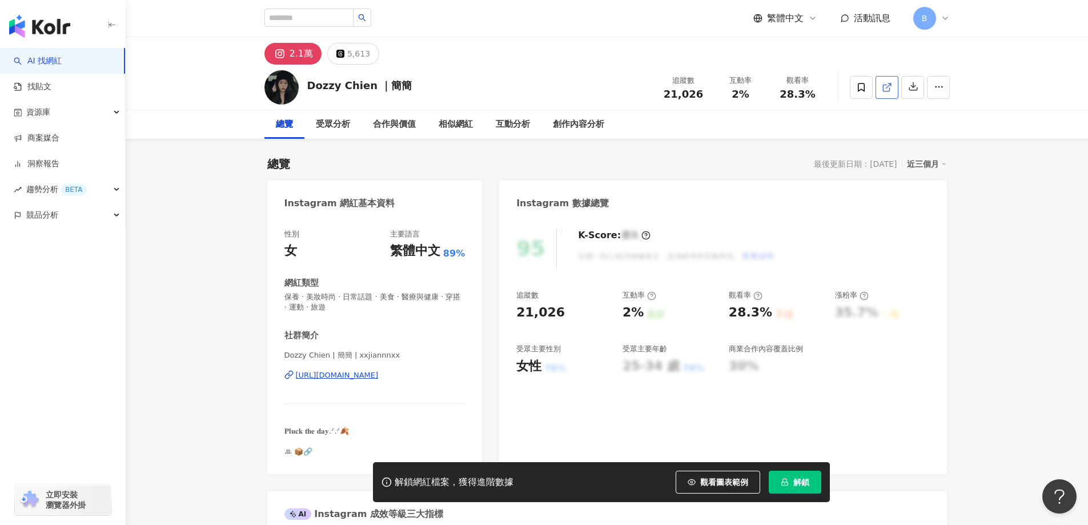
click at [885, 92] on icon at bounding box center [887, 87] width 10 height 10
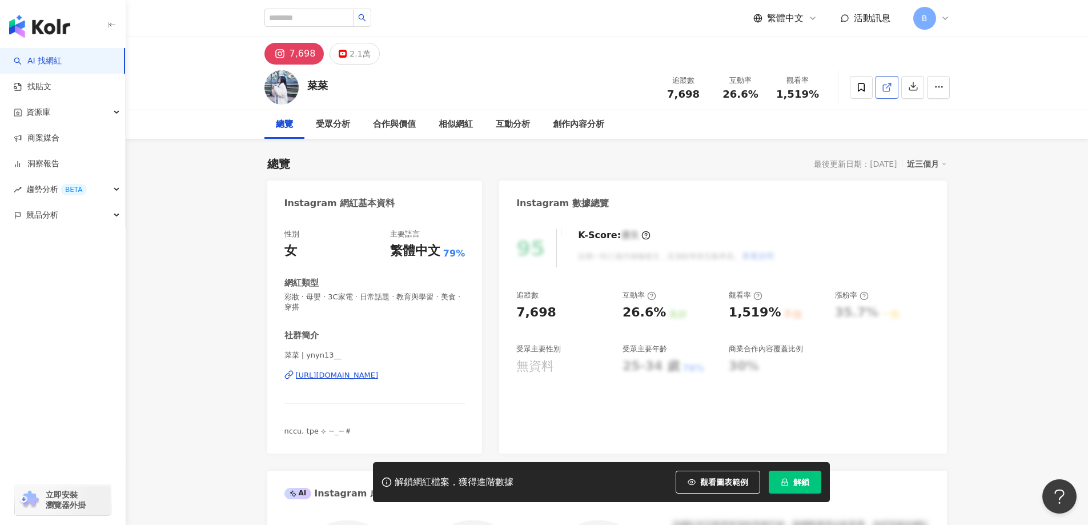
click at [884, 90] on icon at bounding box center [887, 87] width 10 height 10
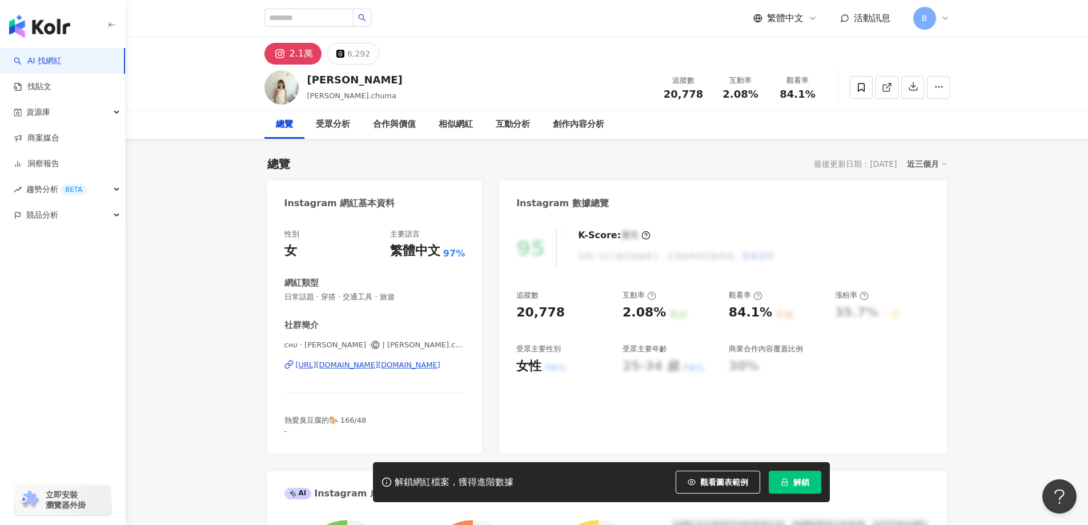
drag, startPoint x: 944, startPoint y: 295, endPoint x: 933, endPoint y: 282, distance: 16.6
click at [943, 292] on div "95 K-Score : 優良 近期一到三個月積極發文，且漲粉率與互動率高。 查看說明 追蹤數 20,778 互動率 2.08% 良好 觀看率 84.1% 不…" at bounding box center [722, 336] width 447 height 236
click at [889, 90] on icon at bounding box center [887, 87] width 10 height 10
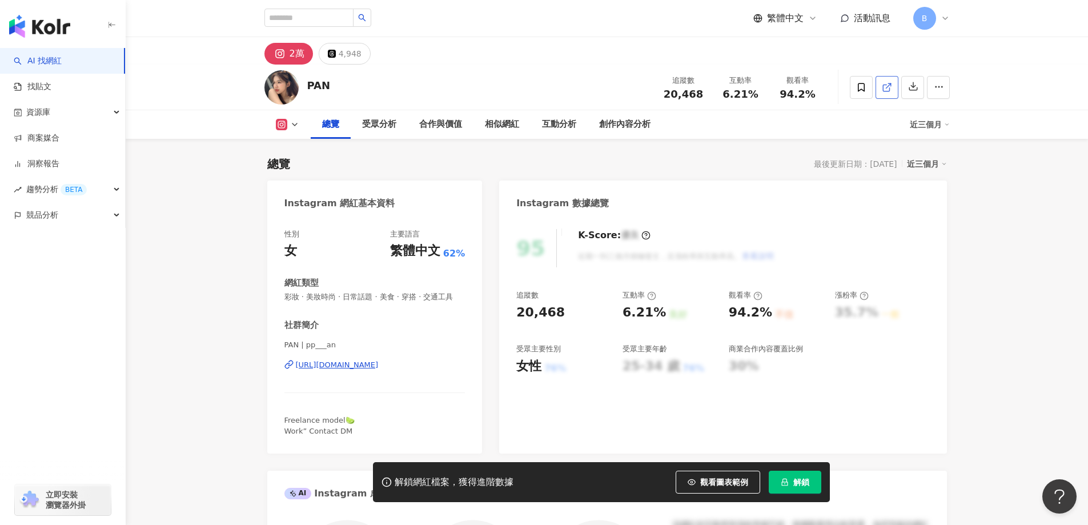
click at [888, 89] on icon at bounding box center [887, 87] width 10 height 10
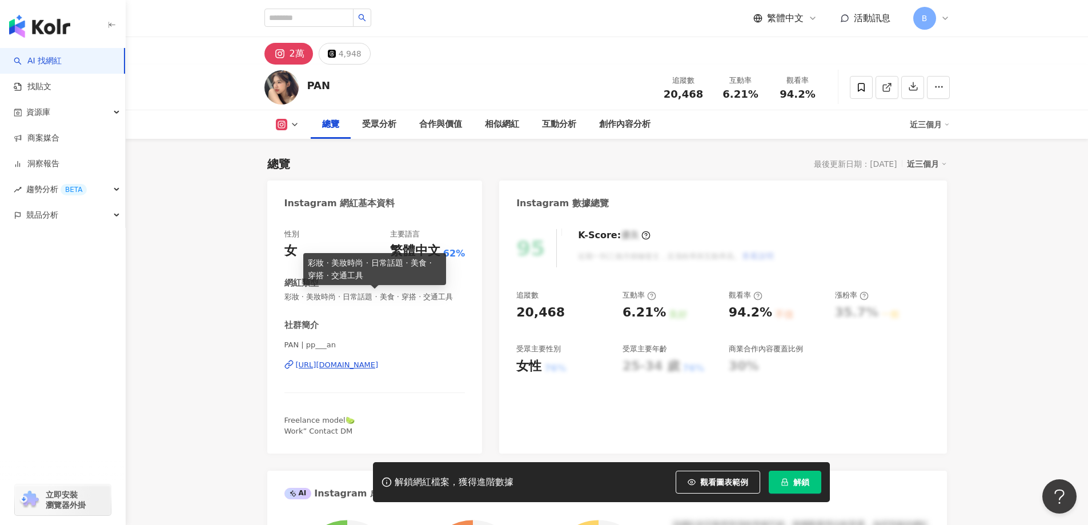
click at [377, 298] on span "彩妝 · 美妝時尚 · 日常話題 · 美食 · 穿搭 · 交通工具" at bounding box center [374, 297] width 181 height 10
copy span "彩妝 · 美妝時尚 · 日常話題 · 美食 · 穿搭 · 交通工具"
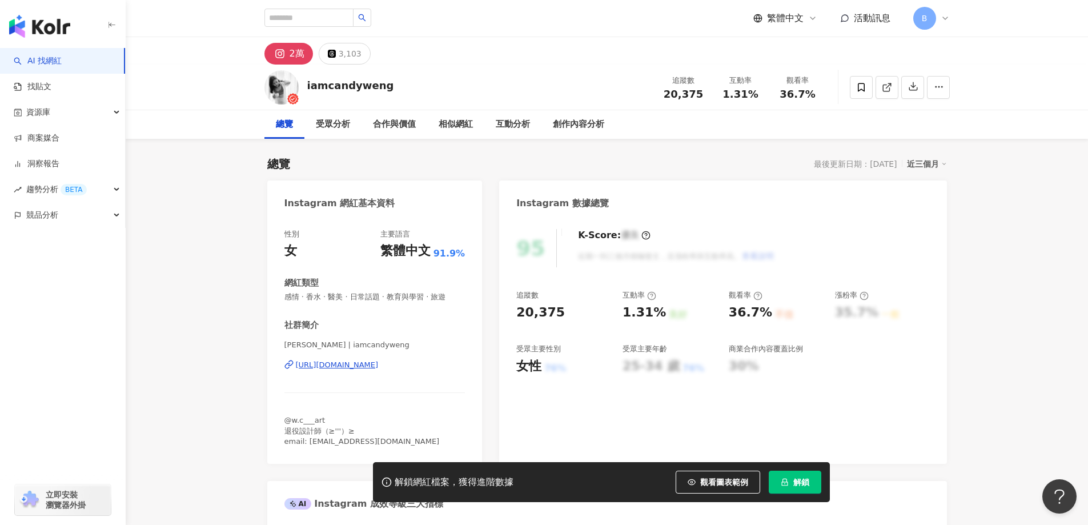
click at [890, 88] on icon at bounding box center [887, 87] width 10 height 10
click at [882, 92] on icon at bounding box center [887, 87] width 10 height 10
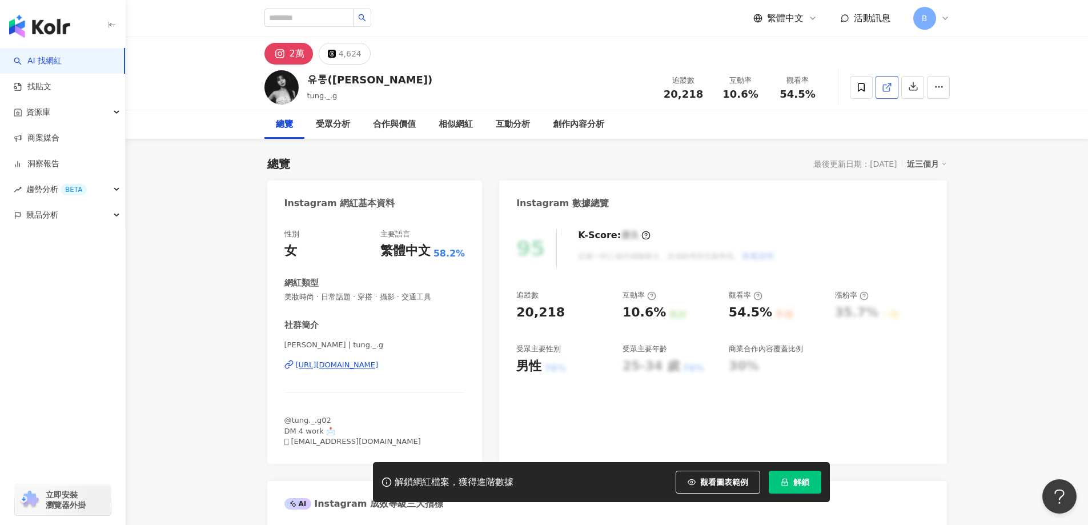
click at [886, 90] on icon at bounding box center [887, 87] width 10 height 10
click at [370, 296] on span "美妝時尚 · 日常話題 · 穿搭 · 攝影 · 交通工具" at bounding box center [374, 297] width 181 height 10
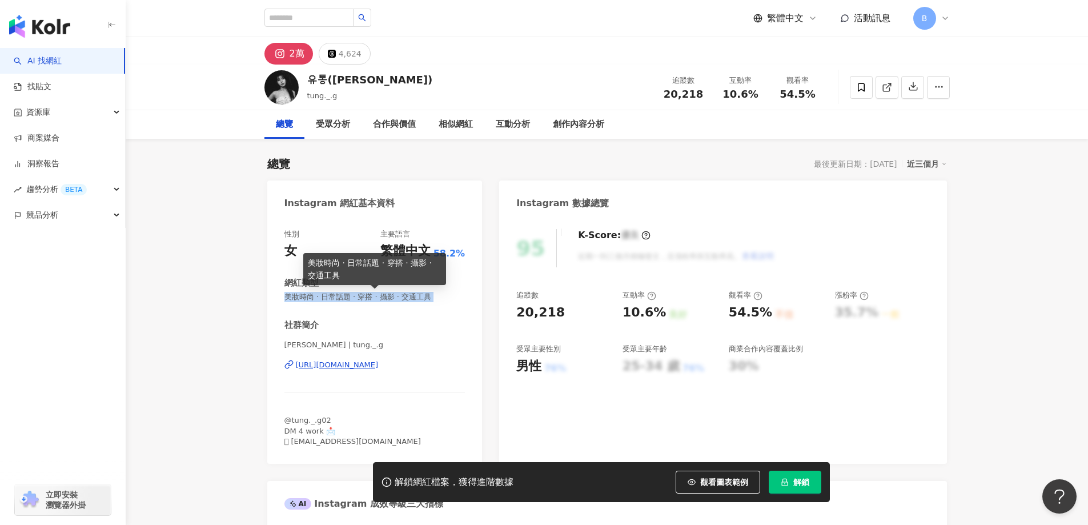
click at [370, 296] on span "美妝時尚 · 日常話題 · 穿搭 · 攝影 · 交通工具" at bounding box center [374, 297] width 181 height 10
copy span "美妝時尚 · 日常話題 · 穿搭 · 攝影 · 交通工具"
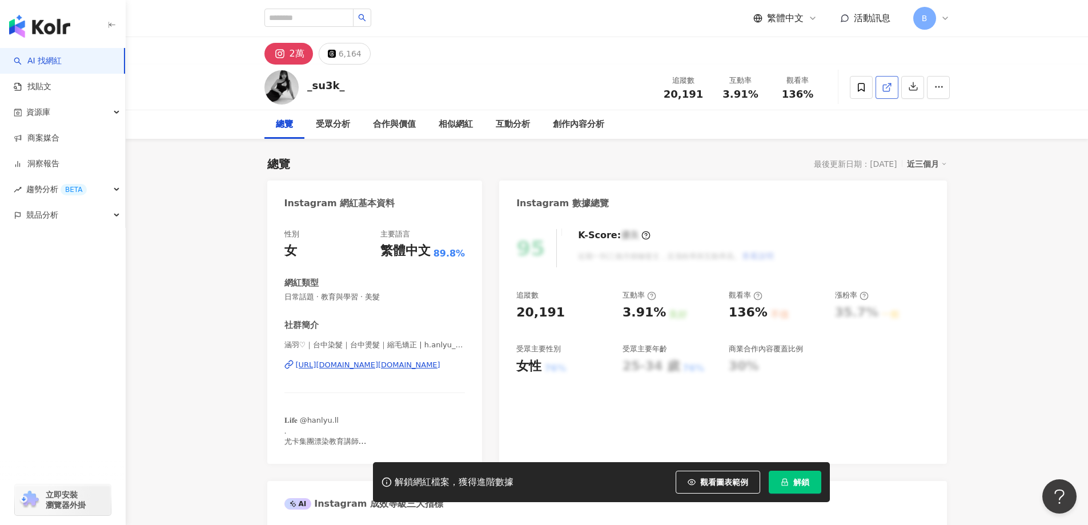
click at [883, 91] on icon at bounding box center [887, 87] width 10 height 10
click at [885, 85] on icon at bounding box center [886, 88] width 6 height 6
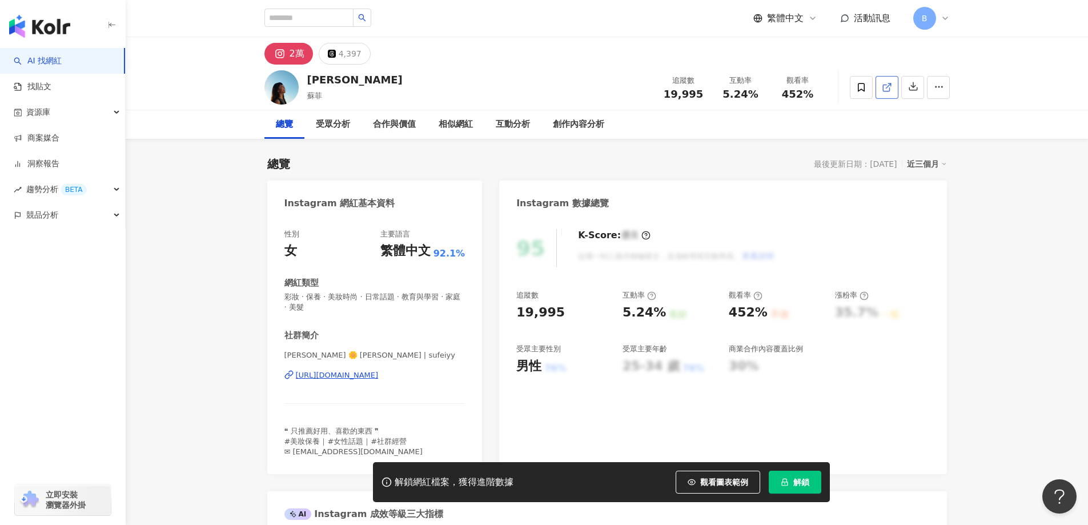
click at [888, 90] on icon at bounding box center [887, 87] width 10 height 10
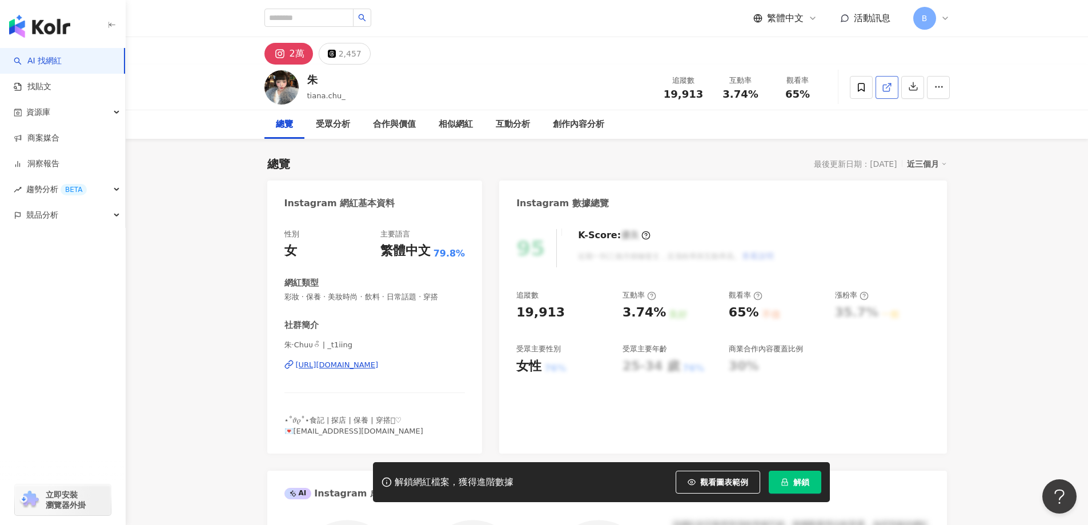
click at [883, 86] on icon at bounding box center [886, 88] width 6 height 6
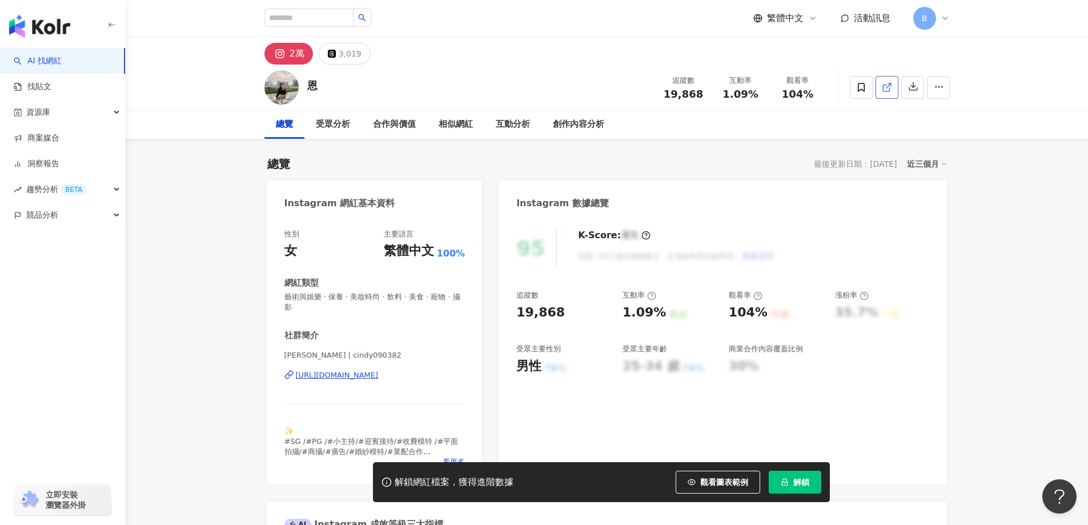
click at [888, 84] on icon at bounding box center [887, 87] width 10 height 10
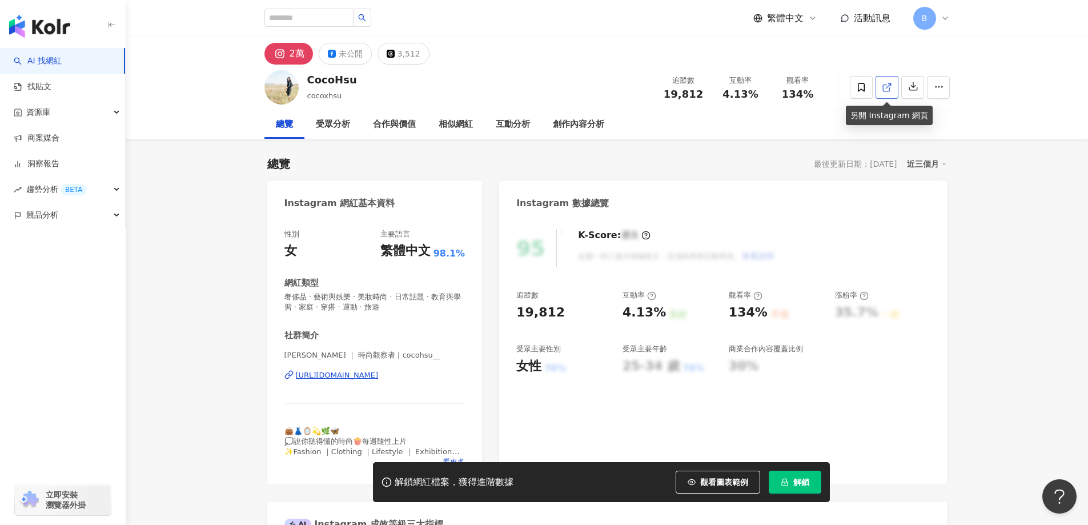
click at [886, 90] on icon at bounding box center [887, 87] width 10 height 10
click at [375, 299] on span "奢侈品 · 藝術與娛樂 · 美妝時尚 · 日常話題 · 教育與學習 · 家庭 · 穿搭 · 運動 · 旅遊" at bounding box center [374, 302] width 181 height 21
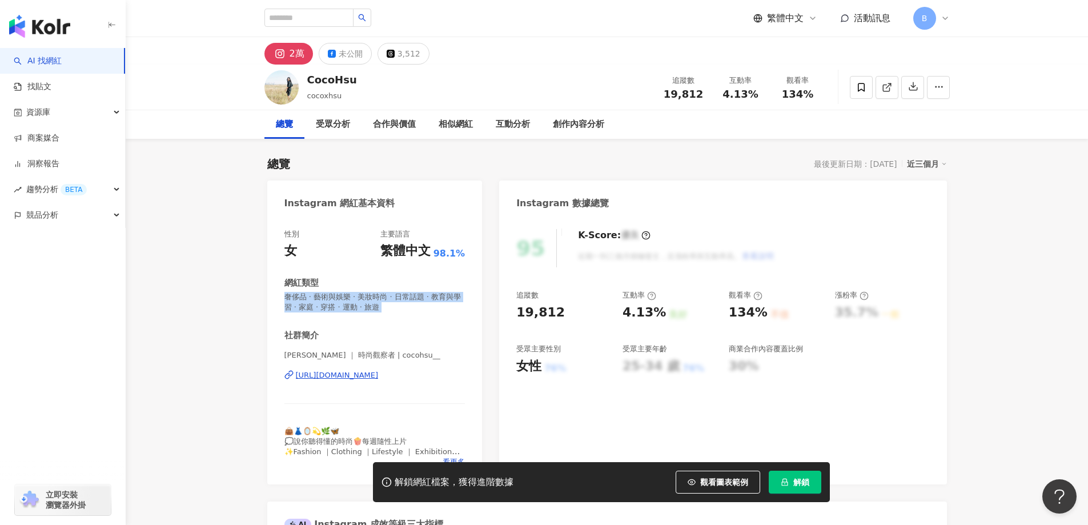
click at [375, 299] on span "奢侈品 · 藝術與娛樂 · 美妝時尚 · 日常話題 · 教育與學習 · 家庭 · 穿搭 · 運動 · 旅遊" at bounding box center [374, 302] width 181 height 21
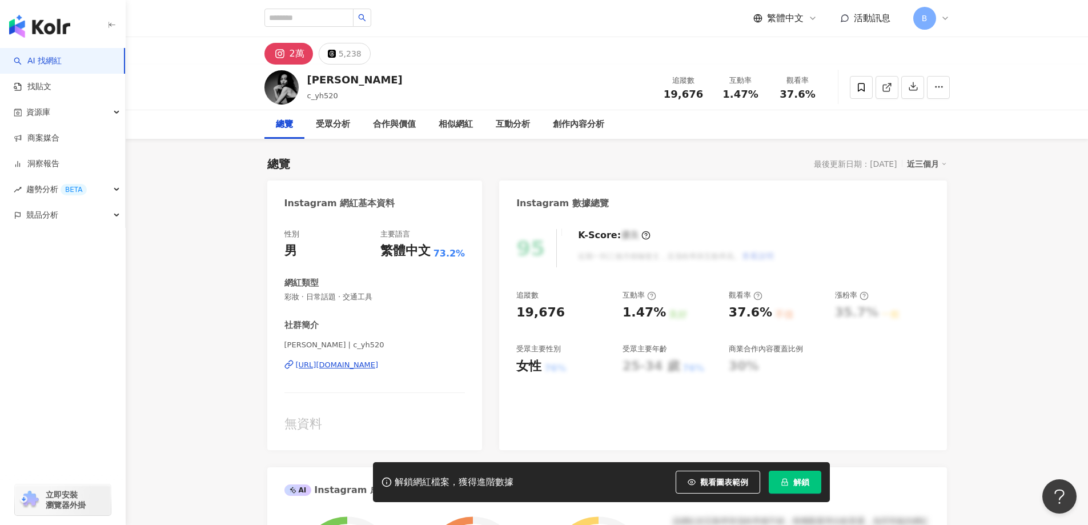
click at [945, 342] on div "95 K-Score : 優良 近期一到三個月積極發文，且漲粉率與互動率高。 查看說明 追蹤數 19,676 互動率 1.47% 良好 觀看率 37.6% 不…" at bounding box center [722, 334] width 447 height 232
click at [887, 87] on line at bounding box center [888, 85] width 5 height 5
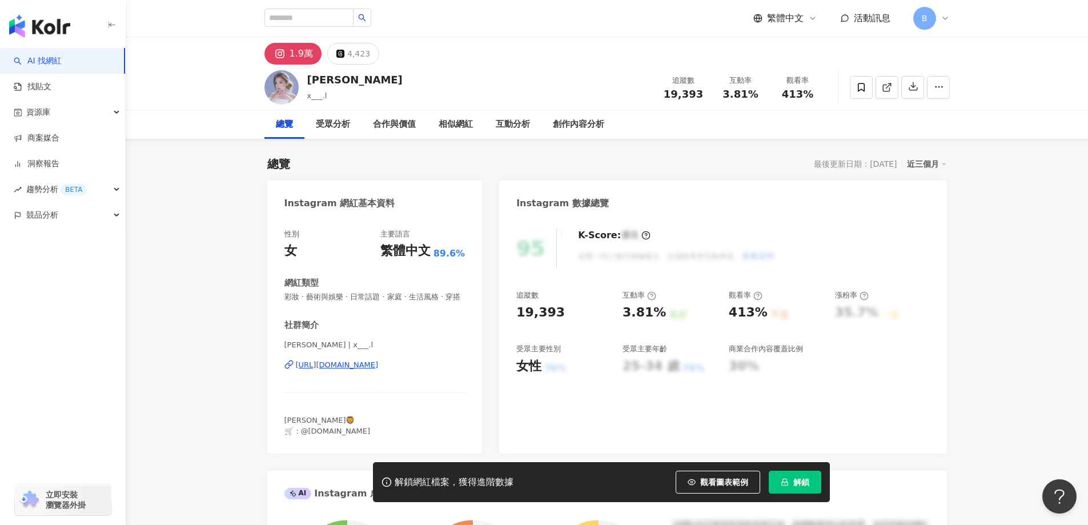
drag, startPoint x: 208, startPoint y: 226, endPoint x: 254, endPoint y: 223, distance: 45.8
click at [887, 90] on icon at bounding box center [887, 87] width 10 height 10
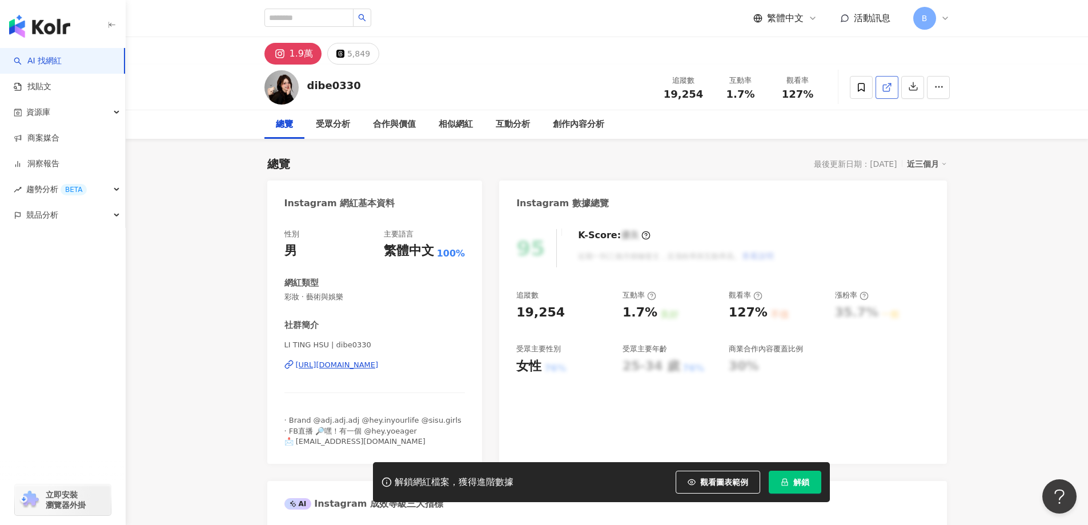
click at [890, 84] on line at bounding box center [888, 85] width 5 height 5
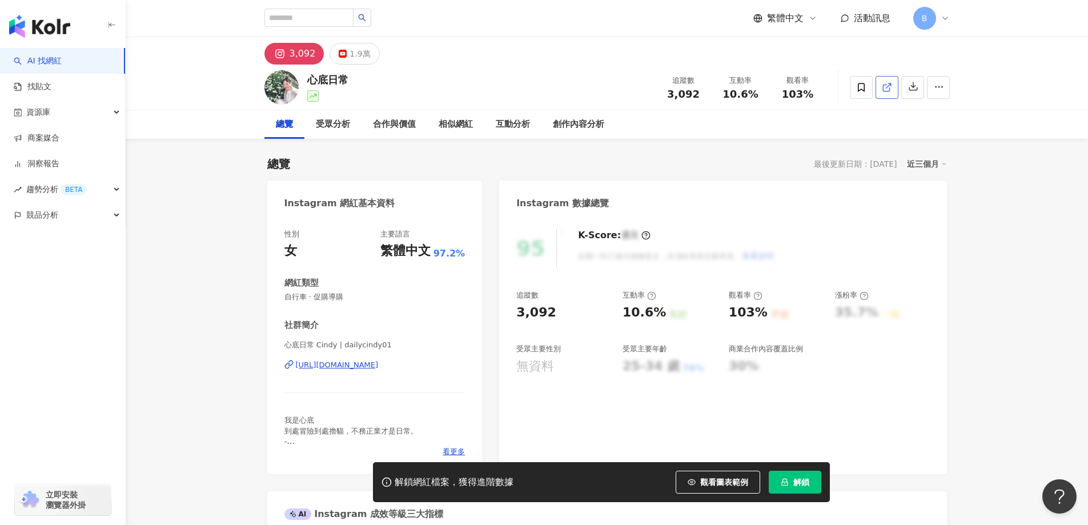
click at [887, 87] on line at bounding box center [888, 85] width 5 height 5
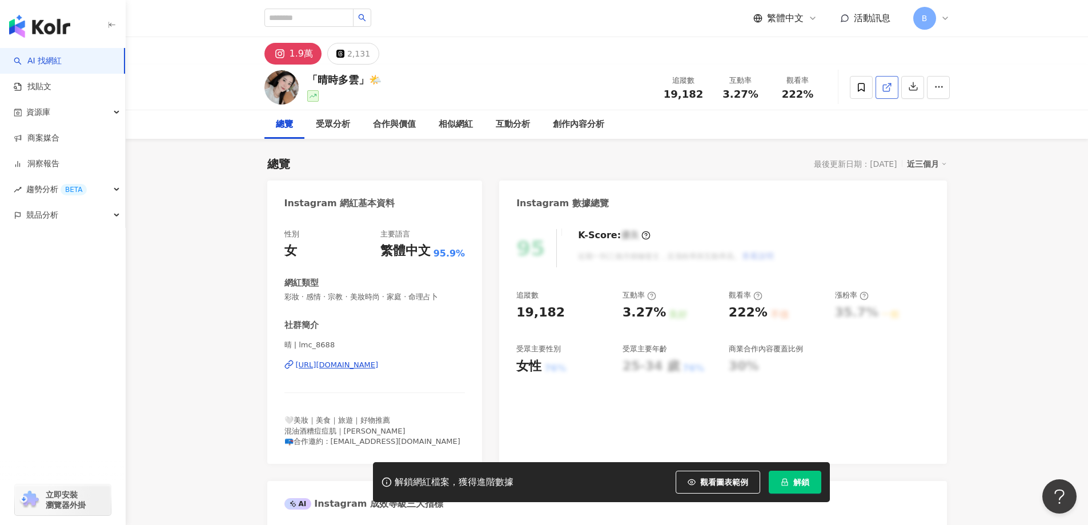
click at [883, 89] on icon at bounding box center [886, 88] width 6 height 6
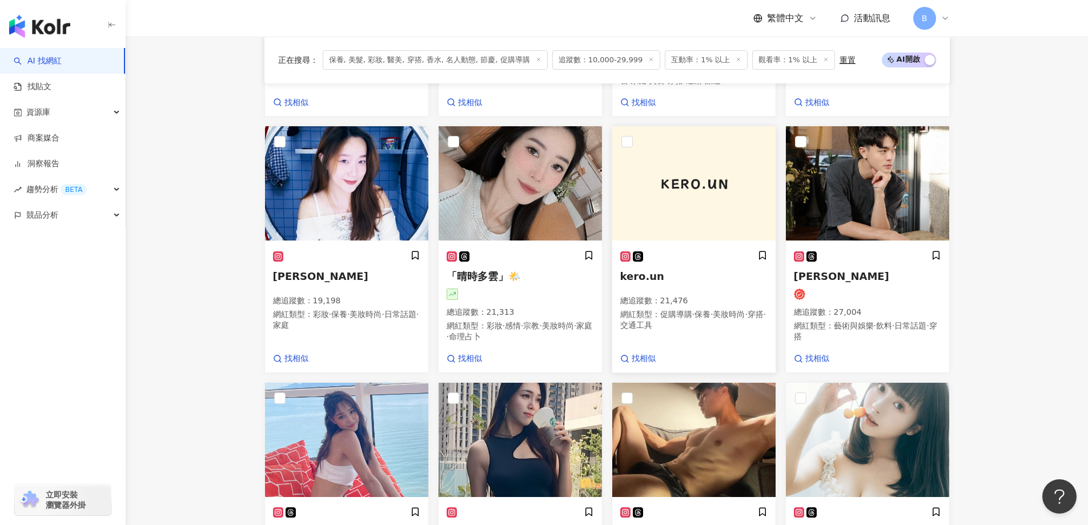
scroll to position [698, 0]
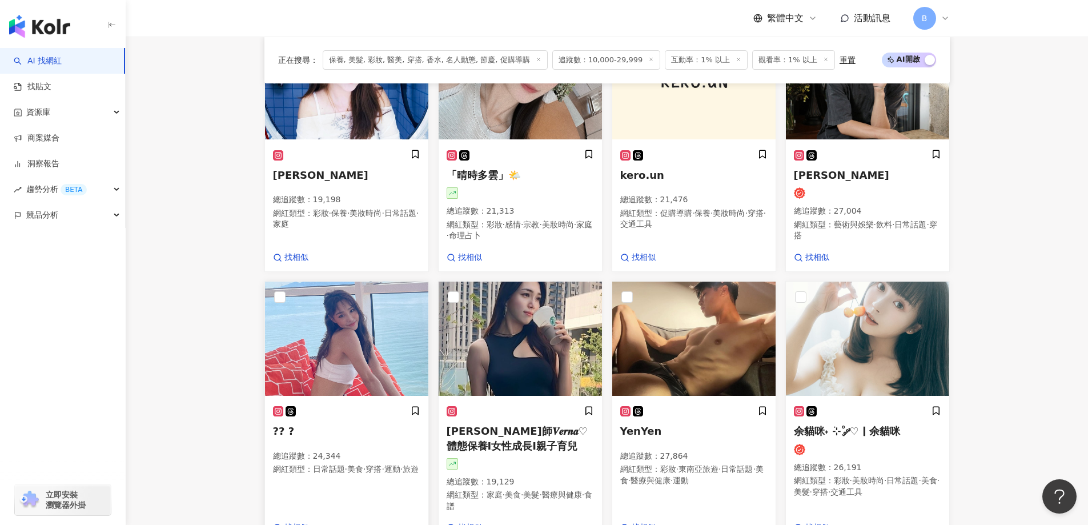
click at [356, 332] on img at bounding box center [346, 339] width 163 height 114
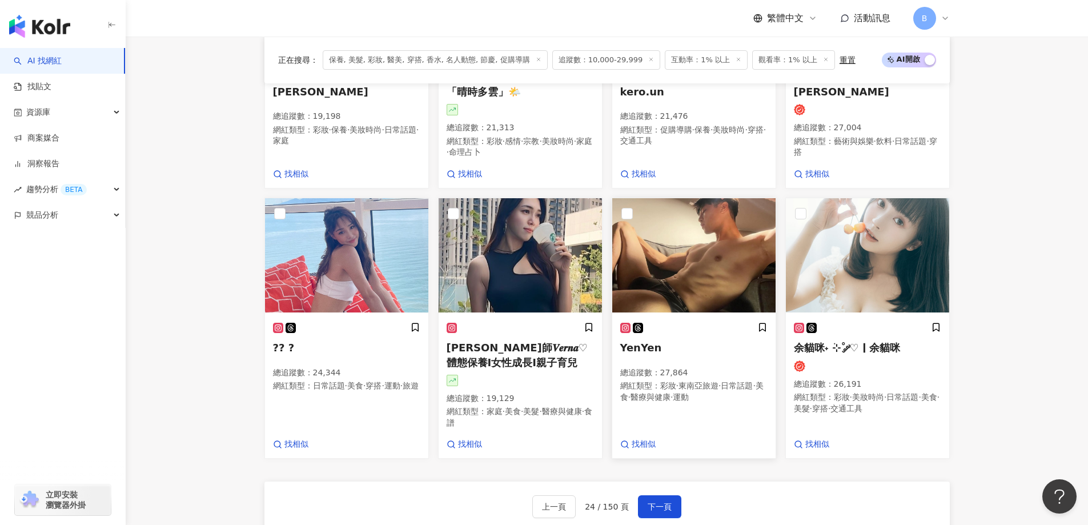
scroll to position [869, 0]
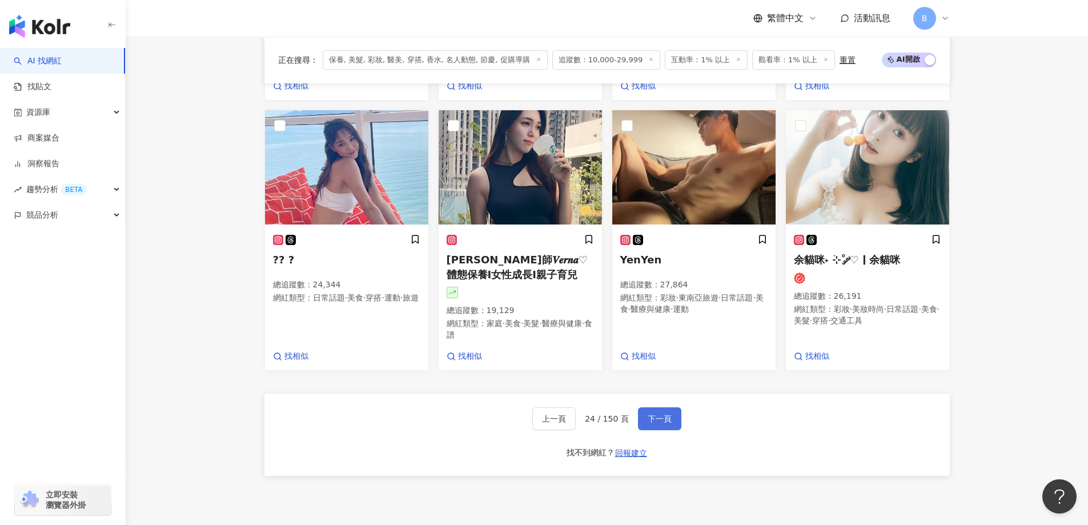
click at [651, 418] on span "下一頁" at bounding box center [660, 418] width 24 height 9
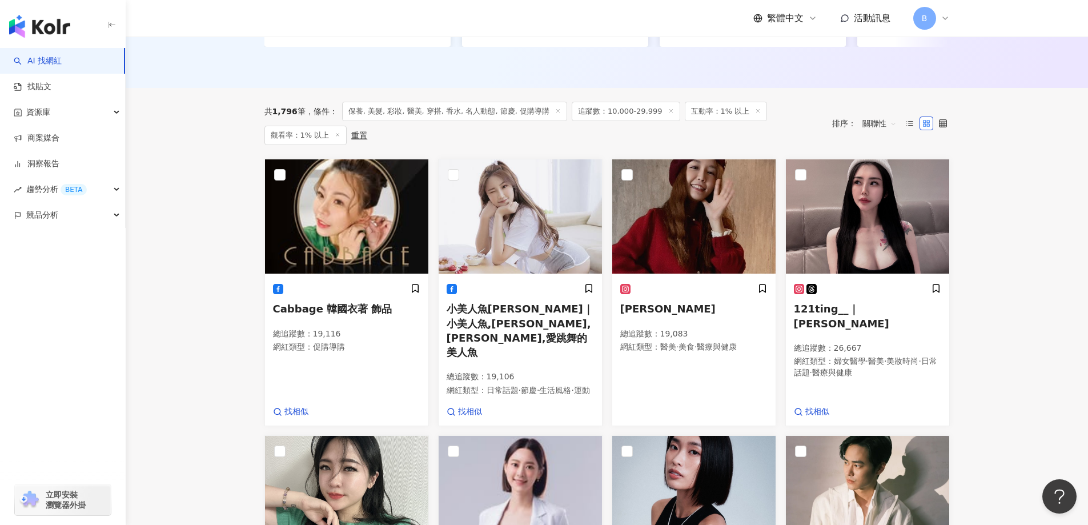
scroll to position [332, 0]
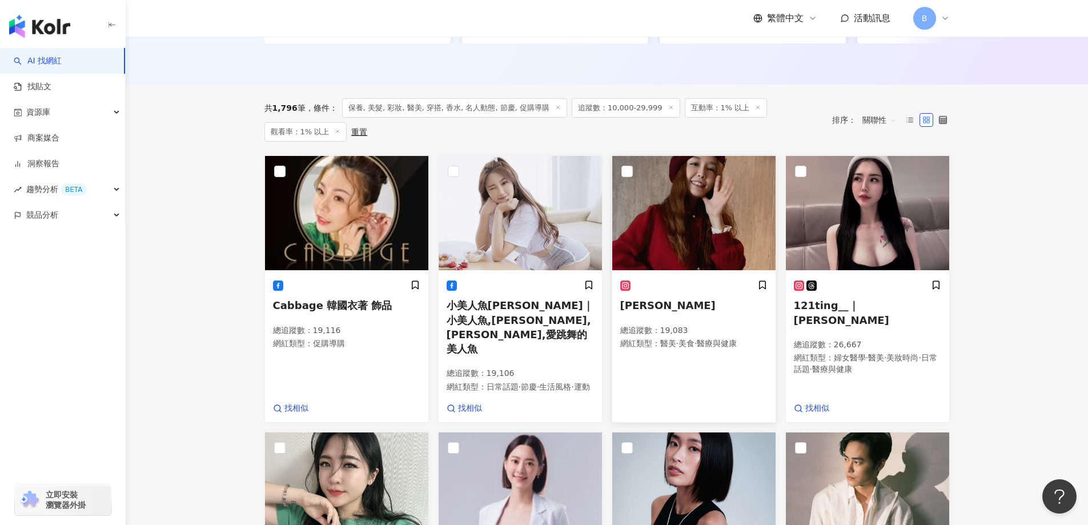
click at [667, 222] on img at bounding box center [693, 213] width 163 height 114
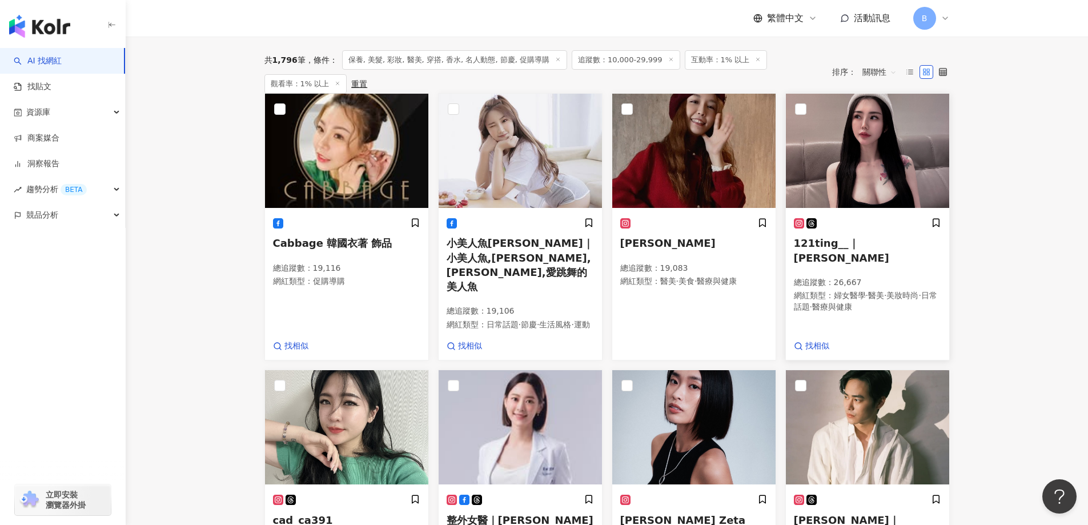
scroll to position [504, 0]
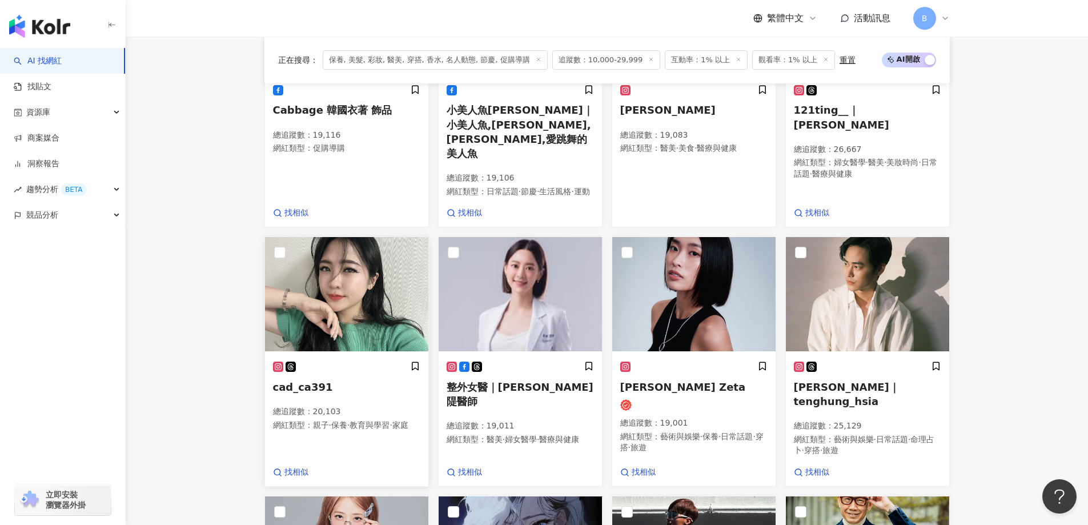
click at [322, 244] on img at bounding box center [346, 294] width 163 height 114
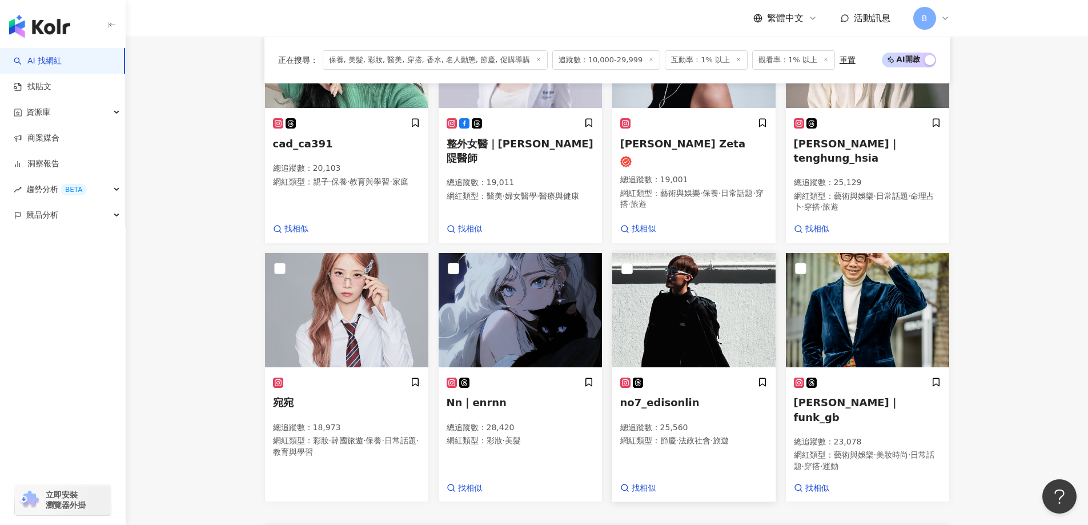
scroll to position [789, 0]
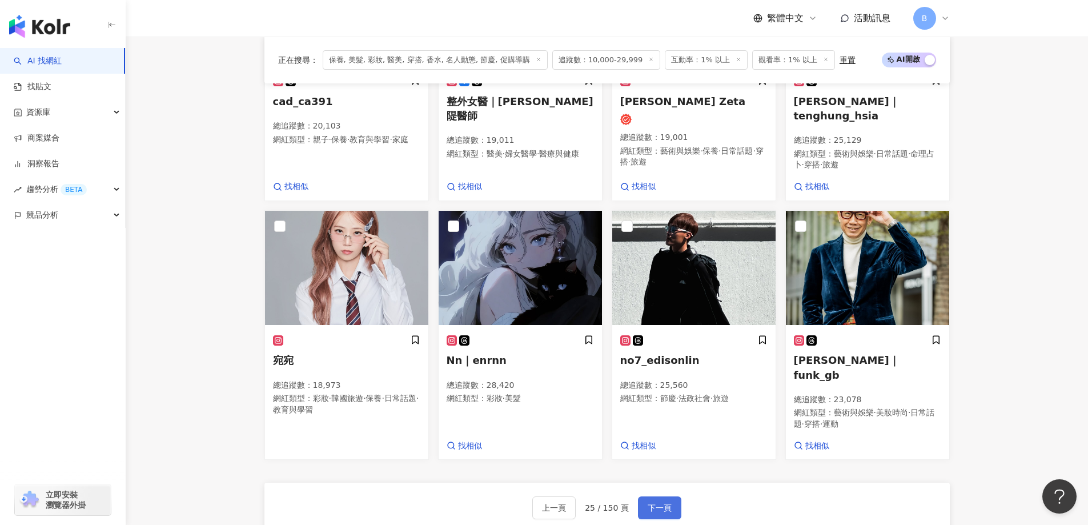
click at [659, 496] on button "下一頁" at bounding box center [659, 507] width 43 height 23
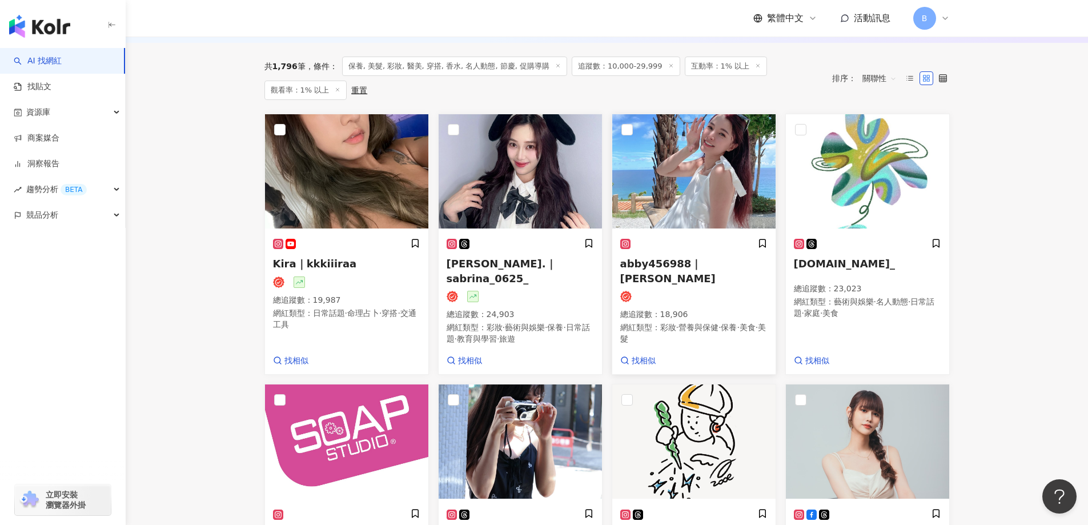
scroll to position [330, 0]
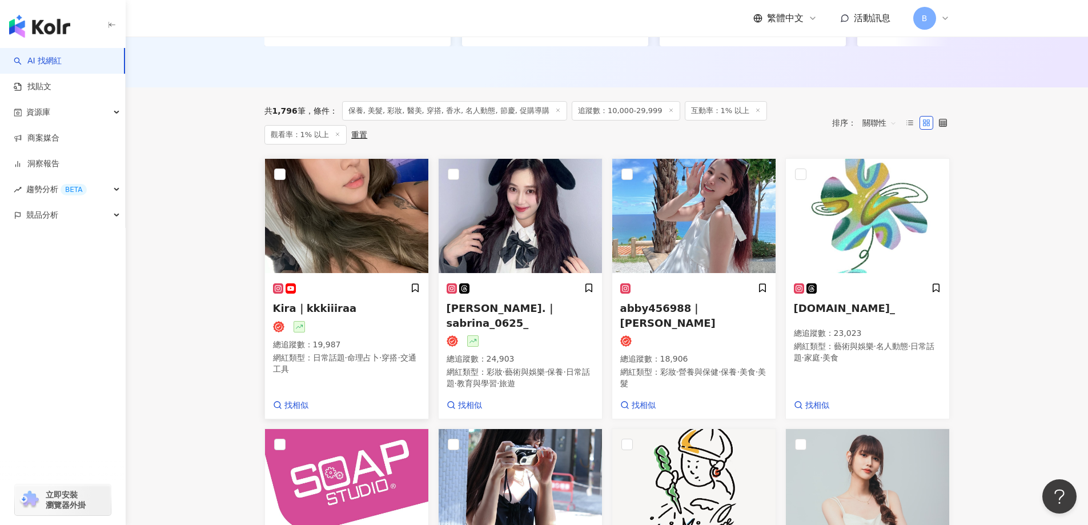
click at [359, 234] on img at bounding box center [346, 216] width 163 height 114
click at [680, 203] on img at bounding box center [693, 216] width 163 height 114
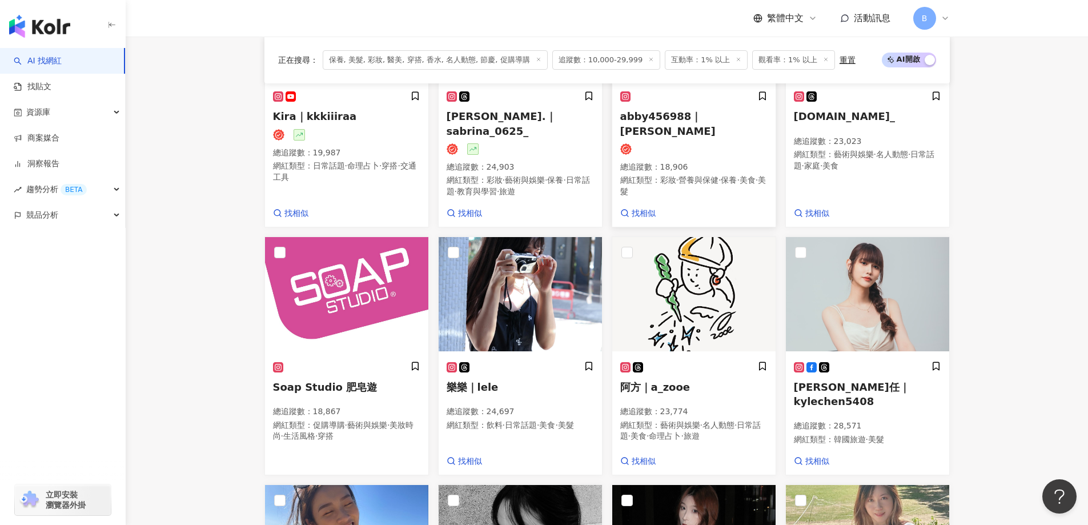
scroll to position [501, 0]
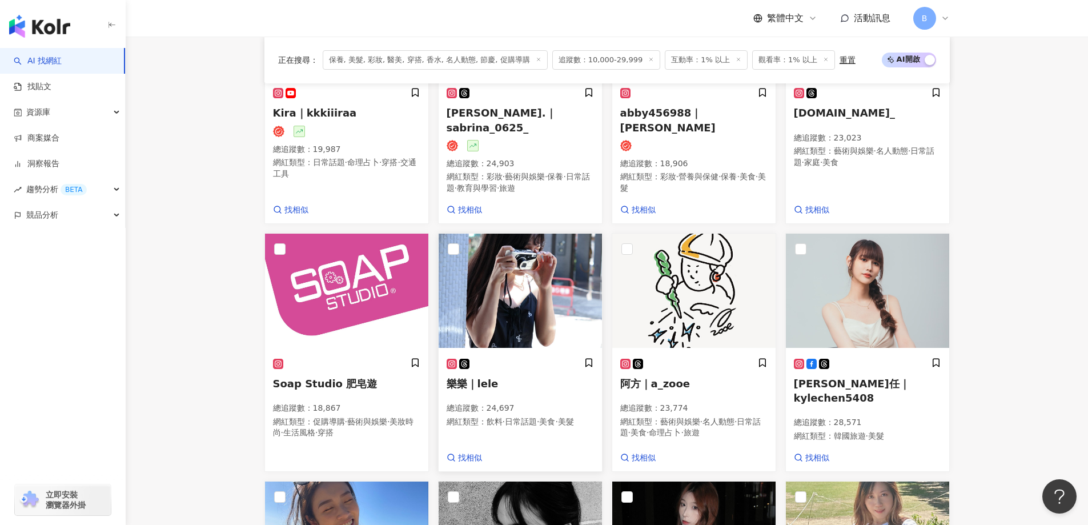
click at [567, 284] on img at bounding box center [520, 291] width 163 height 114
click at [865, 279] on img at bounding box center [867, 291] width 163 height 114
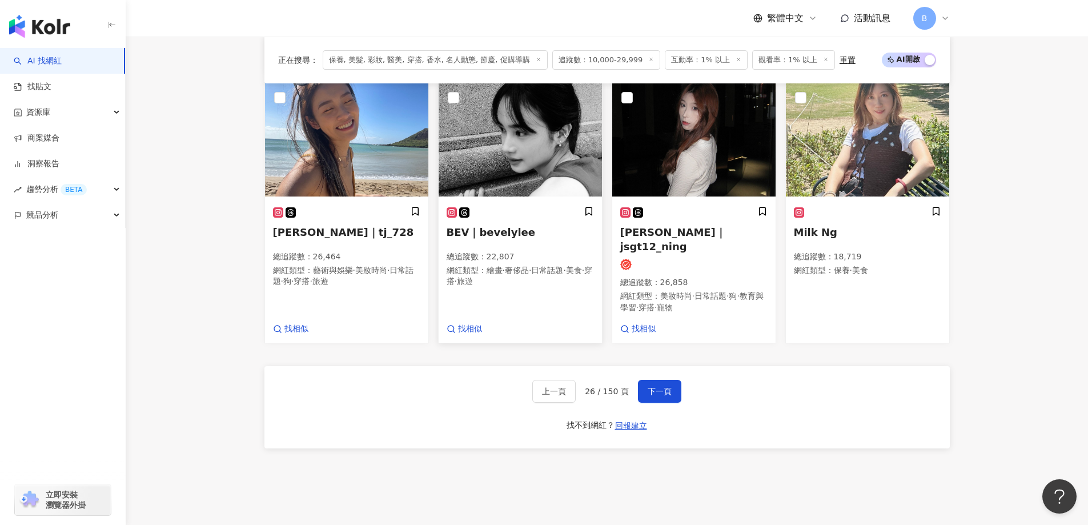
scroll to position [901, 0]
click at [346, 117] on img at bounding box center [346, 139] width 163 height 114
click at [667, 121] on img at bounding box center [693, 139] width 163 height 114
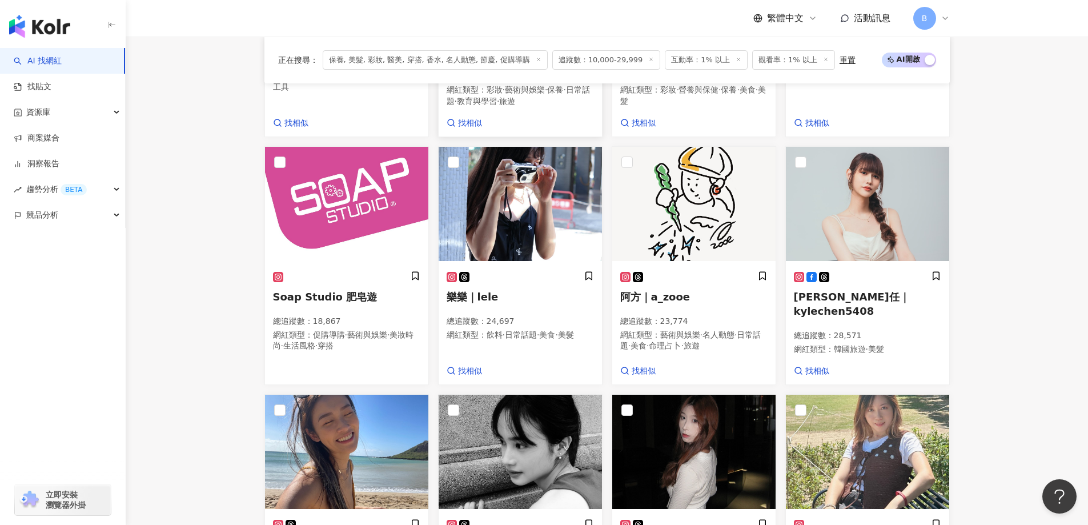
scroll to position [701, 0]
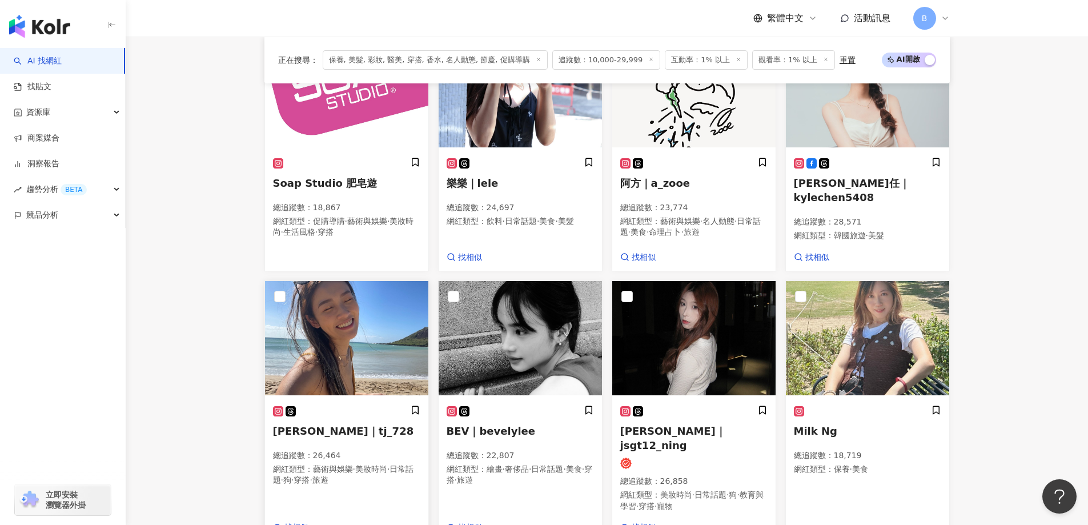
click at [349, 338] on img at bounding box center [346, 338] width 163 height 114
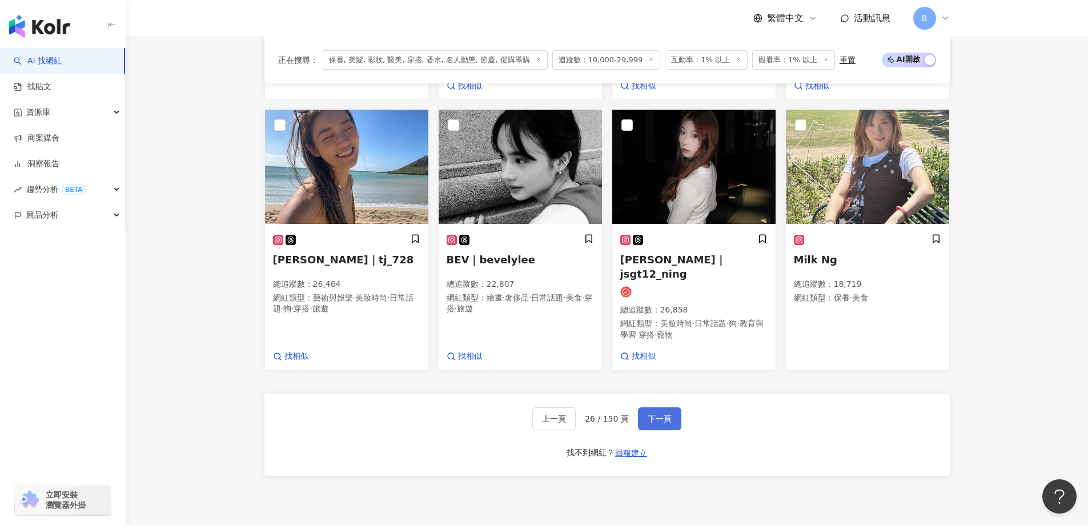
click at [664, 407] on button "下一頁" at bounding box center [659, 418] width 43 height 23
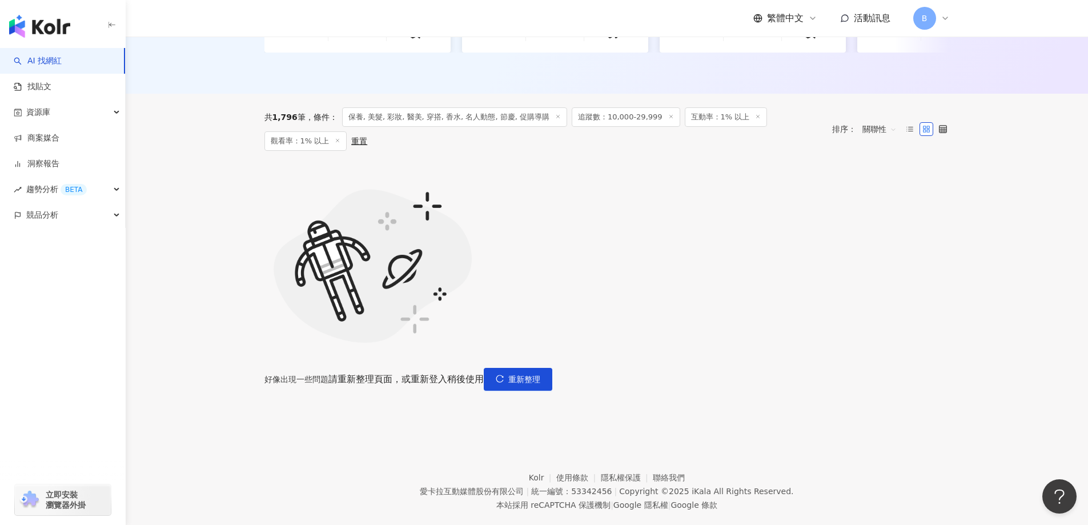
scroll to position [182, 0]
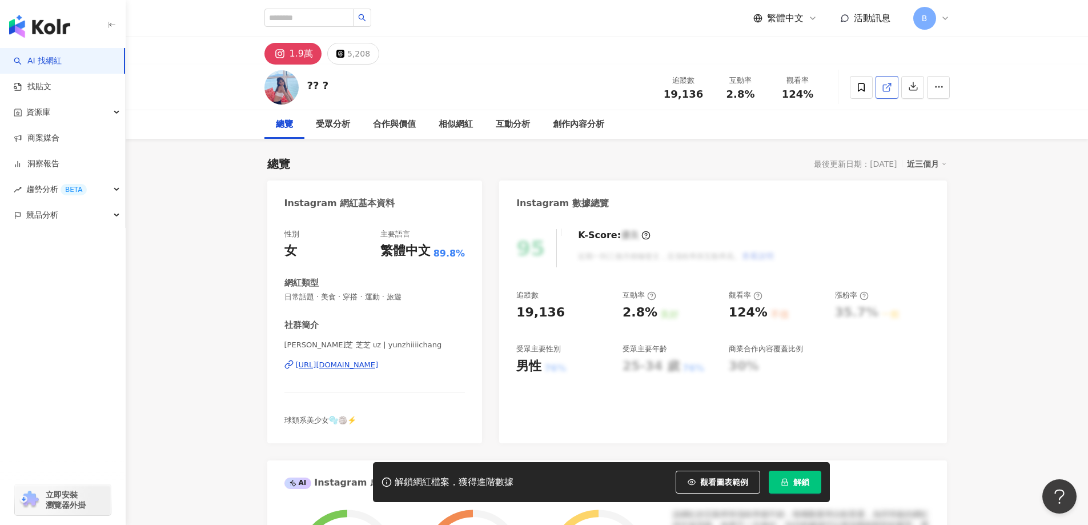
click at [882, 86] on icon at bounding box center [887, 87] width 10 height 10
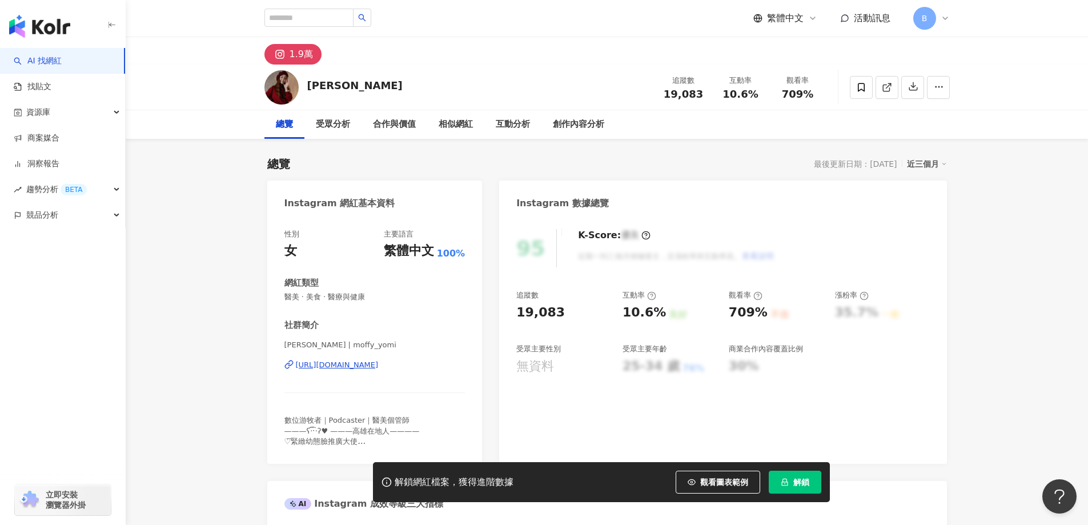
click at [889, 91] on icon at bounding box center [887, 87] width 10 height 10
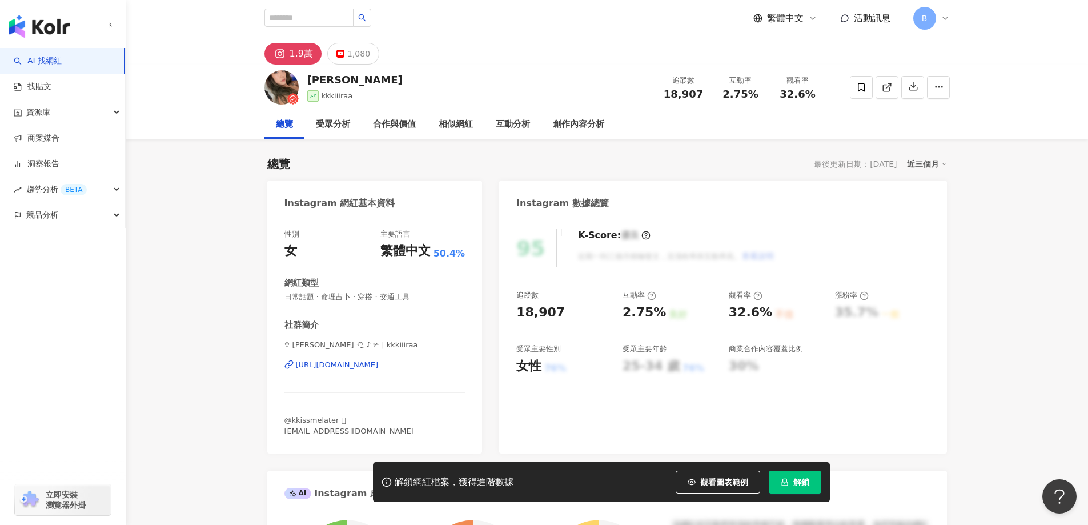
click at [885, 84] on icon at bounding box center [887, 87] width 10 height 10
click at [376, 300] on span "日常話題 · 命理占卜 · 穿搭 · 交通工具" at bounding box center [374, 297] width 181 height 10
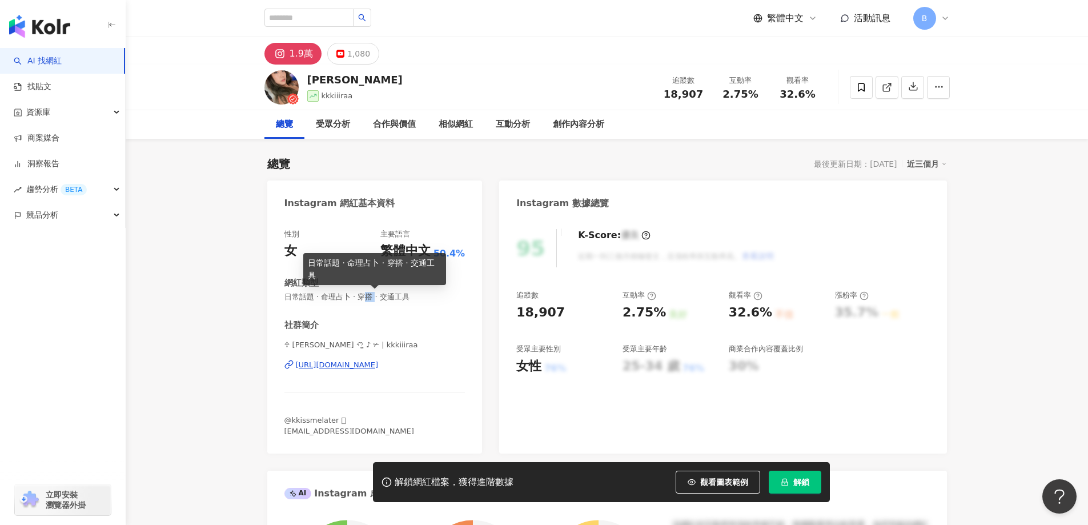
click at [376, 300] on span "日常話題 · 命理占卜 · 穿搭 · 交通工具" at bounding box center [374, 297] width 181 height 10
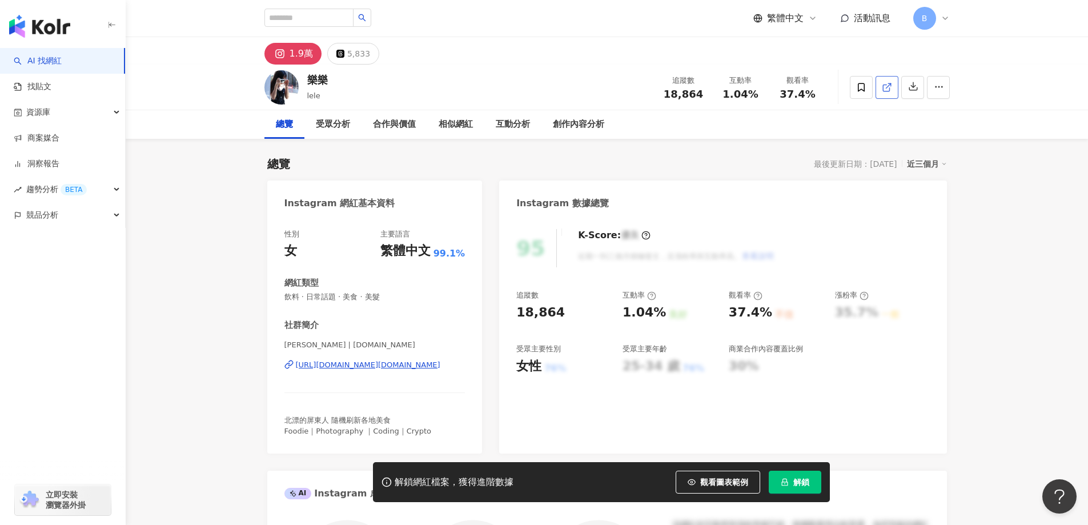
click at [885, 90] on icon at bounding box center [887, 87] width 10 height 10
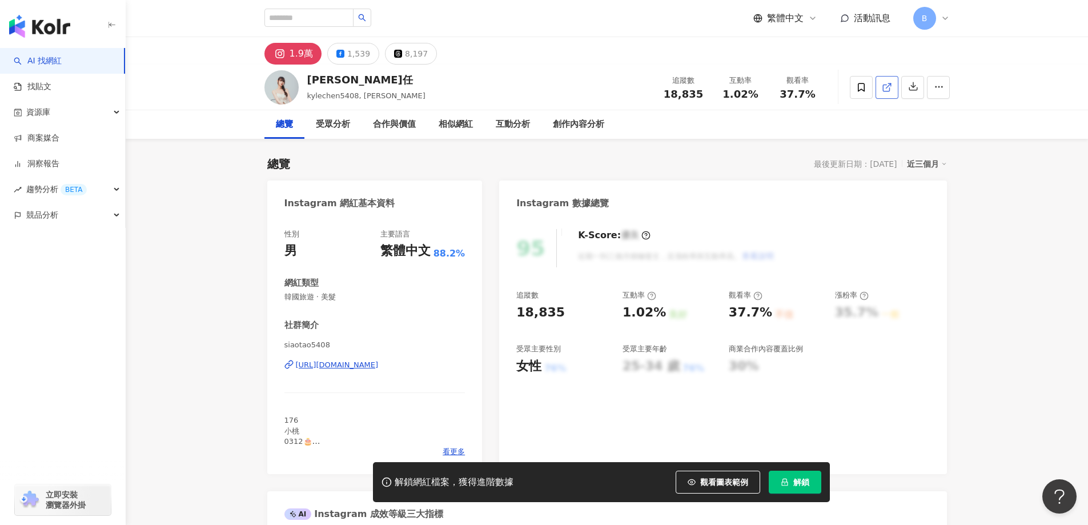
click at [884, 90] on icon at bounding box center [887, 87] width 10 height 10
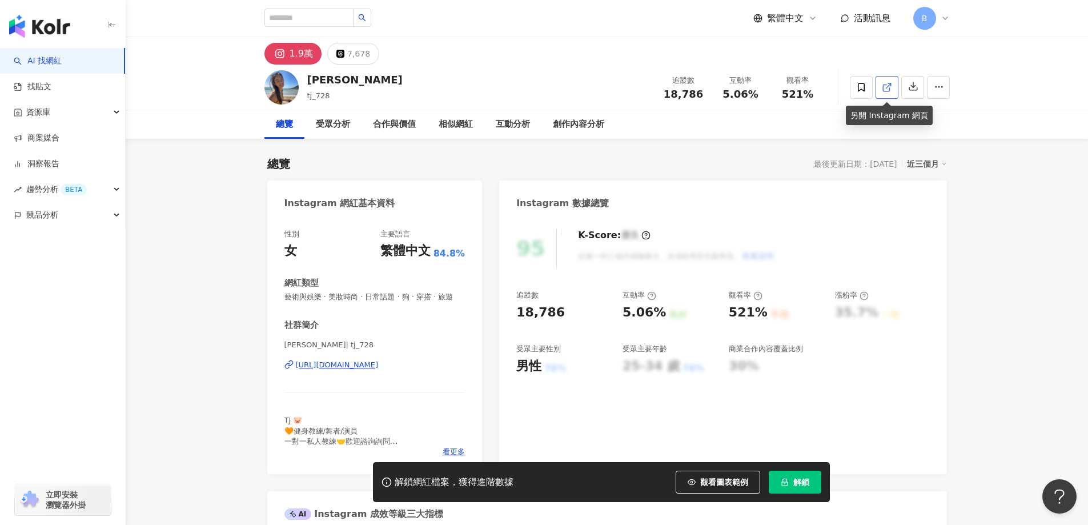
click at [889, 83] on polyline at bounding box center [889, 84] width 3 height 3
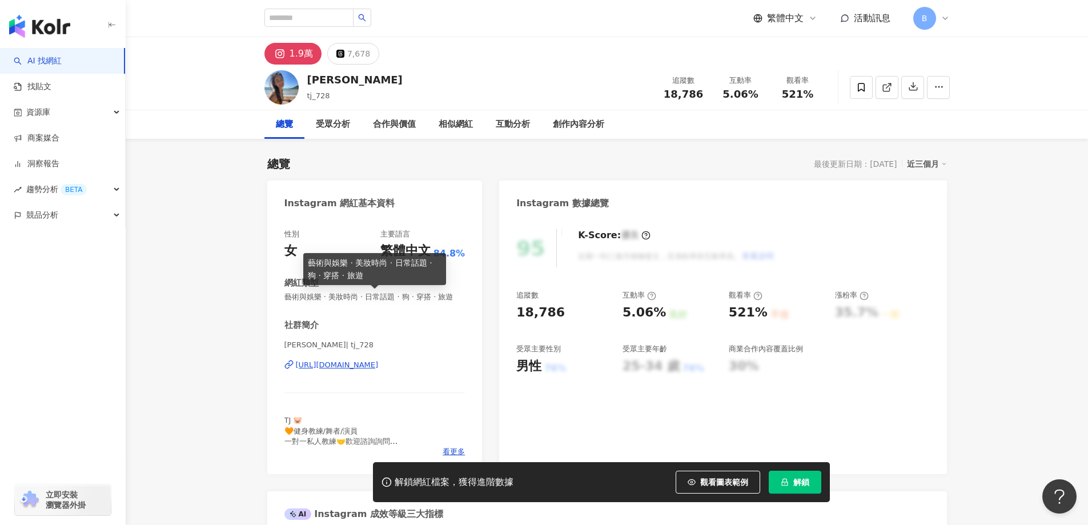
click at [355, 298] on span "藝術與娛樂 · 美妝時尚 · 日常話題 · 狗 · 穿搭 · 旅遊" at bounding box center [374, 297] width 181 height 10
copy span "藝術與娛樂 · 美妝時尚 · 日常話題 · 狗 · 穿搭 · 旅遊"
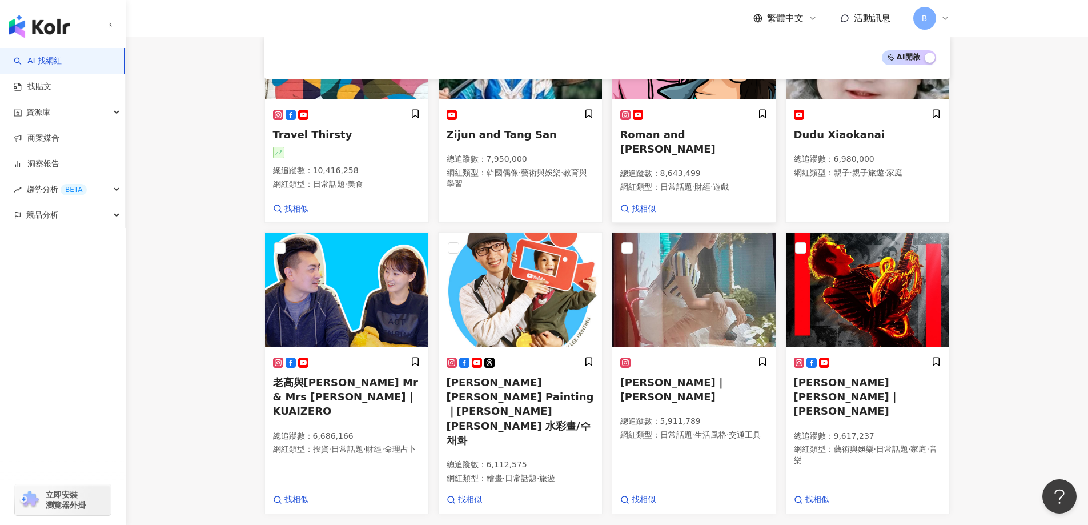
scroll to position [568, 0]
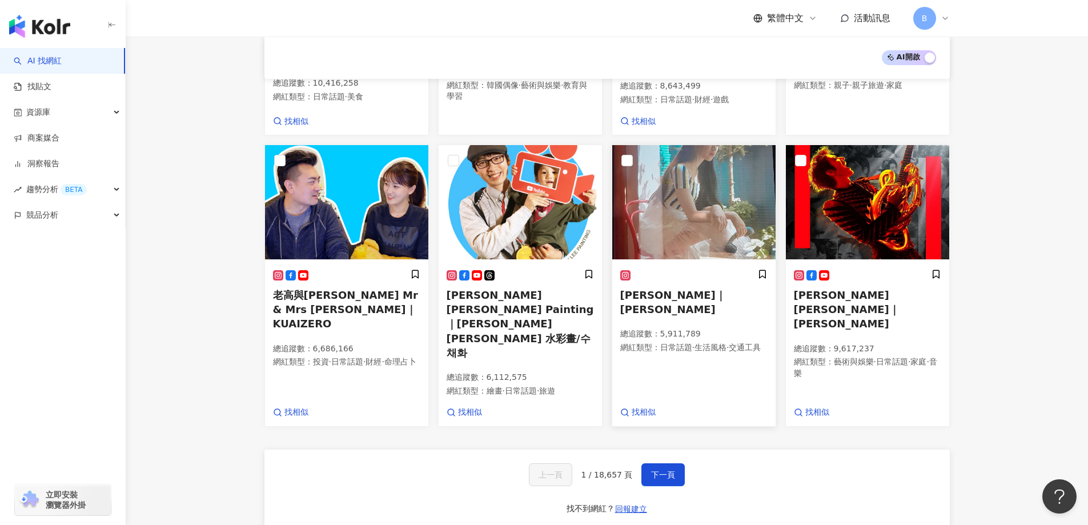
click at [714, 201] on img at bounding box center [693, 202] width 163 height 114
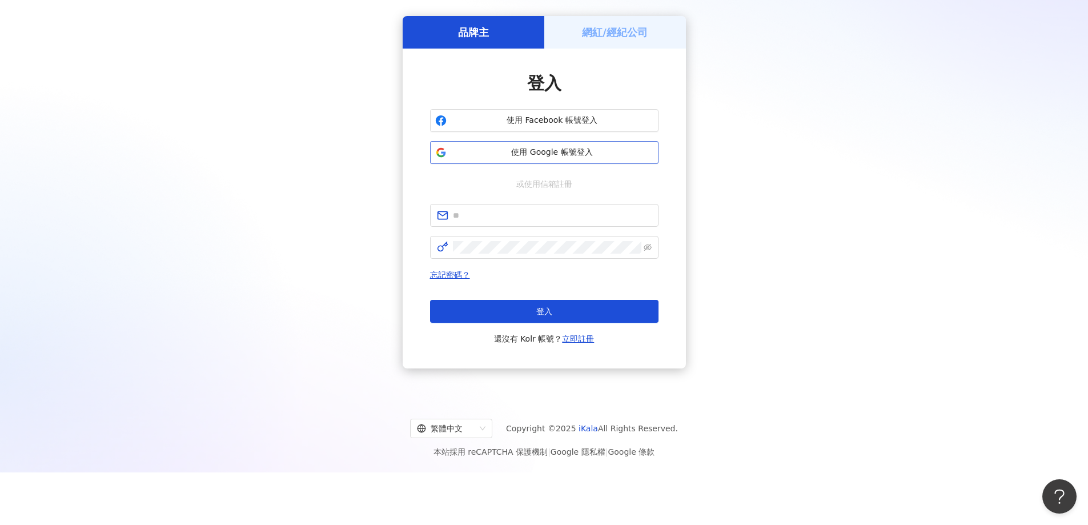
click at [562, 149] on span "使用 Google 帳號登入" at bounding box center [552, 152] width 202 height 11
click at [525, 157] on span "使用 Google 帳號登入" at bounding box center [552, 152] width 202 height 11
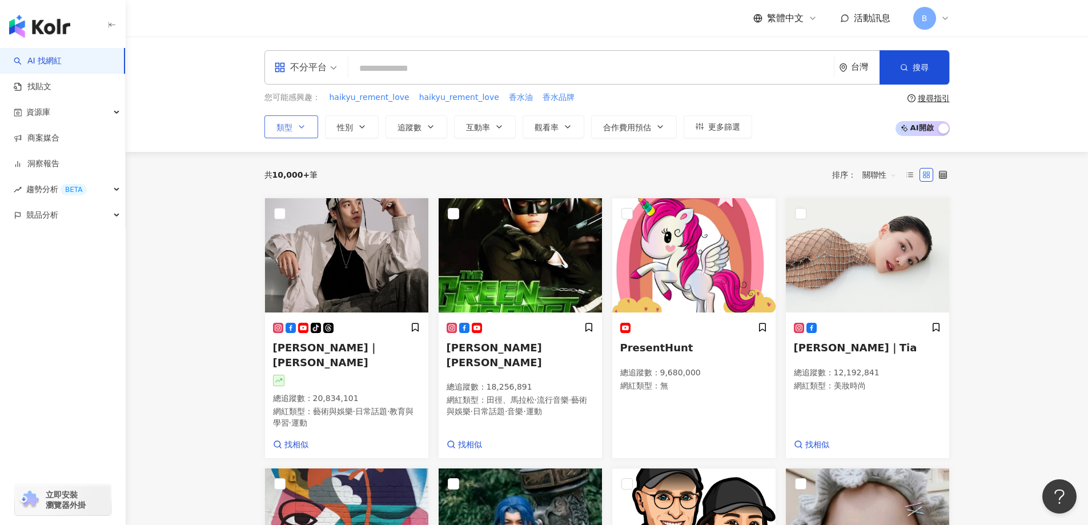
click at [292, 127] on span "類型" at bounding box center [284, 127] width 16 height 9
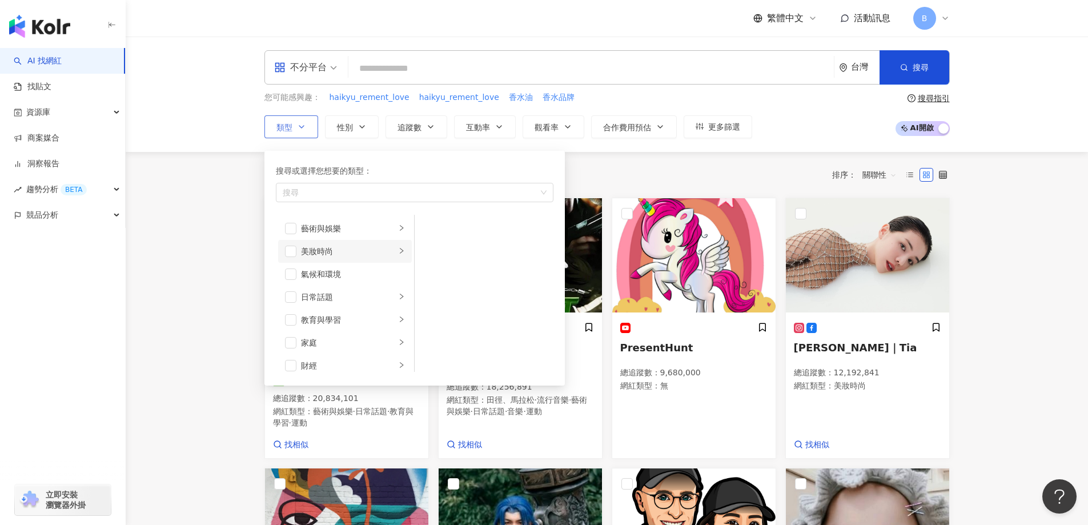
click at [321, 251] on div "美妝時尚" at bounding box center [348, 251] width 95 height 13
click at [443, 228] on div "保養" at bounding box center [492, 228] width 105 height 13
click at [444, 251] on div "美髮" at bounding box center [492, 251] width 105 height 13
click at [443, 299] on div "彩妝" at bounding box center [492, 297] width 105 height 13
click at [445, 323] on div "醫美" at bounding box center [492, 320] width 105 height 13
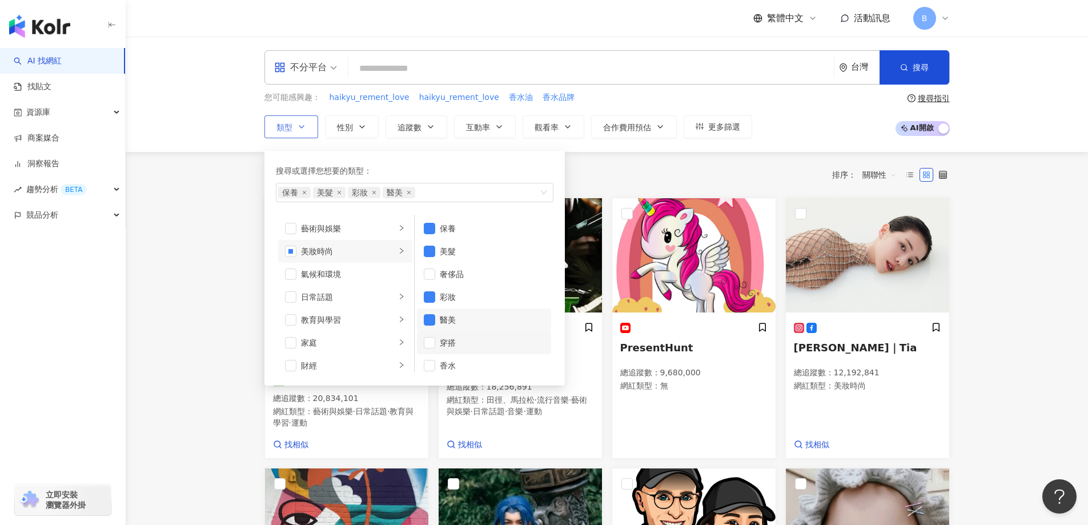
click at [448, 344] on div "穿搭" at bounding box center [492, 342] width 105 height 13
click at [448, 363] on div "香水" at bounding box center [492, 365] width 105 height 13
click at [319, 299] on div "日常話題" at bounding box center [348, 297] width 95 height 13
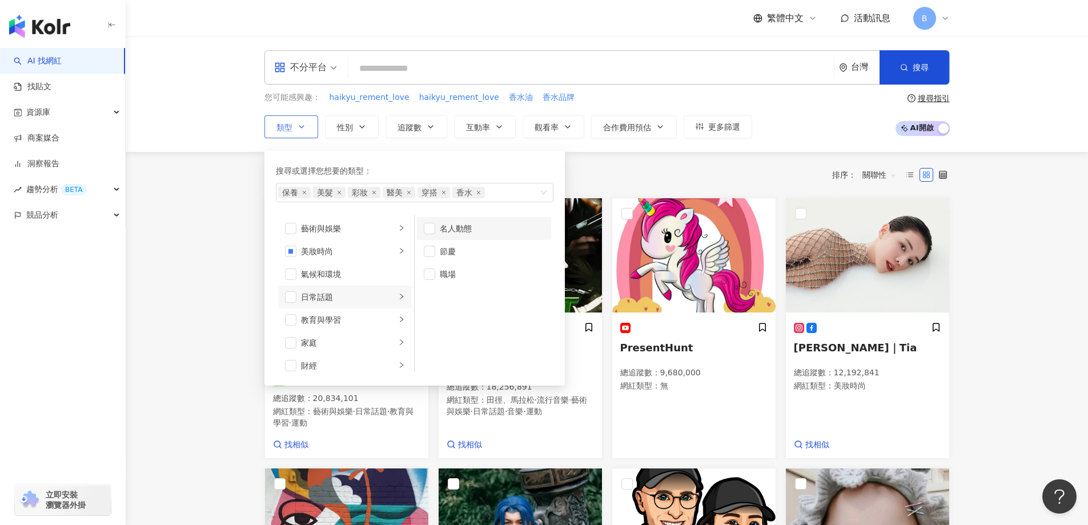
click at [466, 223] on div "名人動態" at bounding box center [492, 228] width 105 height 13
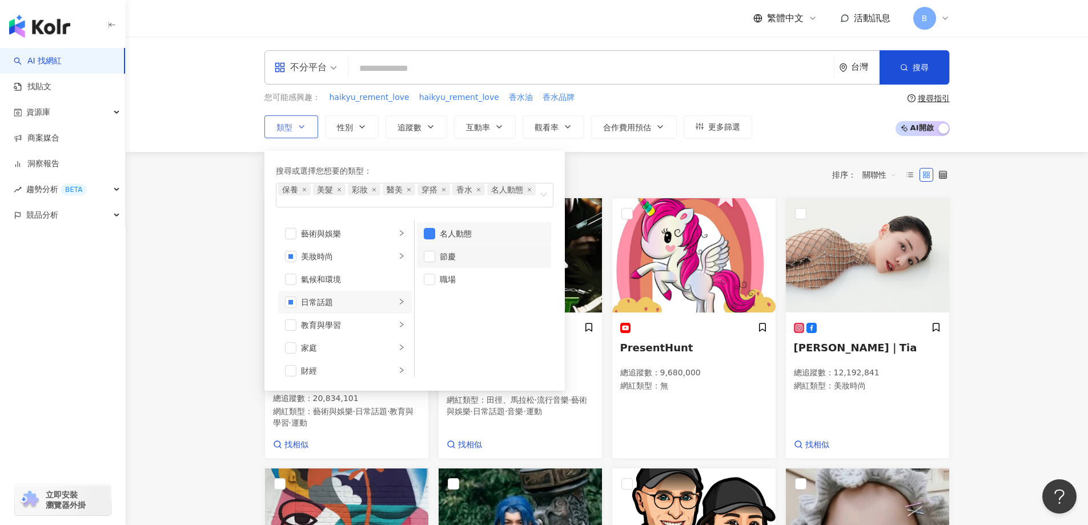
click at [451, 255] on div "節慶" at bounding box center [492, 256] width 105 height 13
click at [311, 308] on div "促購導購" at bounding box center [353, 305] width 104 height 13
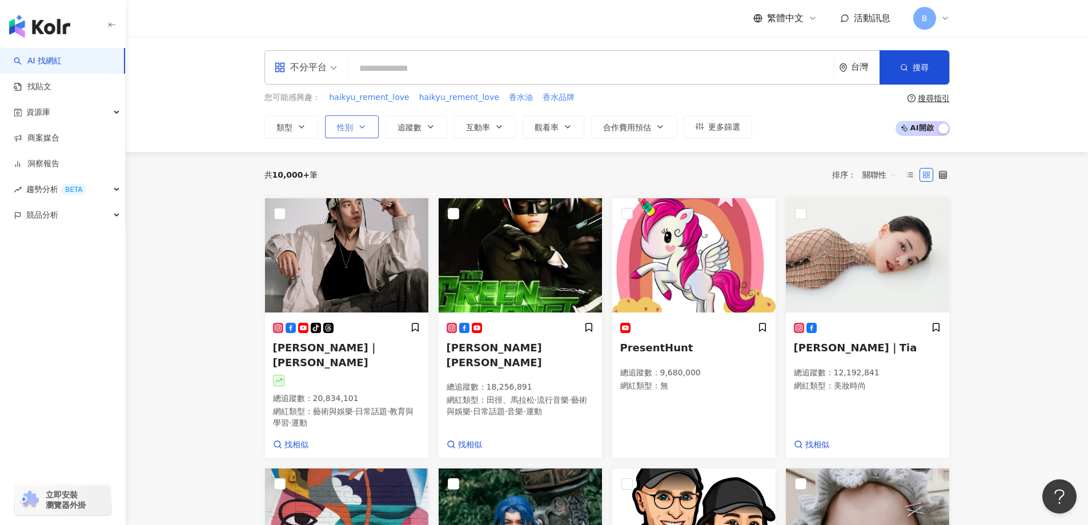
click at [362, 125] on icon "button" at bounding box center [362, 126] width 9 height 9
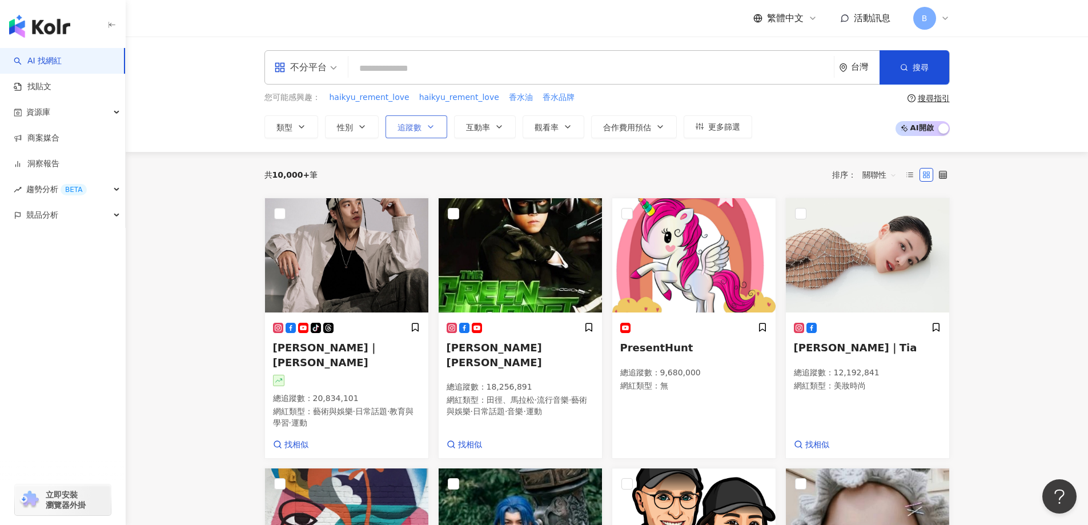
click at [415, 118] on button "追蹤數" at bounding box center [417, 126] width 62 height 23
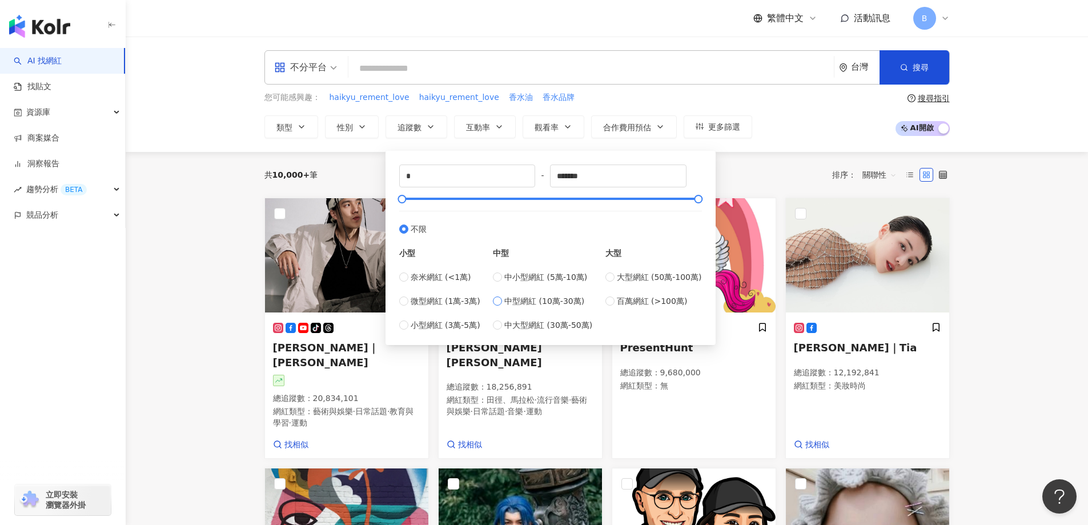
click at [540, 300] on span "中型網紅 (10萬-30萬)" at bounding box center [544, 301] width 80 height 13
type input "******"
click at [531, 276] on span "中小型網紅 (5萬-10萬)" at bounding box center [545, 277] width 83 height 13
type input "*****"
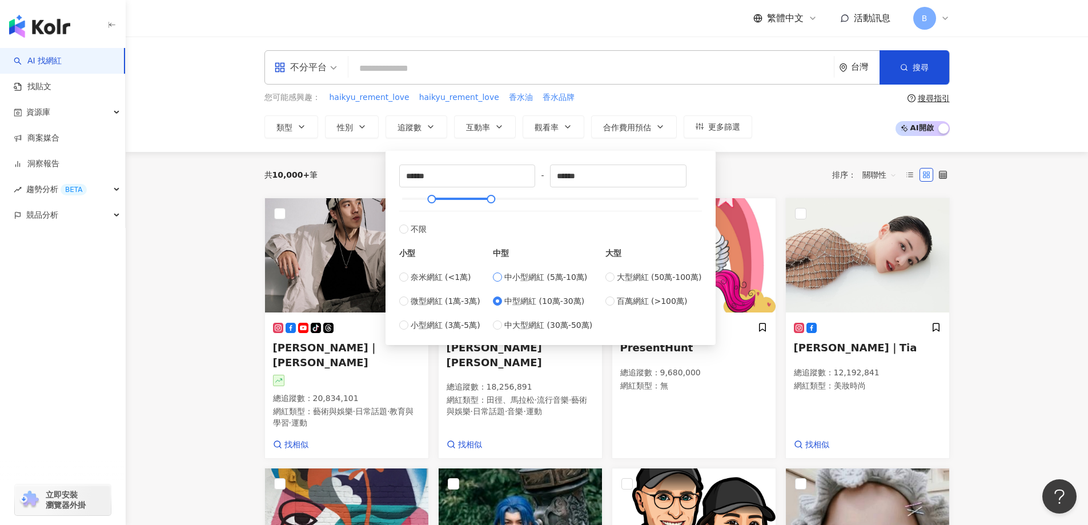
type input "*****"
click at [432, 320] on span "小型網紅 (3萬-5萬)" at bounding box center [446, 325] width 70 height 13
type input "*****"
click at [444, 301] on span "微型網紅 (1萬-3萬)" at bounding box center [446, 301] width 70 height 13
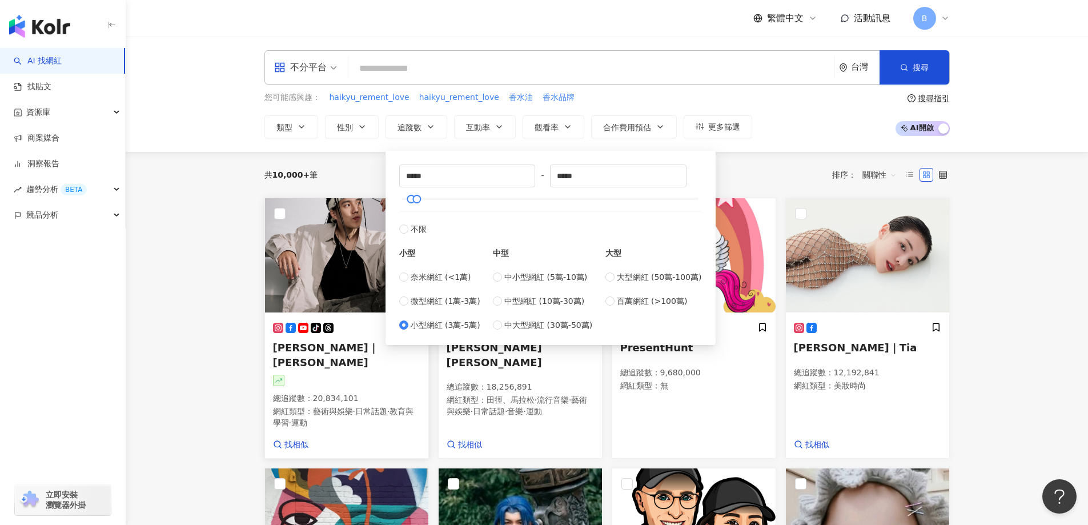
type input "*****"
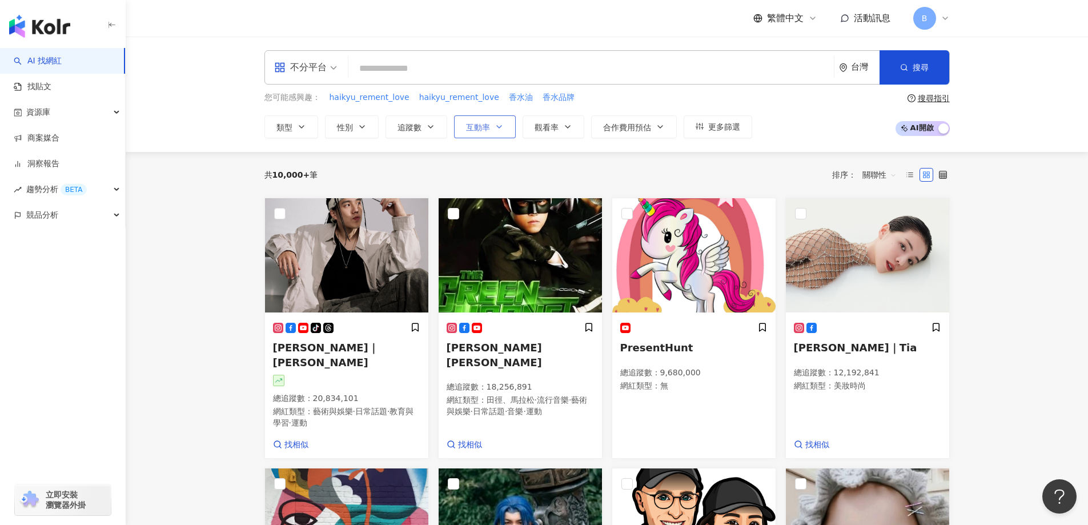
click at [482, 127] on span "互動率" at bounding box center [478, 127] width 24 height 9
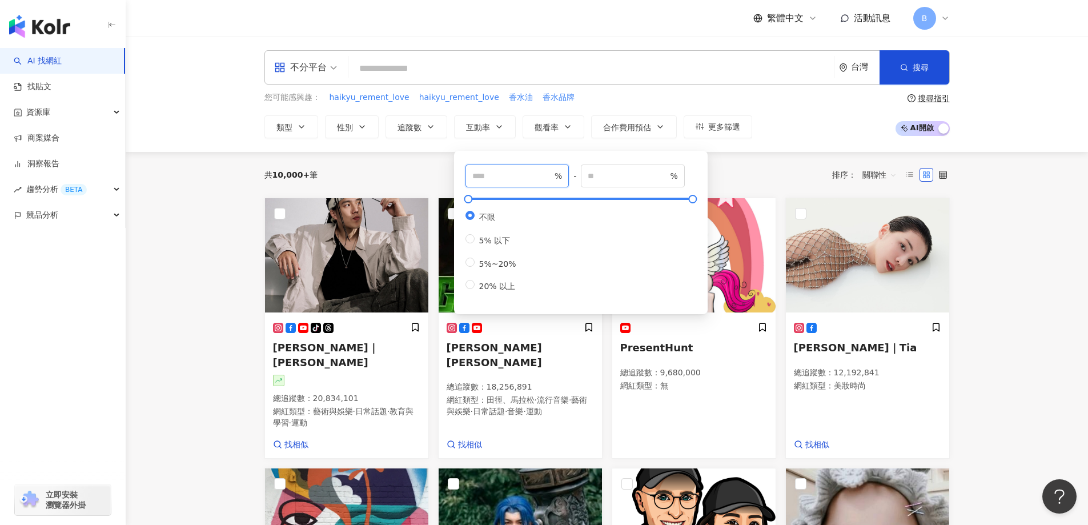
click at [510, 181] on input "number" at bounding box center [512, 176] width 80 height 13
type input "*"
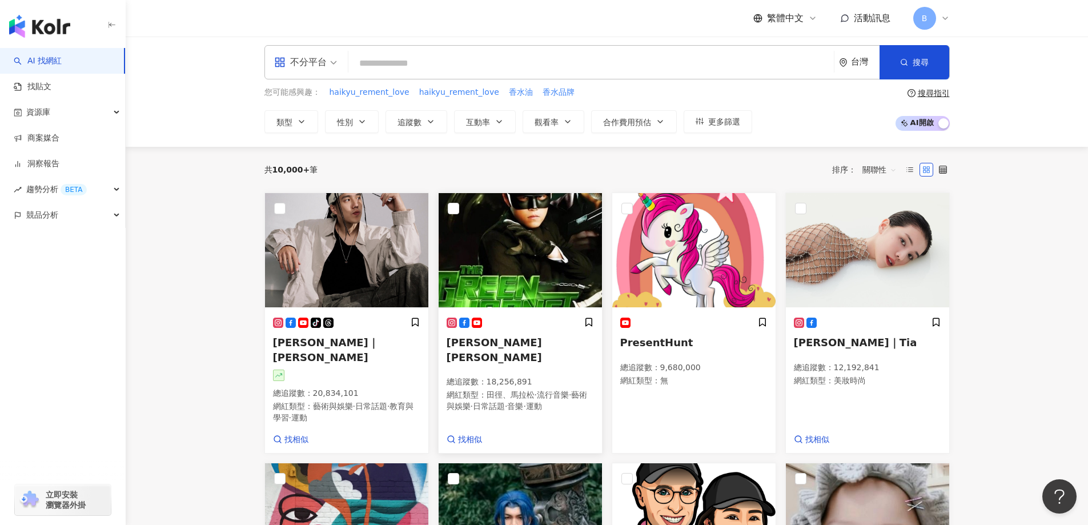
scroll to position [0, 0]
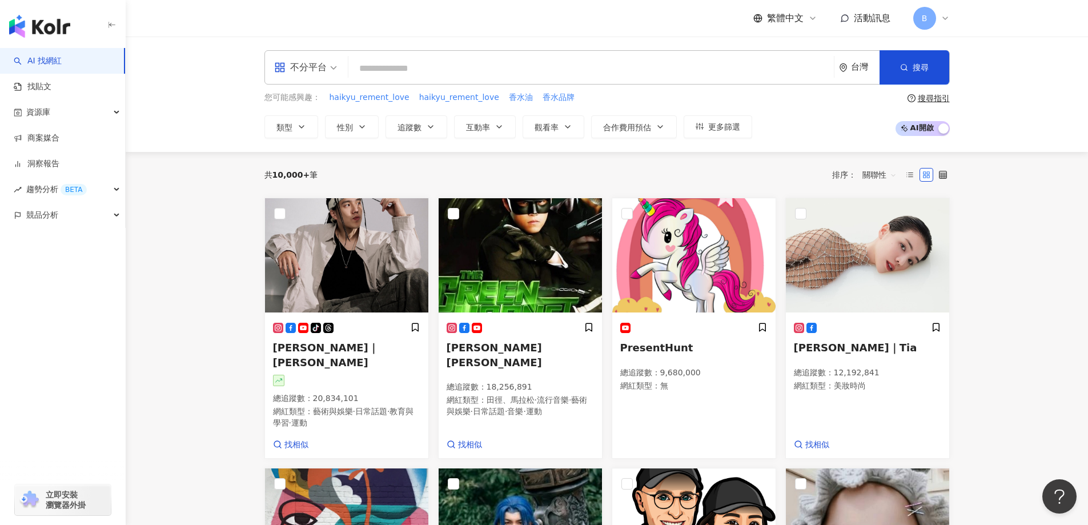
drag, startPoint x: 539, startPoint y: 130, endPoint x: 542, endPoint y: 149, distance: 19.1
click at [539, 130] on span "觀看率" at bounding box center [547, 127] width 24 height 9
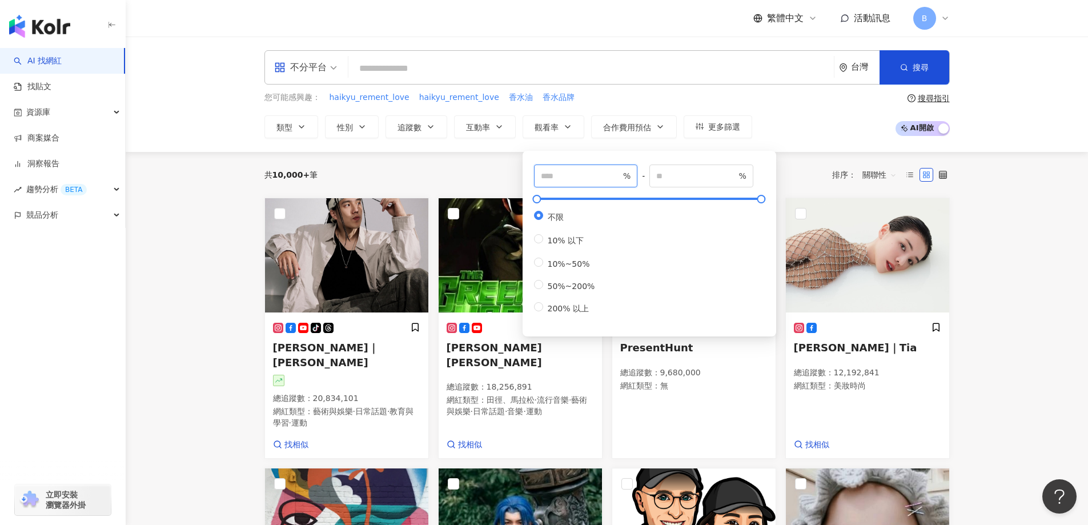
click at [551, 173] on input "number" at bounding box center [581, 176] width 80 height 13
type input "*"
click at [484, 123] on span "互動率" at bounding box center [478, 127] width 24 height 9
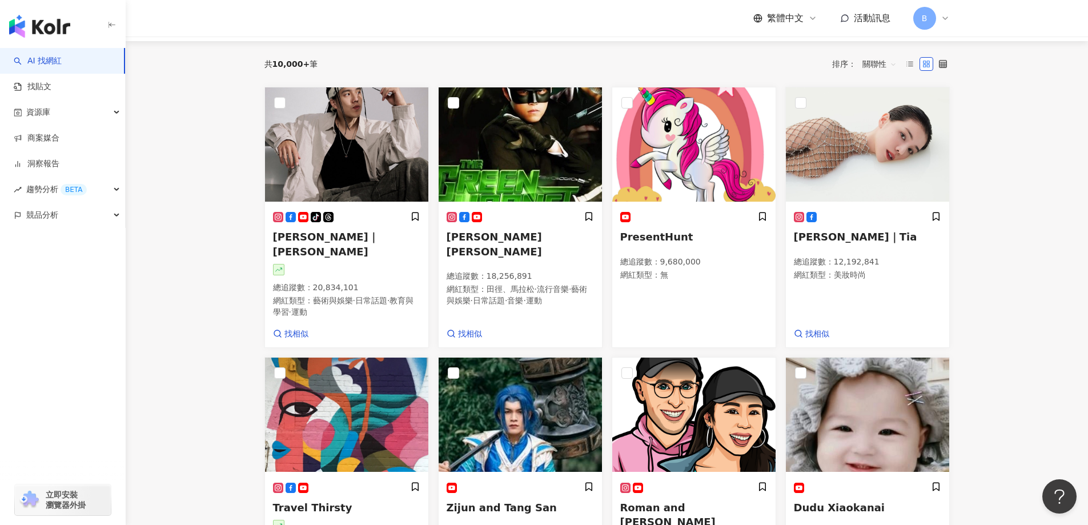
click at [994, 276] on main "不分平台 台灣 搜尋 您可能感興趣： haikyu_rement_love haikyu_rement_love 香水油 香水品牌 類型 性別 追蹤數 互動率…" at bounding box center [607, 473] width 963 height 1095
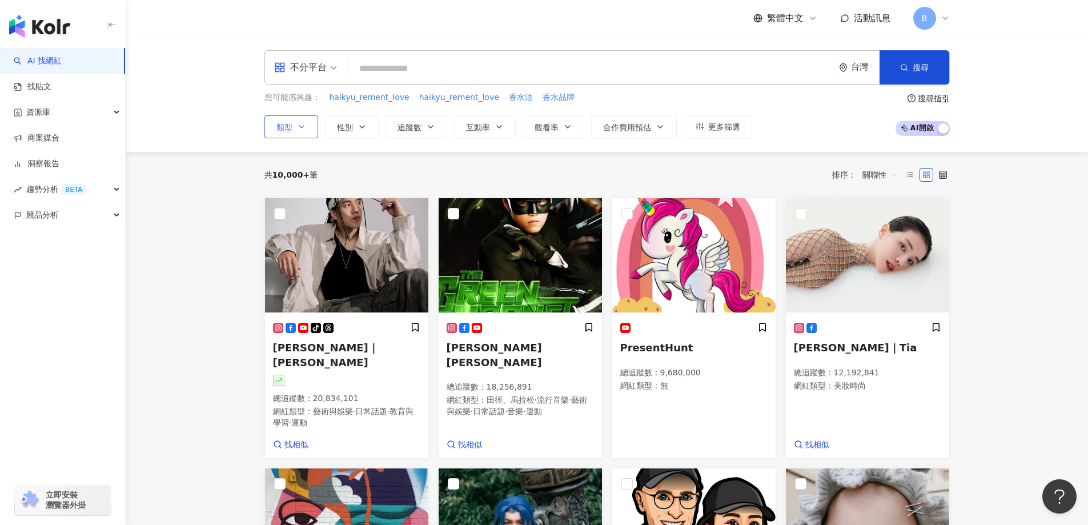
click at [292, 130] on button "類型" at bounding box center [291, 126] width 54 height 23
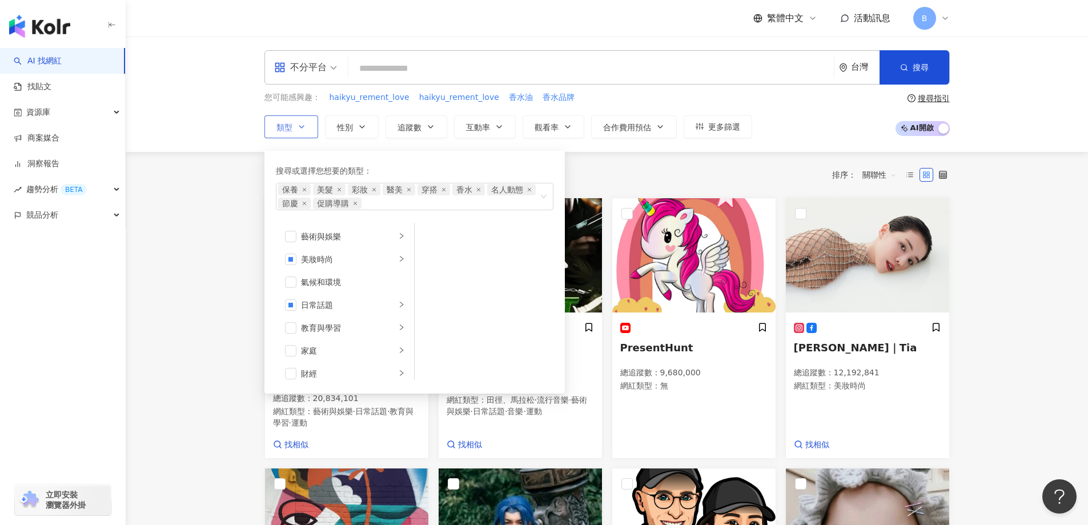
click at [292, 130] on button "類型 搜尋或選擇您想要的類型： 保養 美髮 彩妝 醫美 穿搭 香水 名人動態 節慶 促購導購 藝術與娛樂 美妝時尚 氣候和環境 日常話題 教育與學習 家庭 財…" at bounding box center [291, 126] width 54 height 23
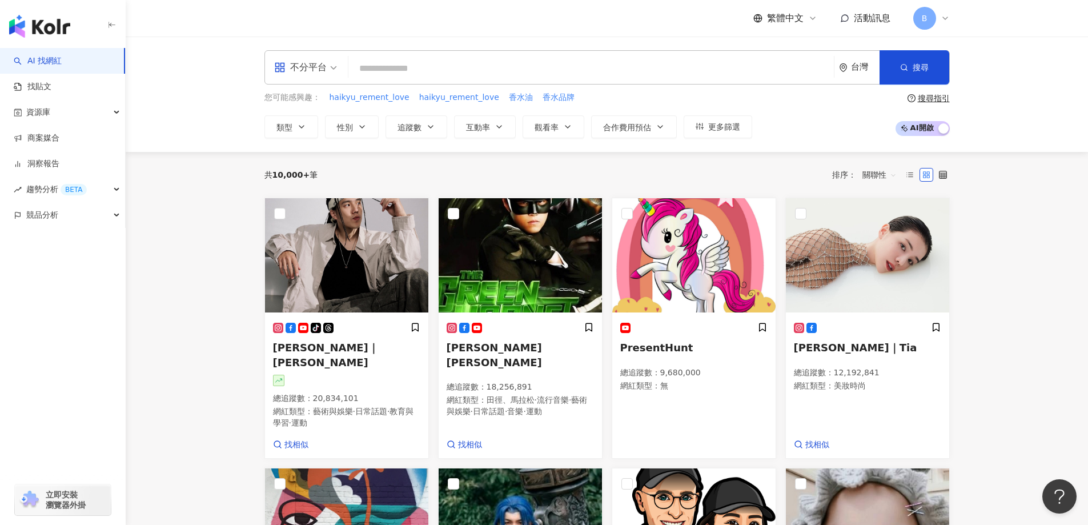
click at [777, 125] on div "您可能感興趣： haikyu_rement_love haikyu_rement_love 香水油 香水品牌 類型 性別 追蹤數 互動率 觀看率 合作費用預估…" at bounding box center [606, 114] width 685 height 47
click at [367, 127] on button "性別" at bounding box center [352, 126] width 54 height 23
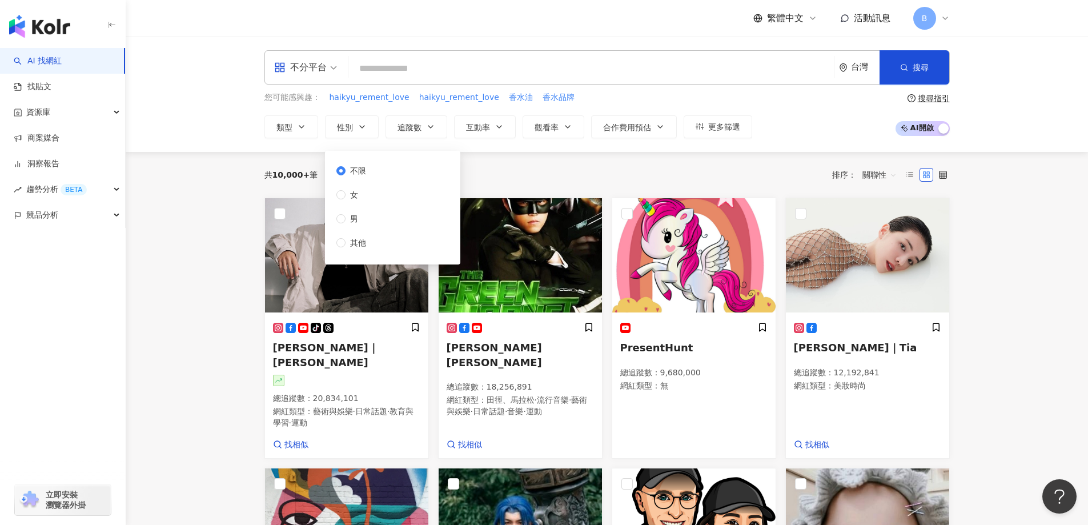
click at [809, 146] on div "不分平台 台灣 搜尋 您可能感興趣： haikyu_rement_love haikyu_rement_love 香水油 香水品牌 類型 性別 追蹤數 互動率…" at bounding box center [607, 94] width 963 height 115
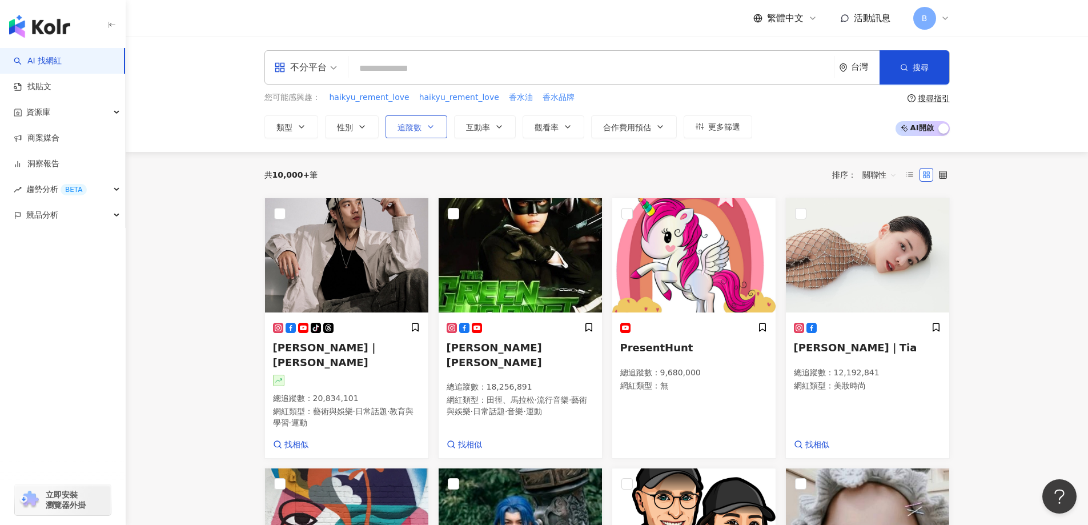
click at [418, 127] on span "追蹤數" at bounding box center [410, 127] width 24 height 9
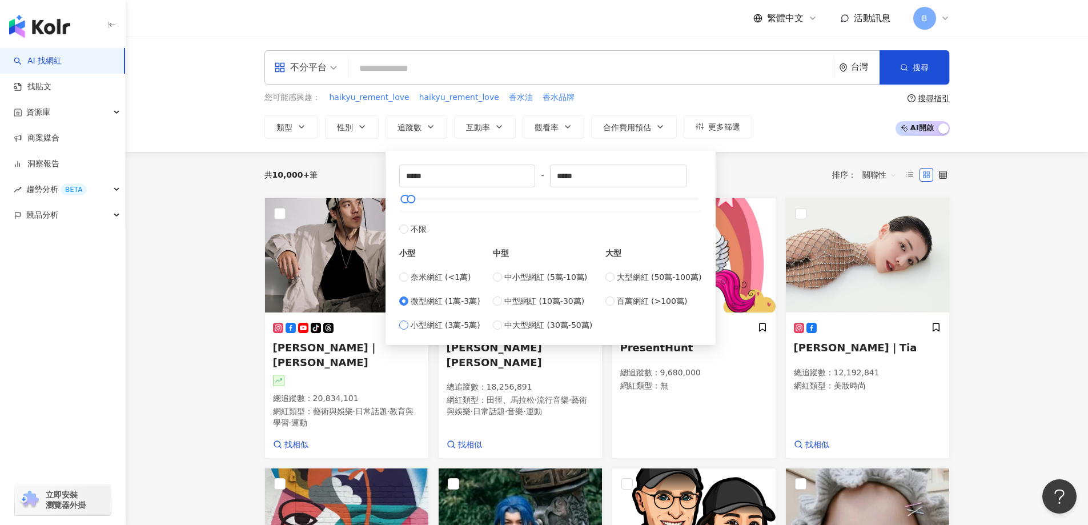
click at [430, 324] on span "小型網紅 (3萬-5萬)" at bounding box center [446, 325] width 70 height 13
type input "*****"
click at [431, 303] on span "微型網紅 (1萬-3萬)" at bounding box center [446, 301] width 70 height 13
type input "*****"
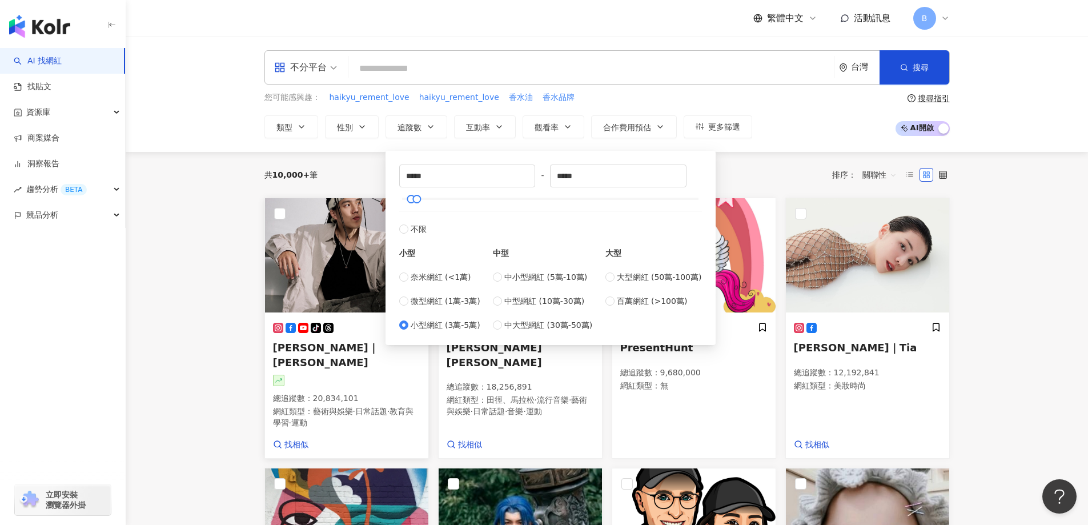
type input "*****"
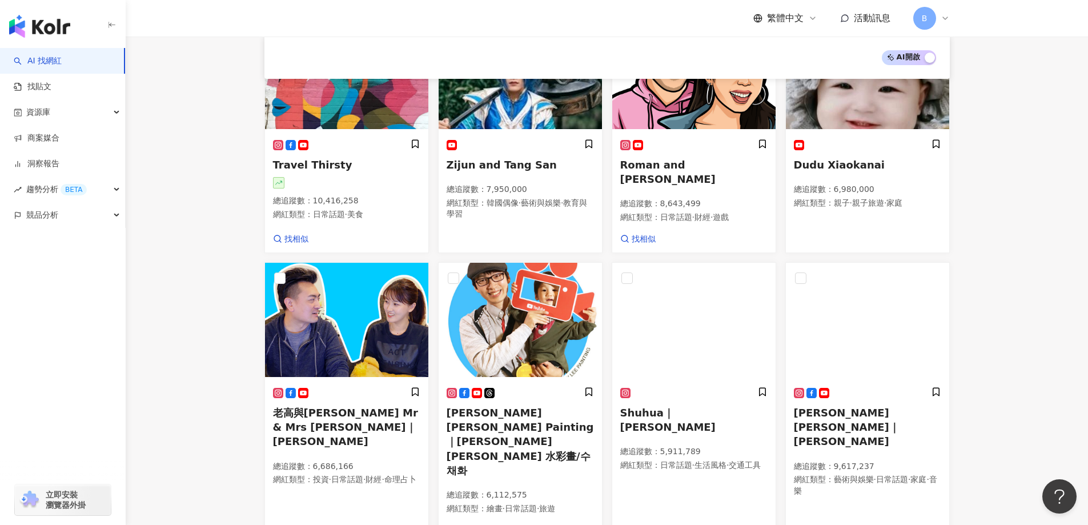
scroll to position [564, 0]
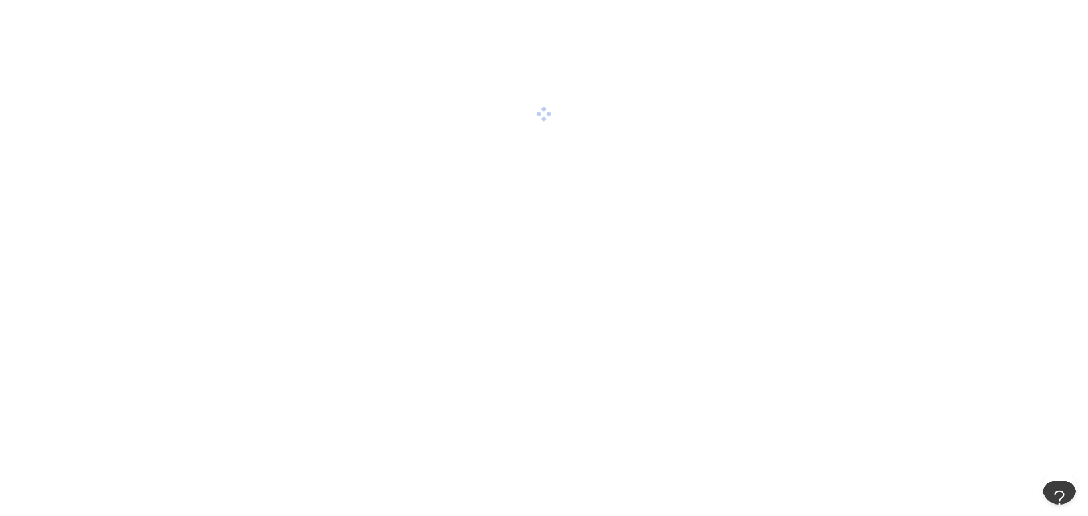
click at [952, 38] on div at bounding box center [544, 114] width 1088 height 228
click at [495, 167] on div at bounding box center [544, 114] width 1088 height 228
click at [954, 198] on div at bounding box center [544, 114] width 1088 height 228
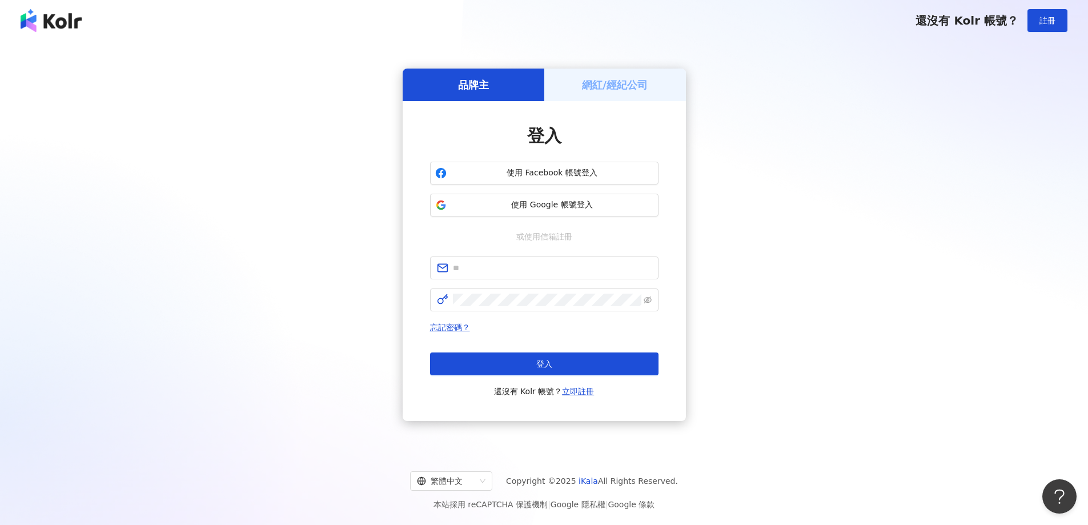
click at [944, 152] on div "品牌主 網紅/經紀公司 登入 使用 Facebook 帳號登入 使用 Google 帳號登入 或使用信箱註冊 忘記密碼？ 登入 還沒有 Kolr 帳號？ 立即…" at bounding box center [544, 244] width 1061 height 389
click at [582, 199] on span "使用 Google 帳號登入" at bounding box center [552, 204] width 202 height 11
click at [549, 206] on span "使用 Google 帳號登入" at bounding box center [552, 204] width 202 height 11
drag, startPoint x: 150, startPoint y: 135, endPoint x: 160, endPoint y: 136, distance: 9.8
click at [150, 135] on div "品牌主 網紅/經紀公司 登入 使用 Facebook 帳號登入 使用 Google 帳號登入 或使用信箱註冊 忘記密碼？ 登入 還沒有 Kolr 帳號？ 立即…" at bounding box center [544, 244] width 1061 height 389
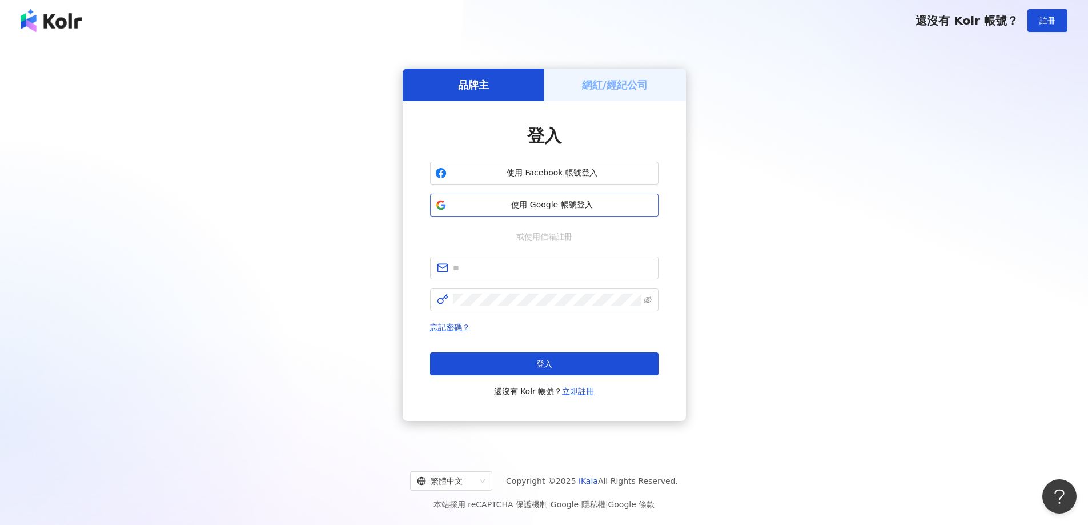
click at [579, 206] on span "使用 Google 帳號登入" at bounding box center [552, 204] width 202 height 11
